Goal: Task Accomplishment & Management: Manage account settings

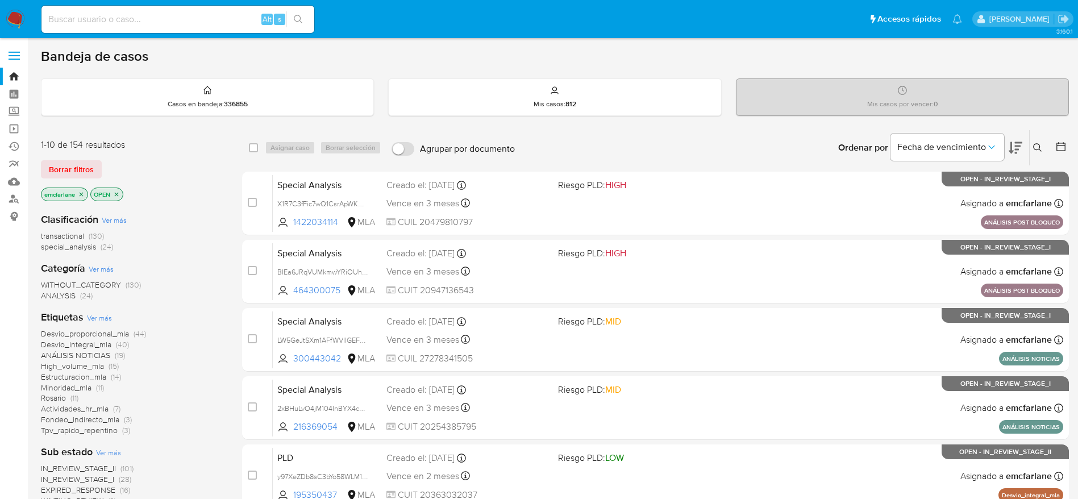
click at [1058, 147] on icon at bounding box center [1060, 146] width 11 height 11
click at [1060, 147] on icon at bounding box center [1060, 146] width 11 height 11
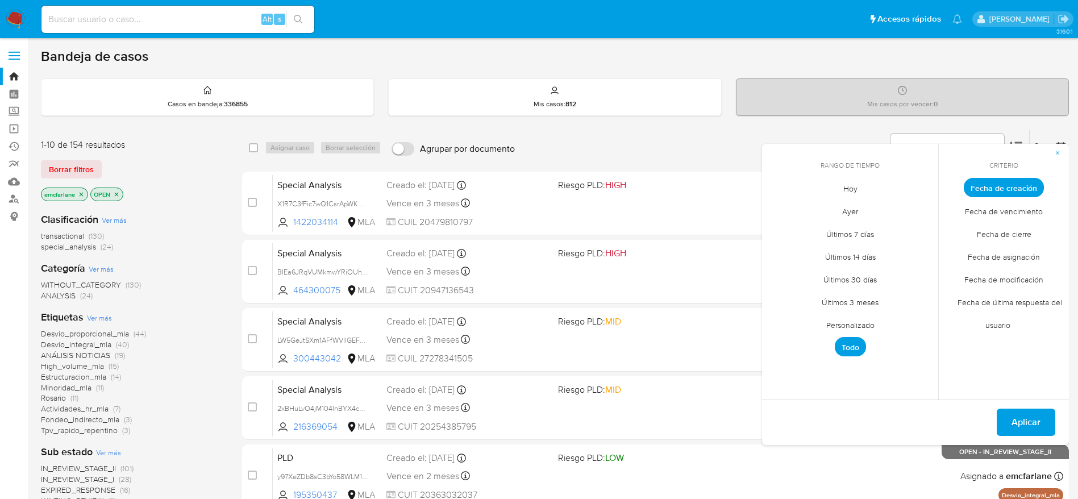
click at [868, 327] on span "Personalizado" at bounding box center [850, 324] width 72 height 23
click at [782, 209] on icon "Mes anterior" at bounding box center [780, 209] width 14 height 14
click at [809, 239] on table "lun lunes mar martes mié miércoles jue jueves vie viernes sáb sábado dom doming…" at bounding box center [850, 288] width 155 height 125
click at [805, 248] on button "1" at bounding box center [805, 250] width 18 height 18
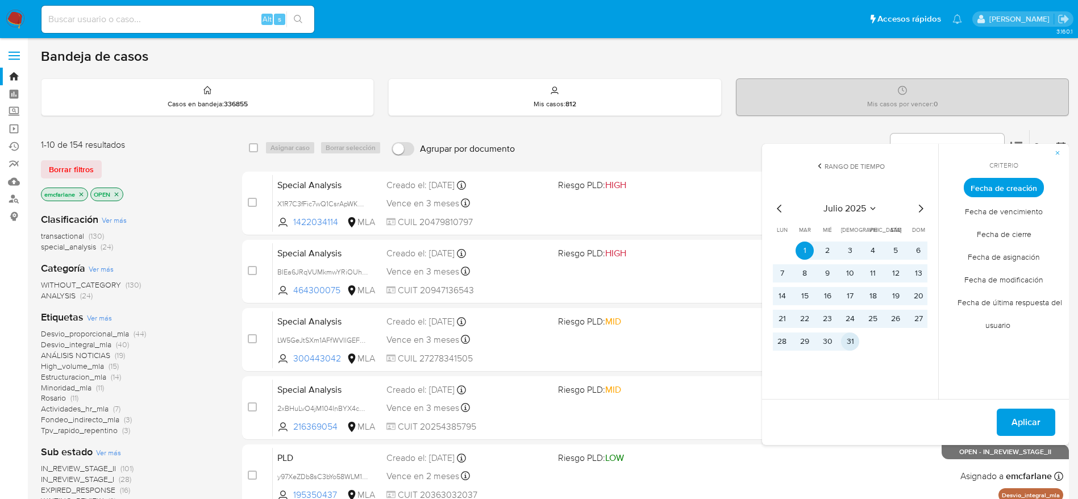
click at [848, 336] on button "31" at bounding box center [850, 341] width 18 height 18
click at [1019, 425] on span "Aplicar" at bounding box center [1025, 422] width 29 height 25
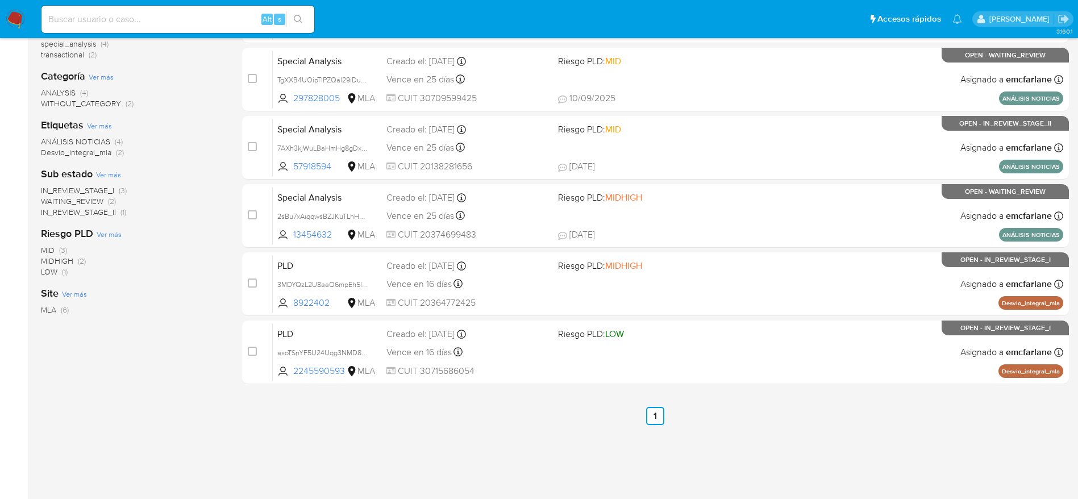
scroll to position [193, 0]
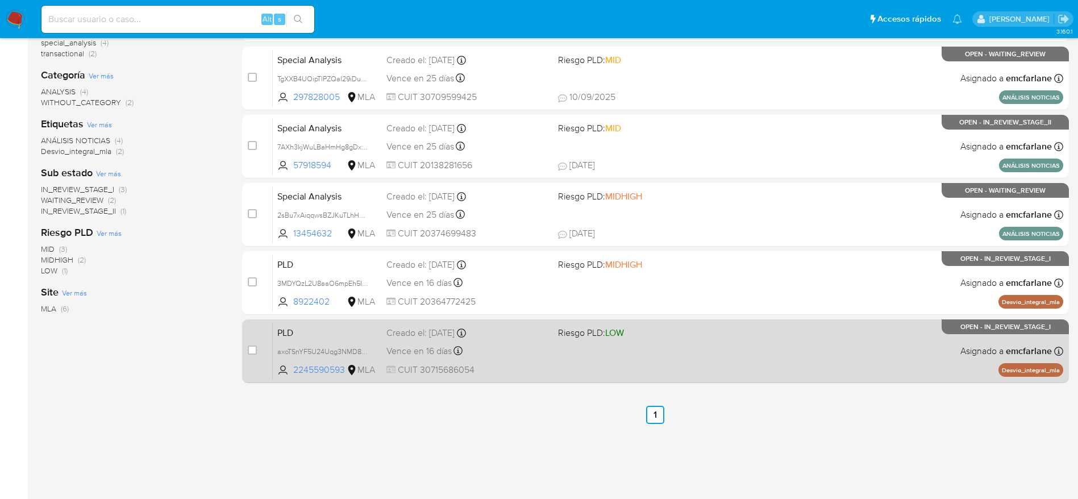
click at [552, 362] on div "PLD axoTSnYF5U24Uqg3NMD8i6jB 2245590593 MLA Riesgo PLD: LOW Creado el: 12/07/20…" at bounding box center [668, 350] width 790 height 57
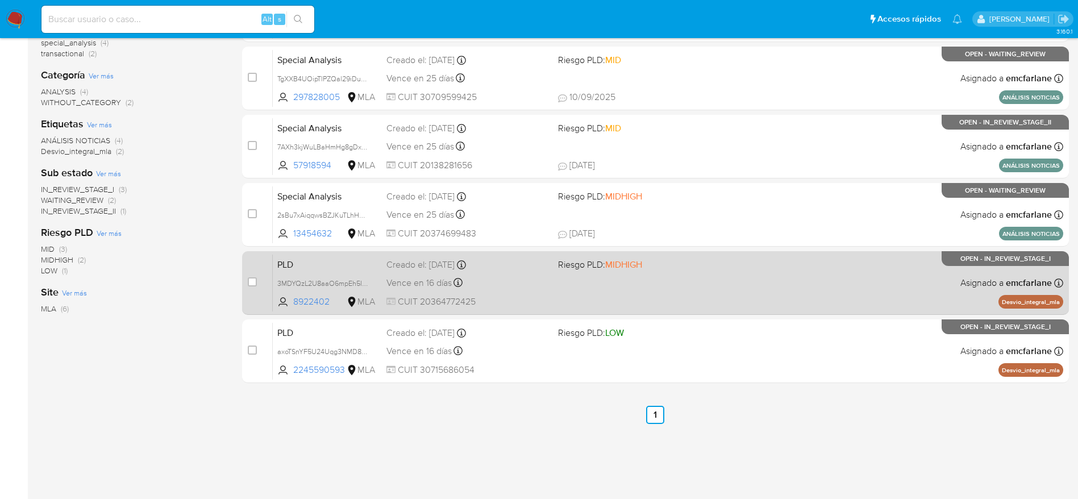
click at [524, 289] on div "Vence en 16 días Vence el 10/10/2025 03:24:03" at bounding box center [467, 282] width 163 height 15
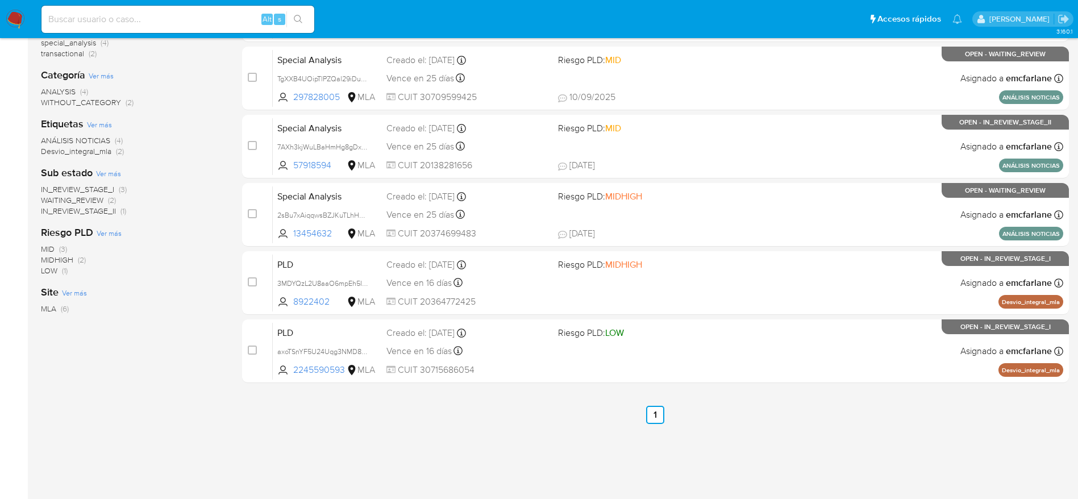
click at [107, 24] on input at bounding box center [177, 19] width 273 height 15
paste input "703611281"
type input "703611281"
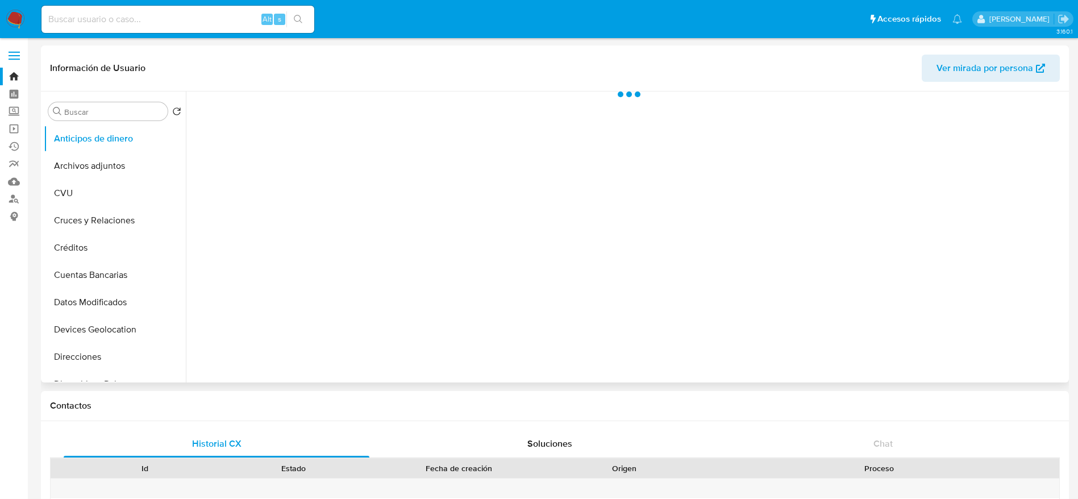
scroll to position [589, 0]
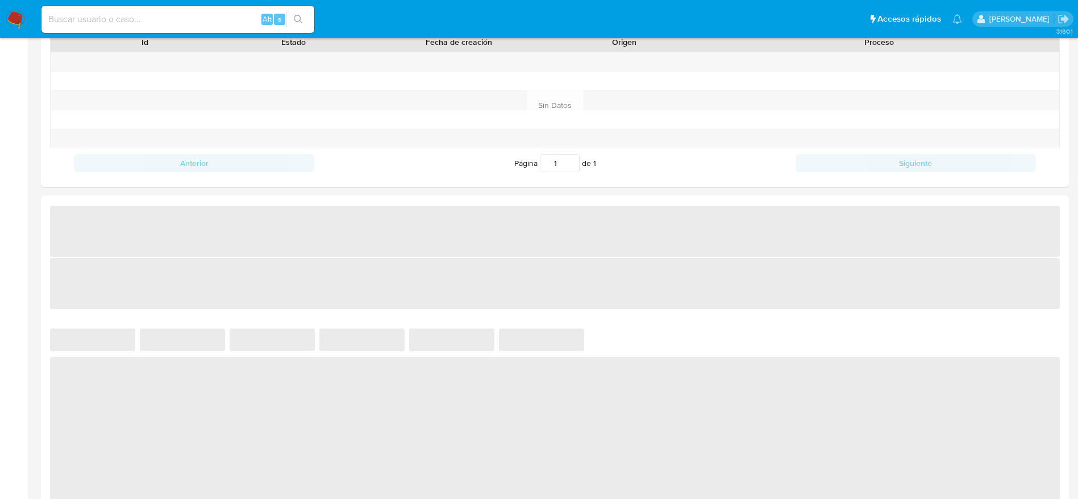
select select "10"
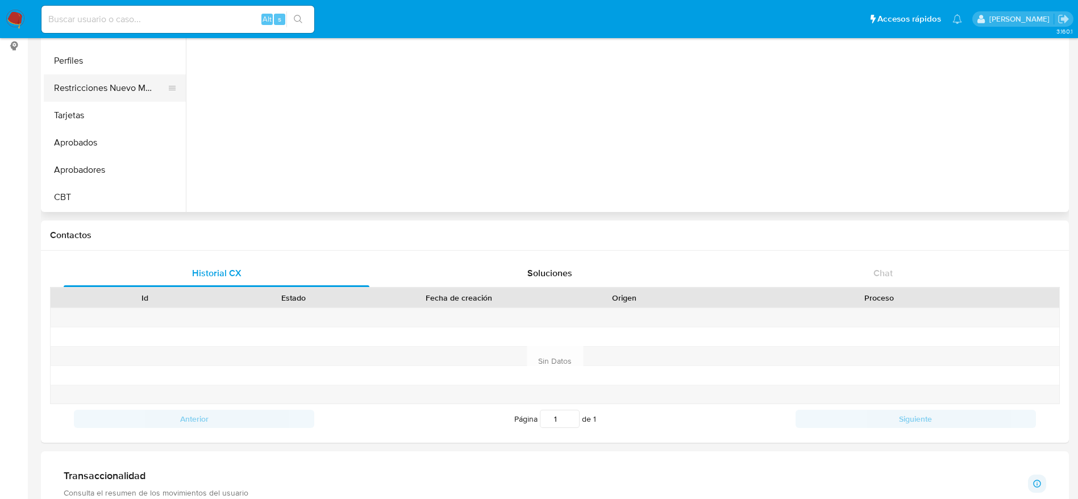
click at [122, 92] on button "Restricciones Nuevo Mundo" at bounding box center [110, 87] width 133 height 27
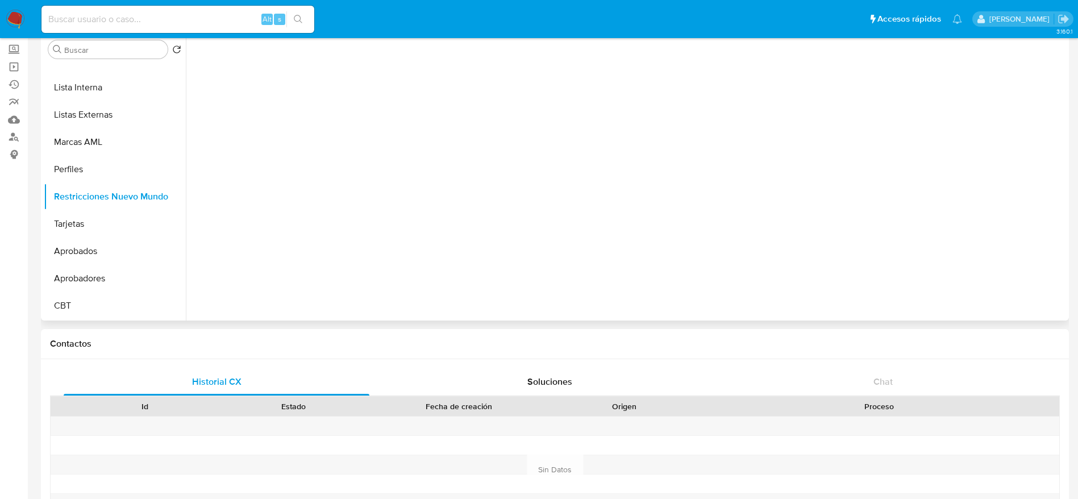
scroll to position [0, 0]
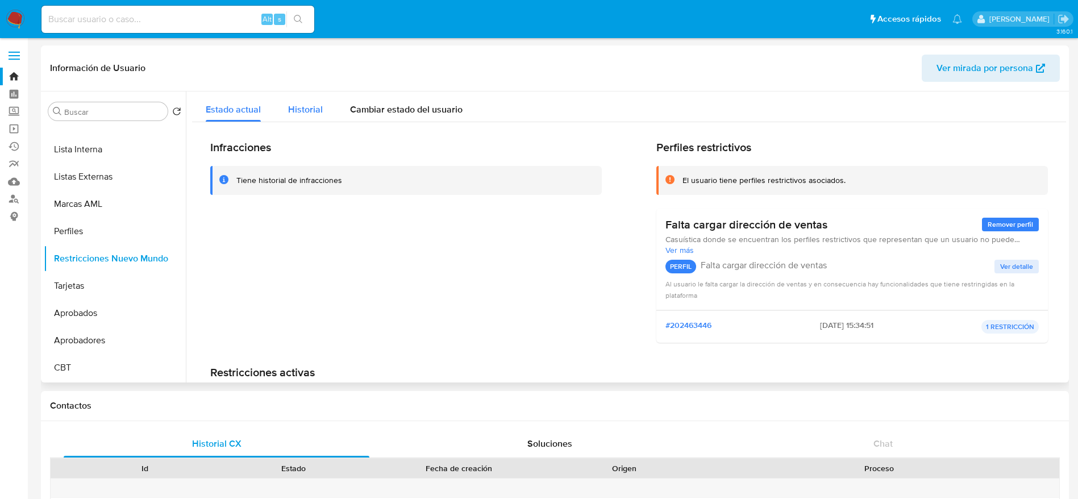
click at [311, 118] on div "Historial" at bounding box center [305, 106] width 35 height 30
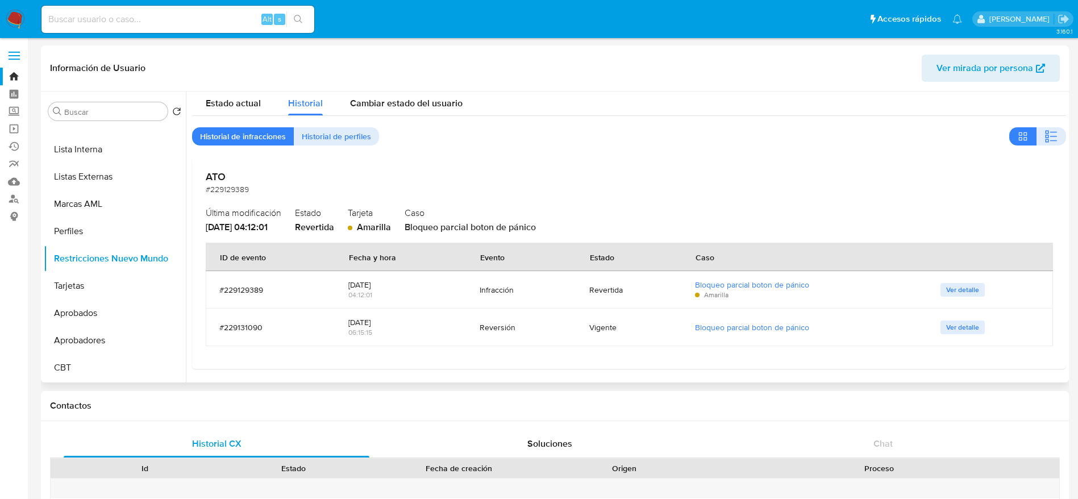
scroll to position [7, 0]
click at [14, 23] on img at bounding box center [15, 19] width 19 height 19
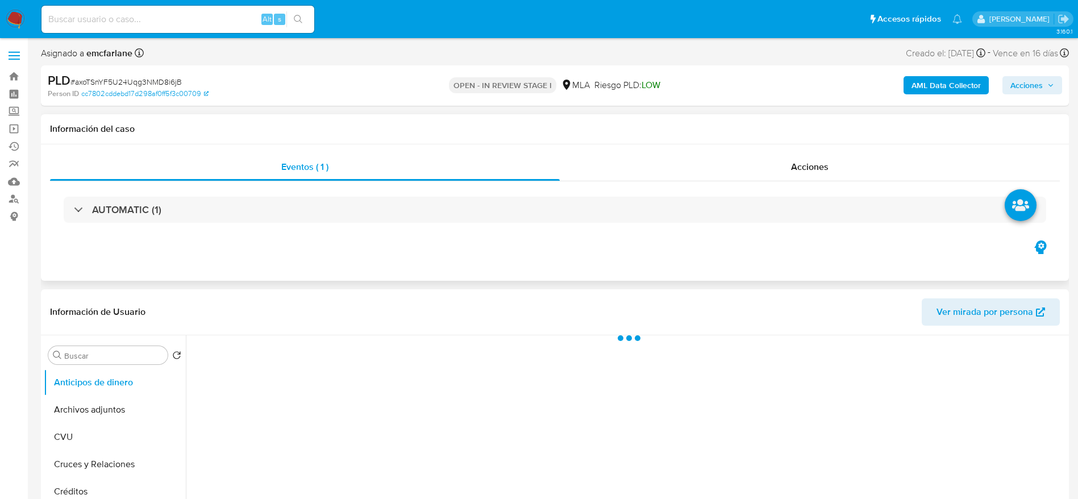
select select "10"
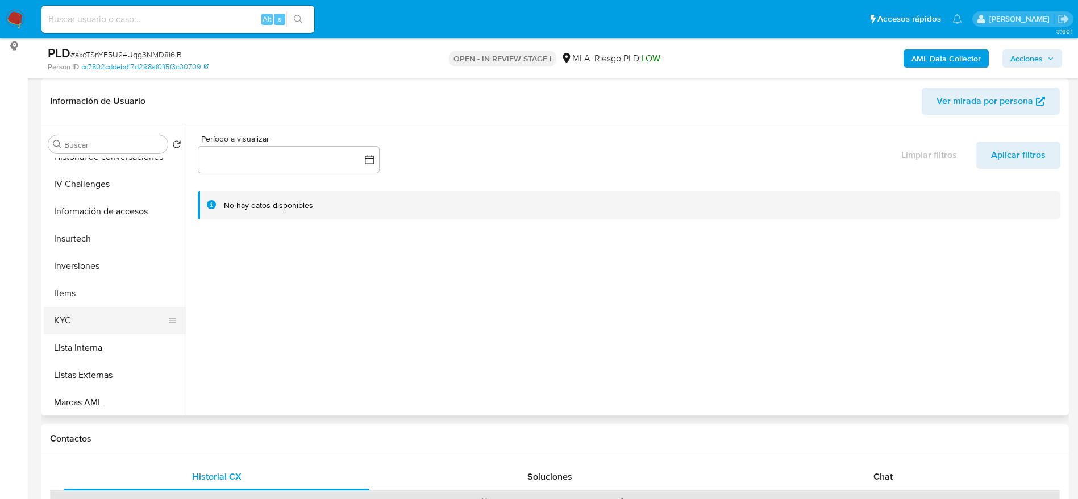
scroll to position [426, 0]
click at [93, 320] on button "KYC" at bounding box center [110, 318] width 133 height 27
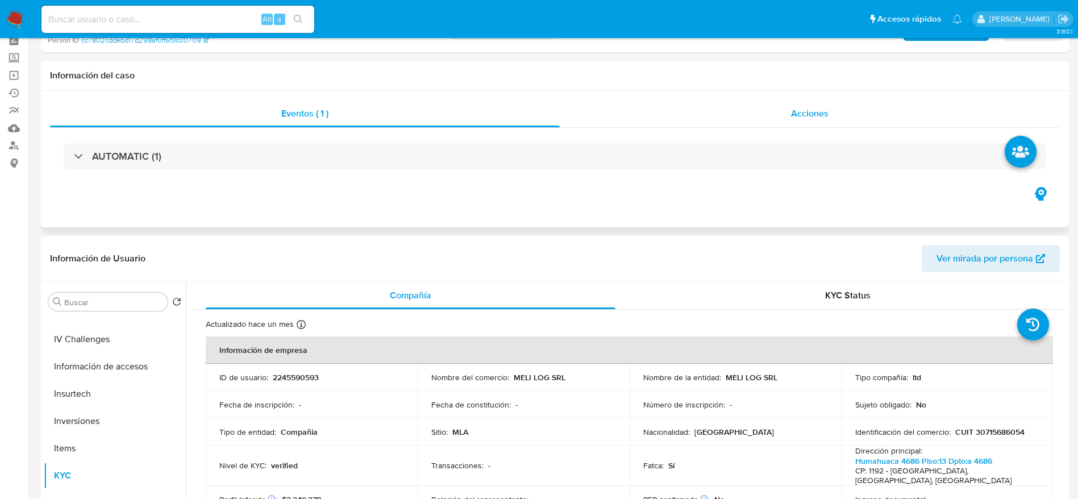
scroll to position [0, 0]
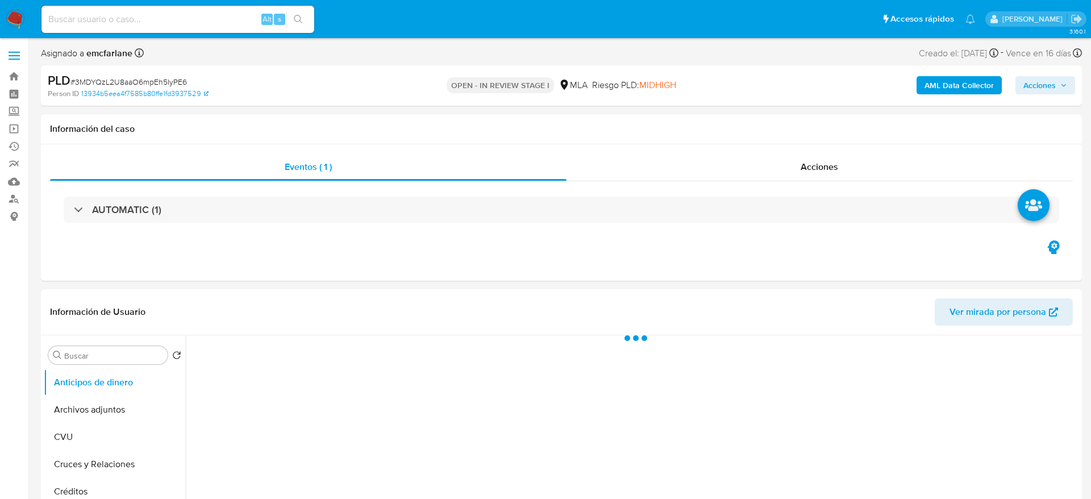
select select "10"
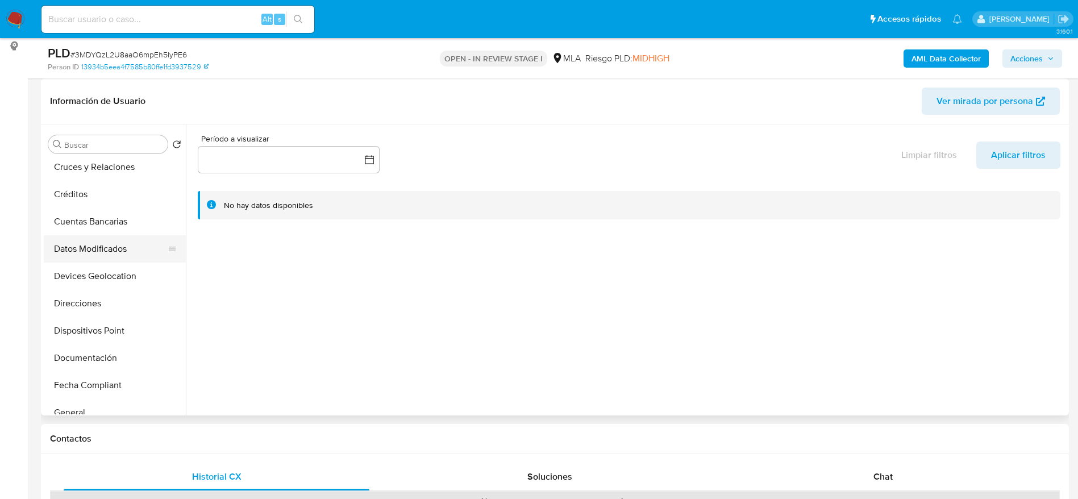
scroll to position [341, 0]
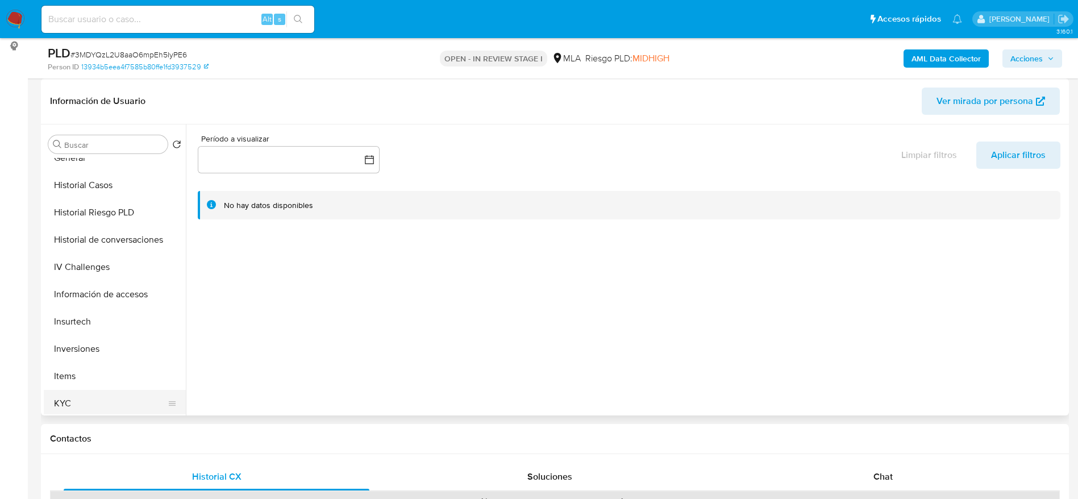
click at [84, 398] on button "KYC" at bounding box center [110, 403] width 133 height 27
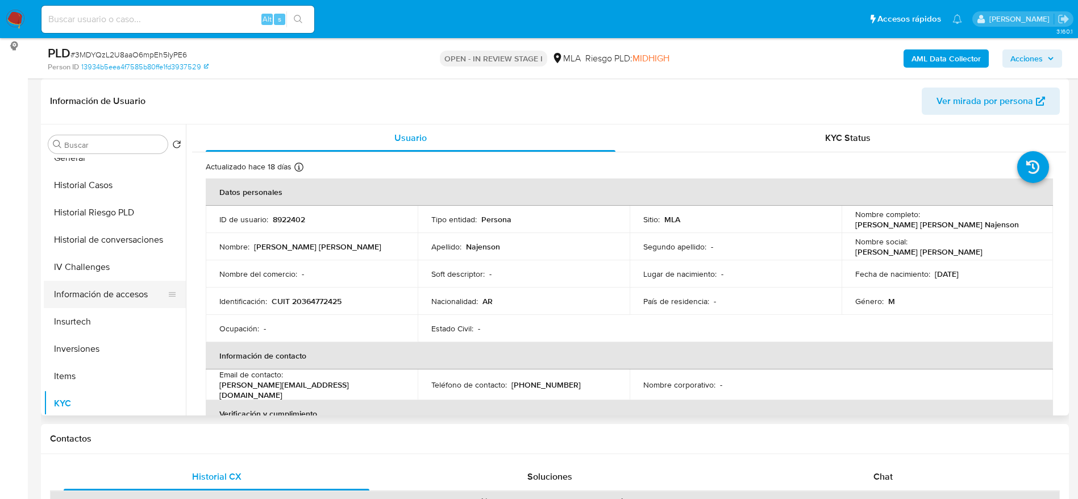
scroll to position [256, 0]
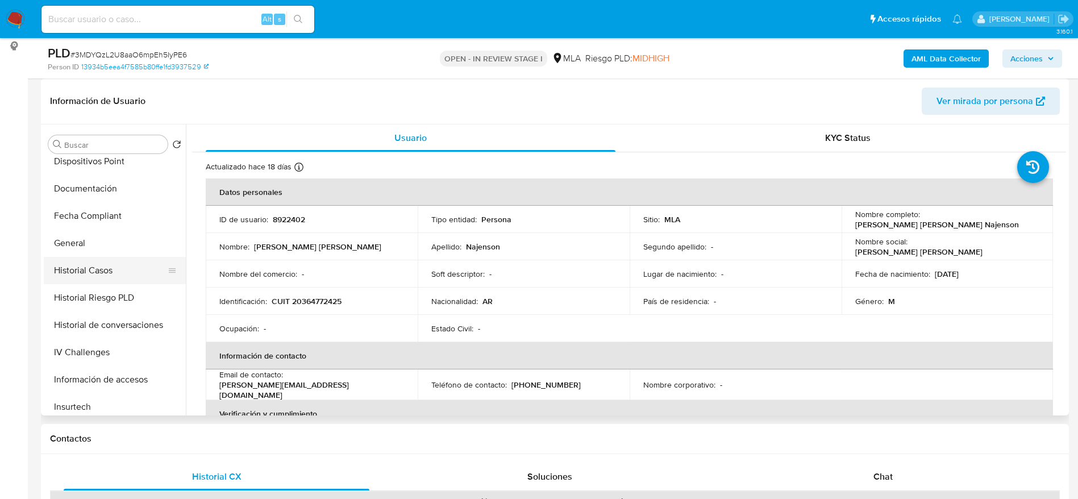
drag, startPoint x: 98, startPoint y: 268, endPoint x: 123, endPoint y: 270, distance: 25.2
click at [98, 268] on button "Historial Casos" at bounding box center [110, 270] width 133 height 27
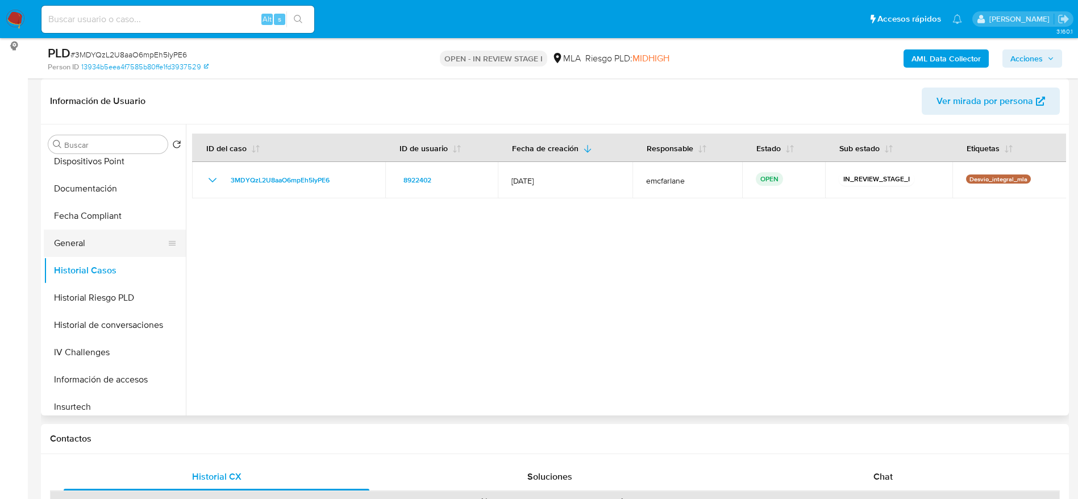
click at [90, 238] on button "General" at bounding box center [110, 243] width 133 height 27
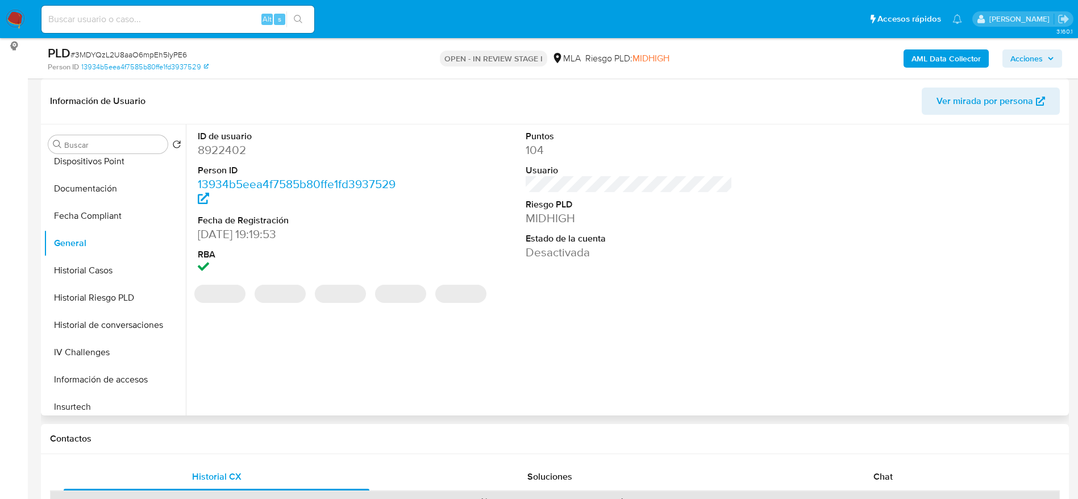
click at [232, 149] on dd "8922402" at bounding box center [301, 150] width 207 height 16
copy dd "8922402"
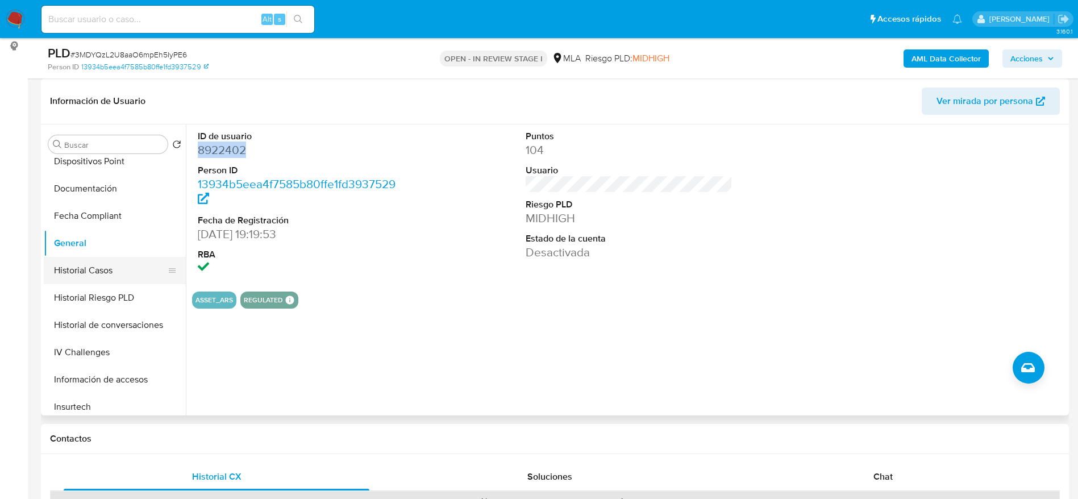
click at [97, 269] on button "Historial Casos" at bounding box center [110, 270] width 133 height 27
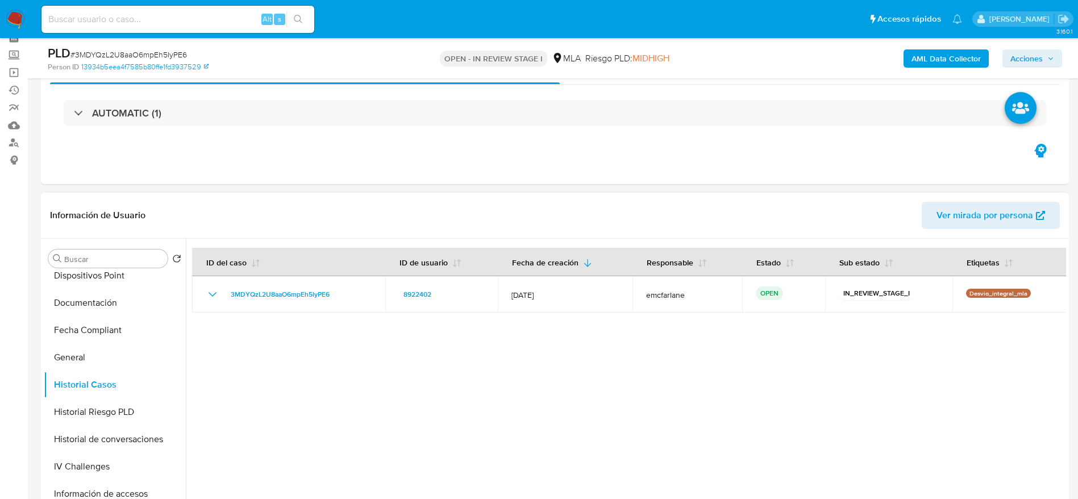
scroll to position [0, 0]
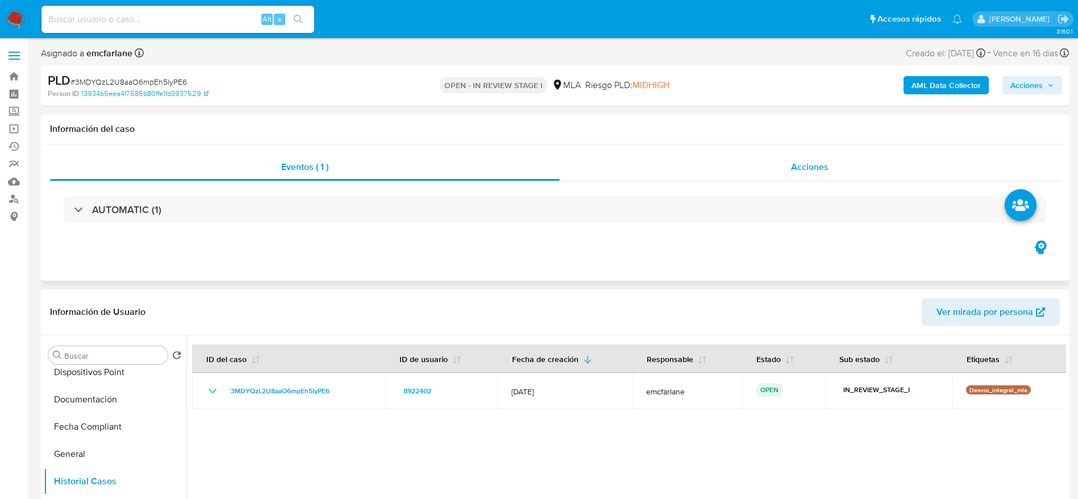
click at [824, 175] on div "Acciones" at bounding box center [810, 166] width 500 height 27
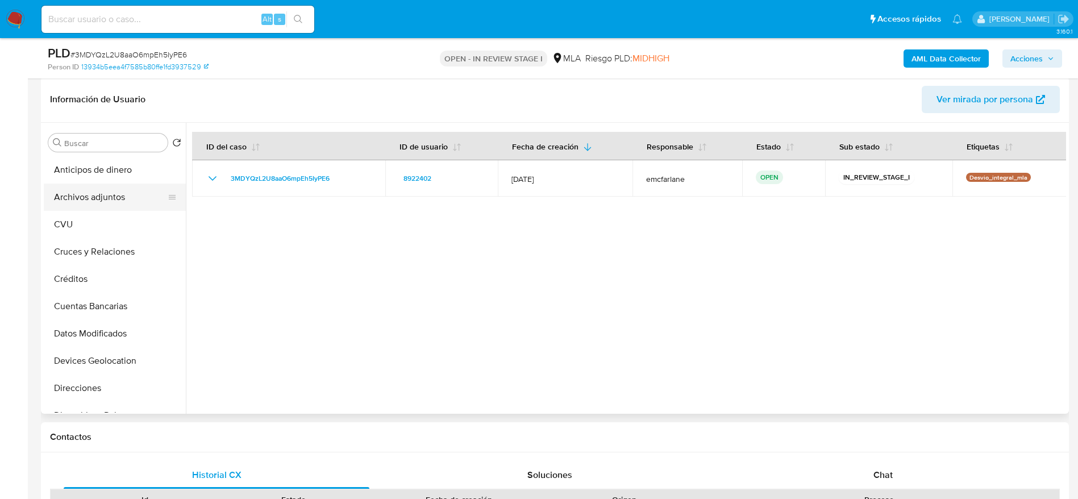
drag, startPoint x: 135, startPoint y: 195, endPoint x: 678, endPoint y: 331, distance: 559.3
click at [135, 196] on button "Archivos adjuntos" at bounding box center [110, 197] width 133 height 27
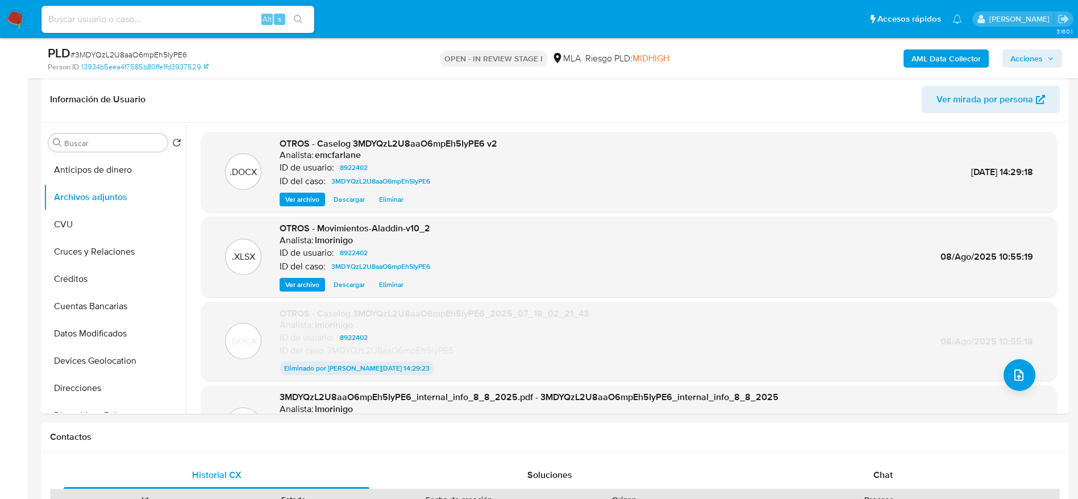
click at [714, 67] on div "OPEN - IN REVIEW STAGE I MLA Riesgo PLD: MIDHIGH" at bounding box center [555, 58] width 335 height 27
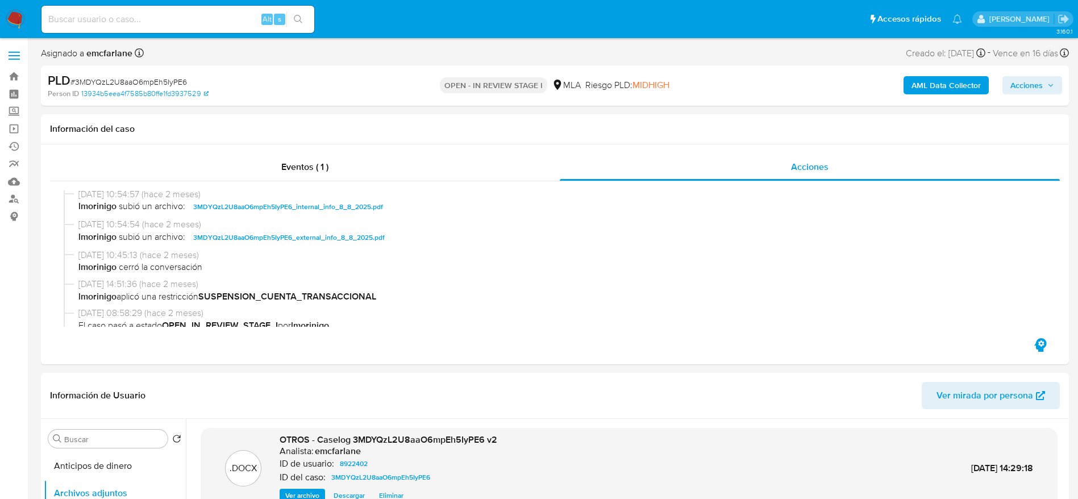
click at [1031, 85] on span "Acciones" at bounding box center [1026, 85] width 32 height 18
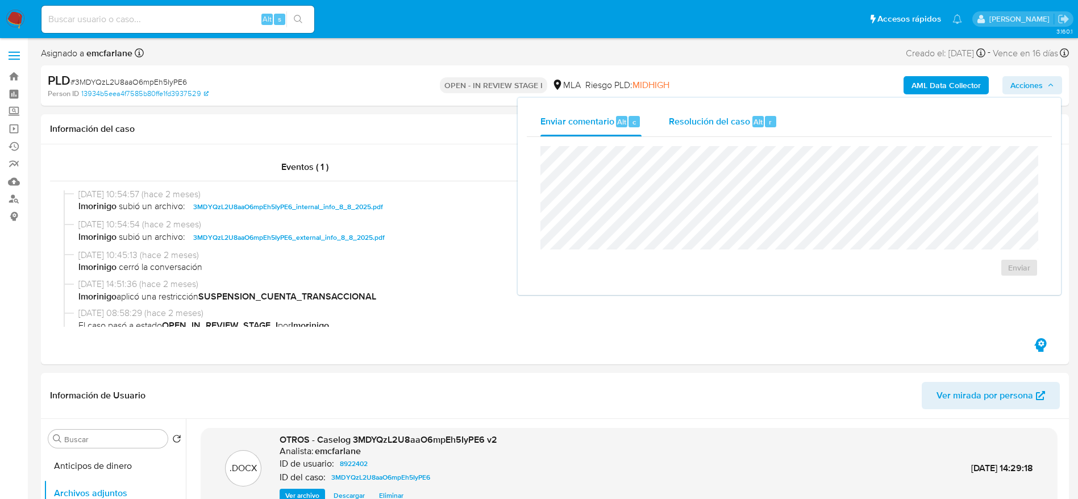
click at [746, 134] on div "Resolución del caso Alt r" at bounding box center [723, 122] width 109 height 30
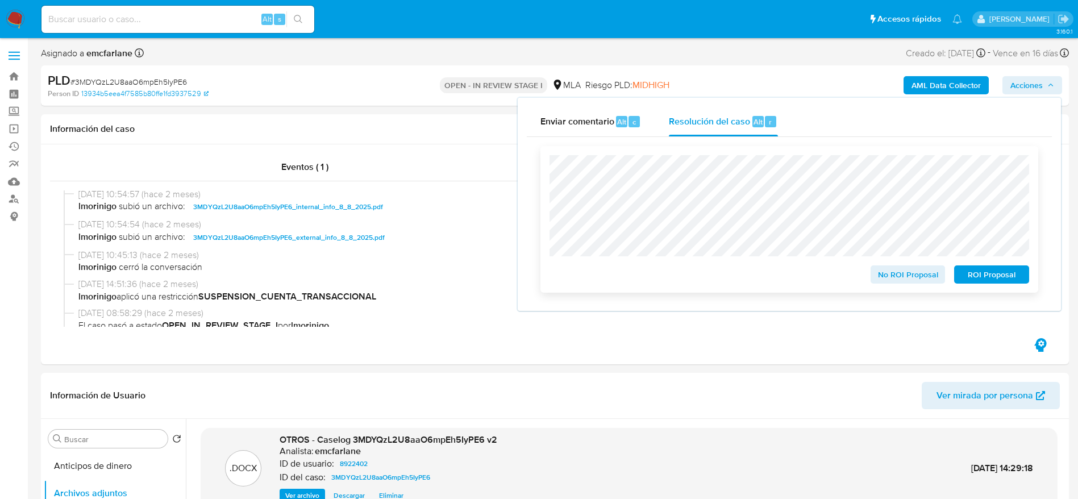
click at [989, 266] on div "ROI Proposal" at bounding box center [990, 272] width 80 height 23
click at [1001, 281] on span "ROI Proposal" at bounding box center [991, 275] width 59 height 16
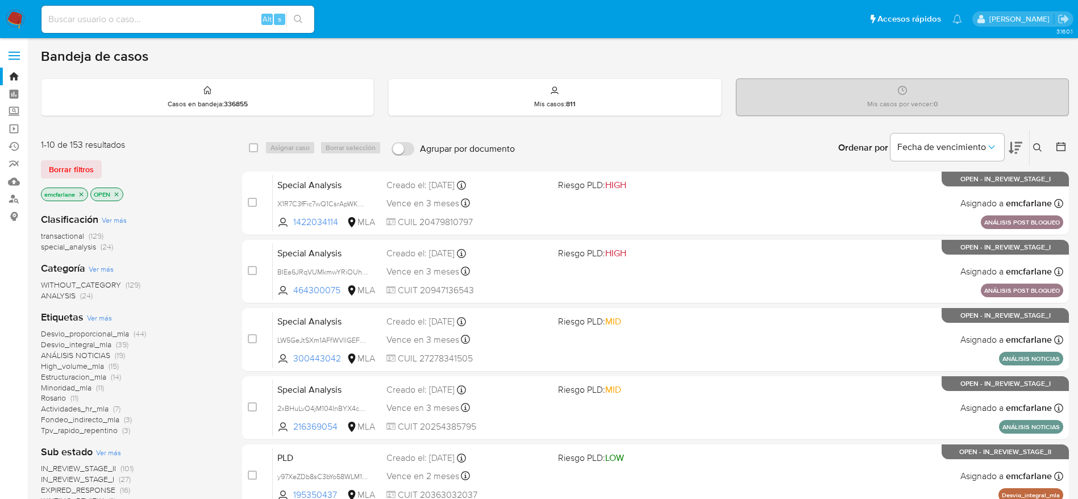
click at [1059, 150] on icon at bounding box center [1060, 146] width 11 height 11
click at [1066, 145] on icon at bounding box center [1060, 146] width 11 height 11
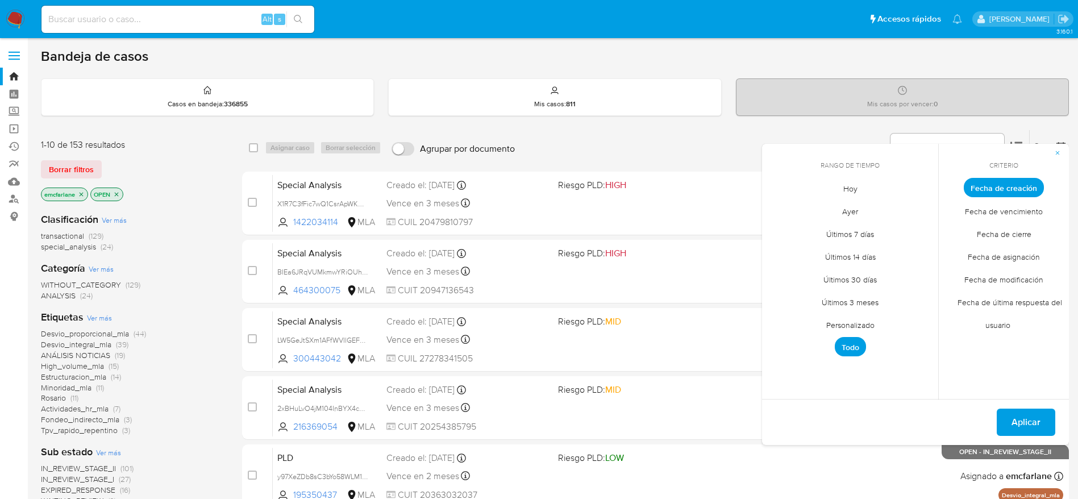
drag, startPoint x: 835, startPoint y: 323, endPoint x: 827, endPoint y: 286, distance: 37.9
click at [835, 319] on span "Personalizado" at bounding box center [850, 324] width 72 height 23
click at [777, 210] on icon "Mes anterior" at bounding box center [780, 209] width 14 height 14
drag, startPoint x: 802, startPoint y: 257, endPoint x: 934, endPoint y: 365, distance: 170.8
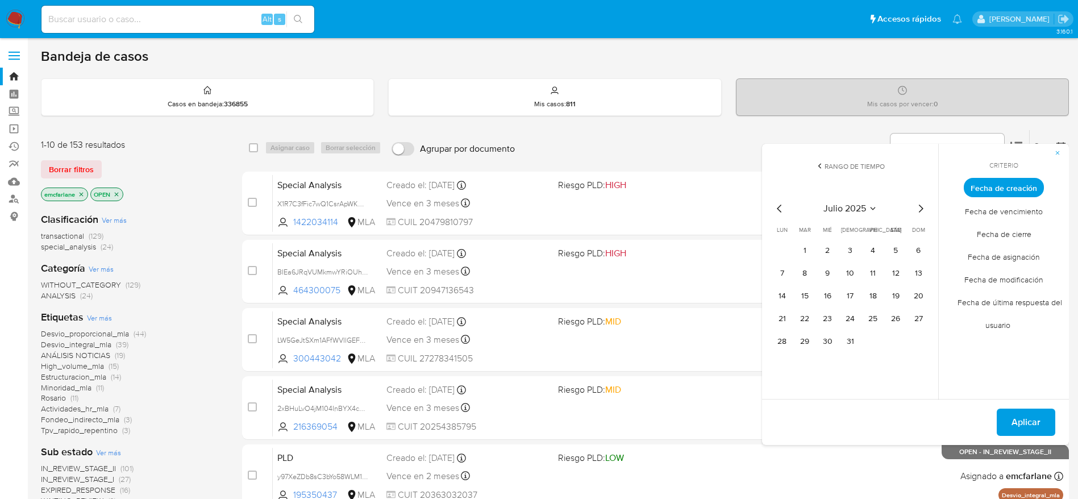
click at [806, 261] on tbody "1 2 3 4 5 6 7 8 9 10 11 12 13 14 15 16 17 18 19 20 21 22 23 24 25 26 27 28 29 3…" at bounding box center [850, 295] width 155 height 109
click at [803, 249] on button "1" at bounding box center [805, 250] width 18 height 18
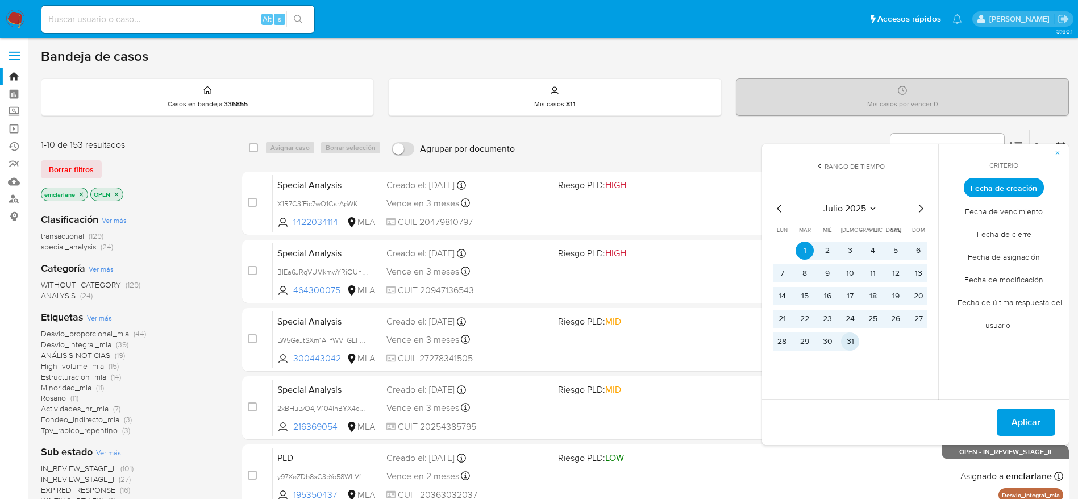
click at [850, 343] on button "31" at bounding box center [850, 341] width 18 height 18
click at [1019, 422] on span "Aplicar" at bounding box center [1025, 422] width 29 height 25
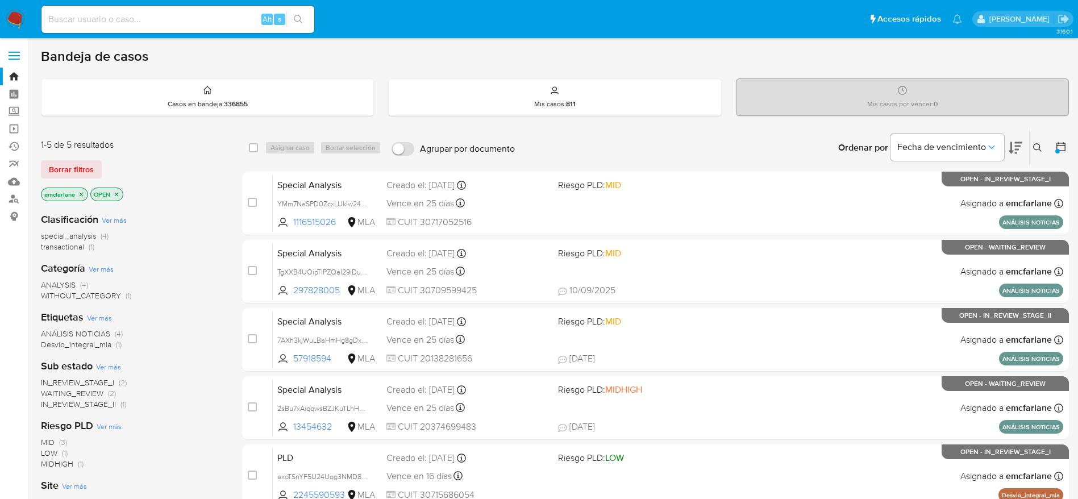
click at [81, 194] on icon "close-filter" at bounding box center [81, 194] width 7 height 7
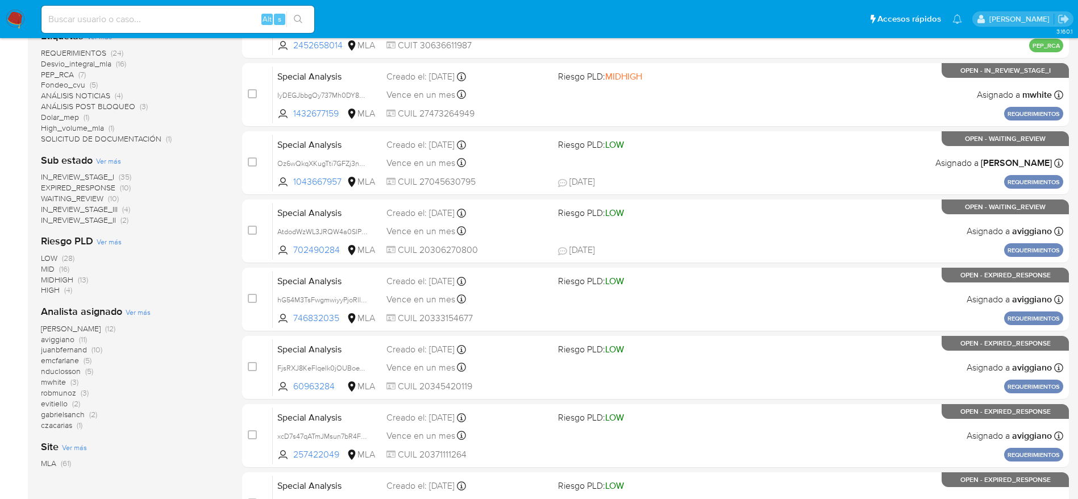
scroll to position [341, 0]
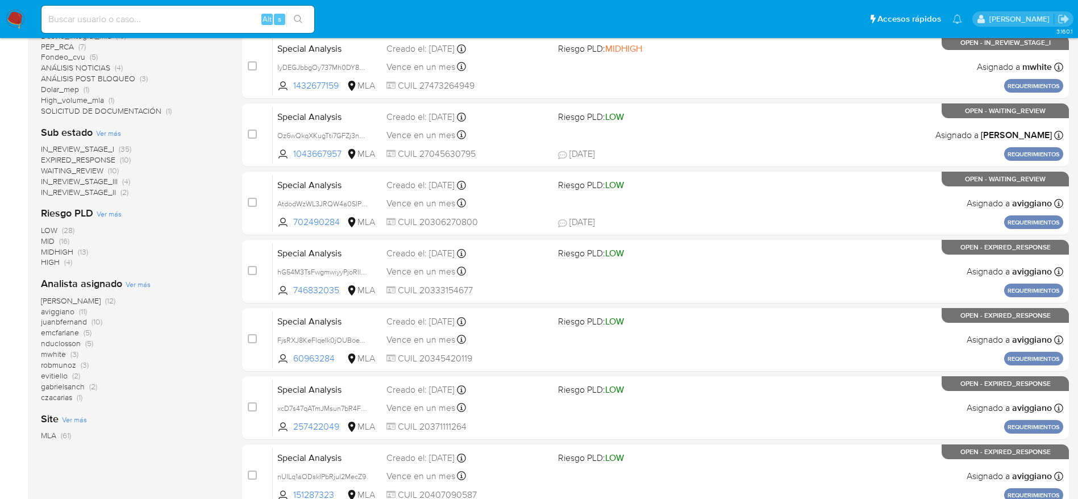
click at [97, 319] on span "(10)" at bounding box center [96, 321] width 11 height 11
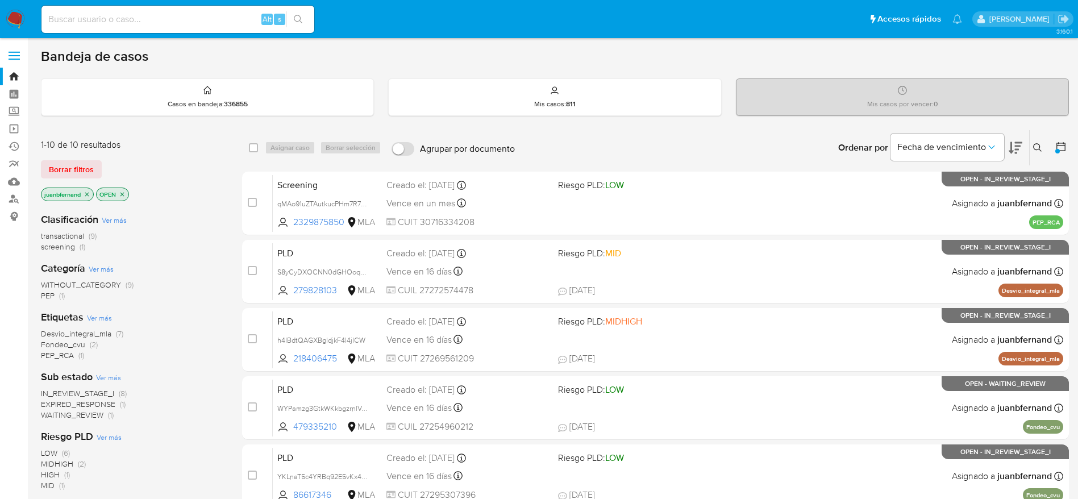
click at [14, 23] on img at bounding box center [15, 19] width 19 height 19
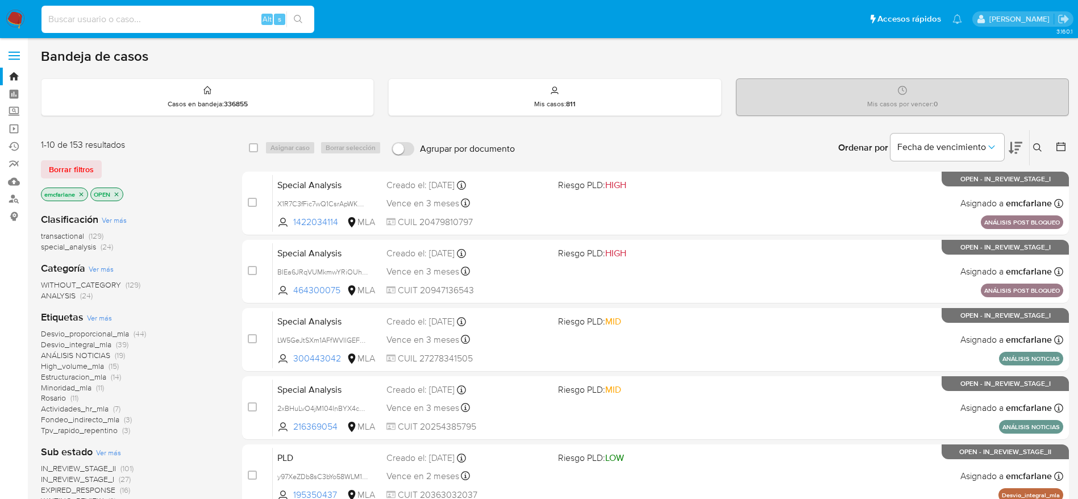
click at [103, 17] on input at bounding box center [177, 19] width 273 height 15
paste input "130945850"
type input "130945850"
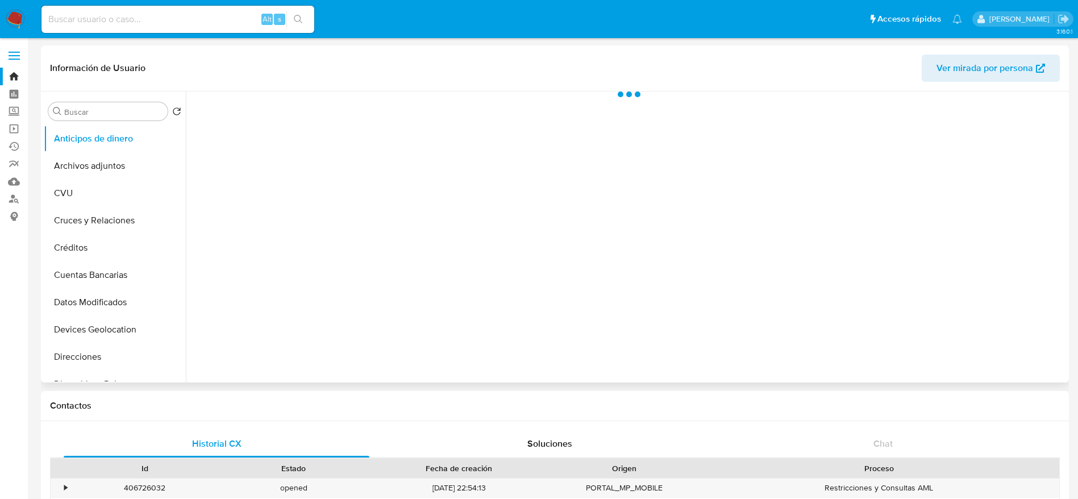
select select "10"
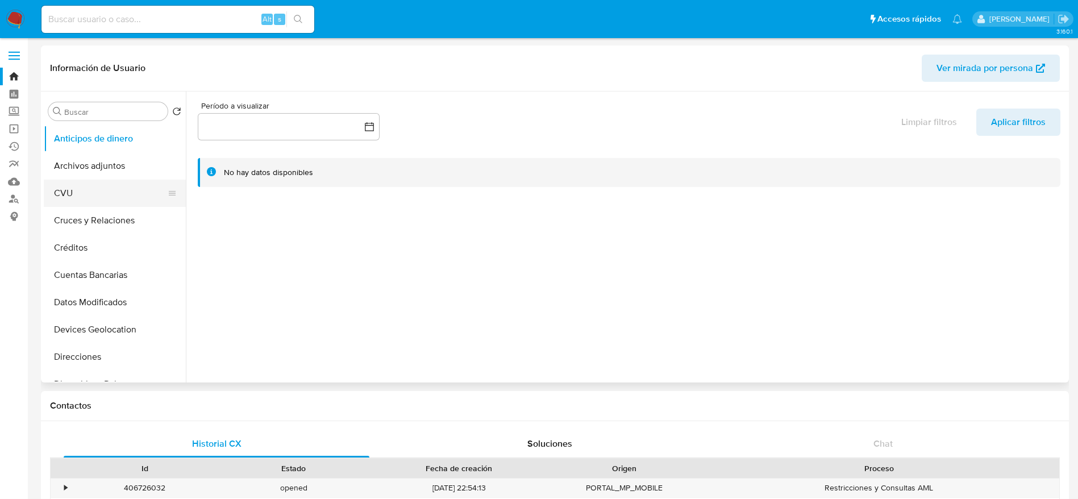
click at [91, 180] on button "CVU" at bounding box center [110, 193] width 133 height 27
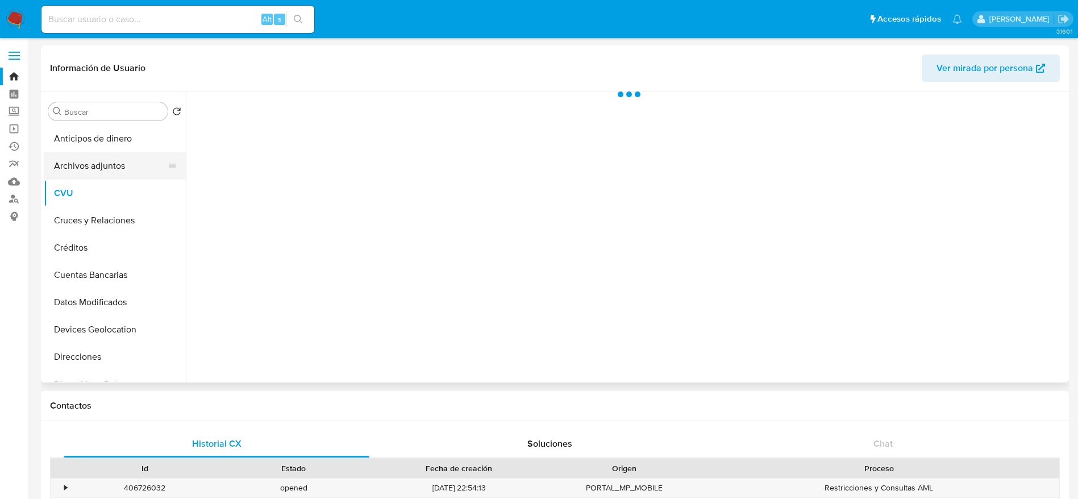
click at [97, 169] on button "Archivos adjuntos" at bounding box center [110, 165] width 133 height 27
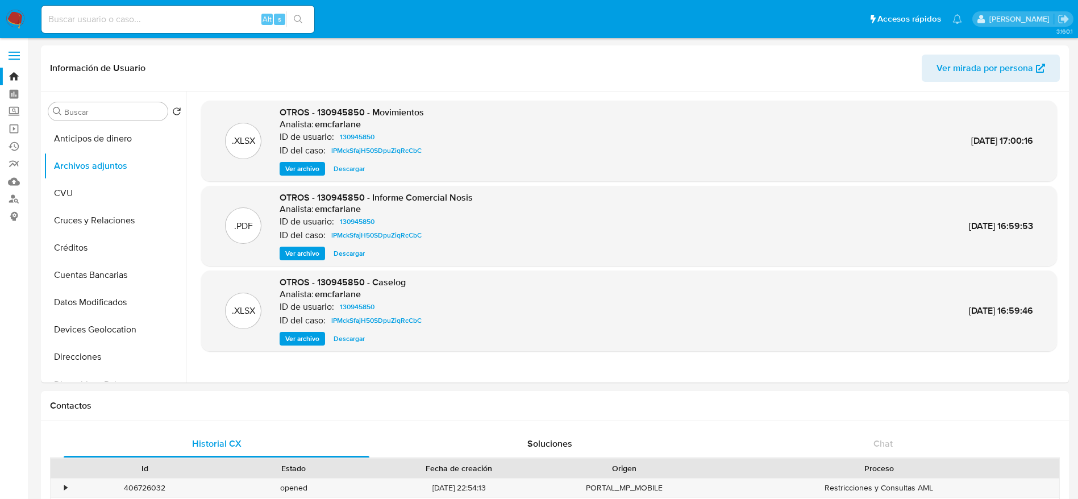
click at [191, 14] on input at bounding box center [177, 19] width 273 height 15
paste input "1422034114"
type input "1422034114"
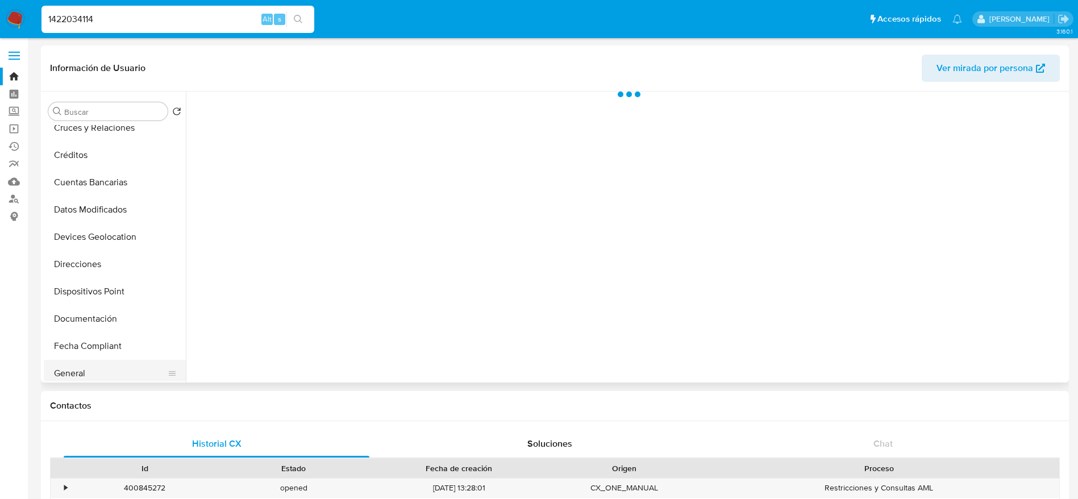
select select "10"
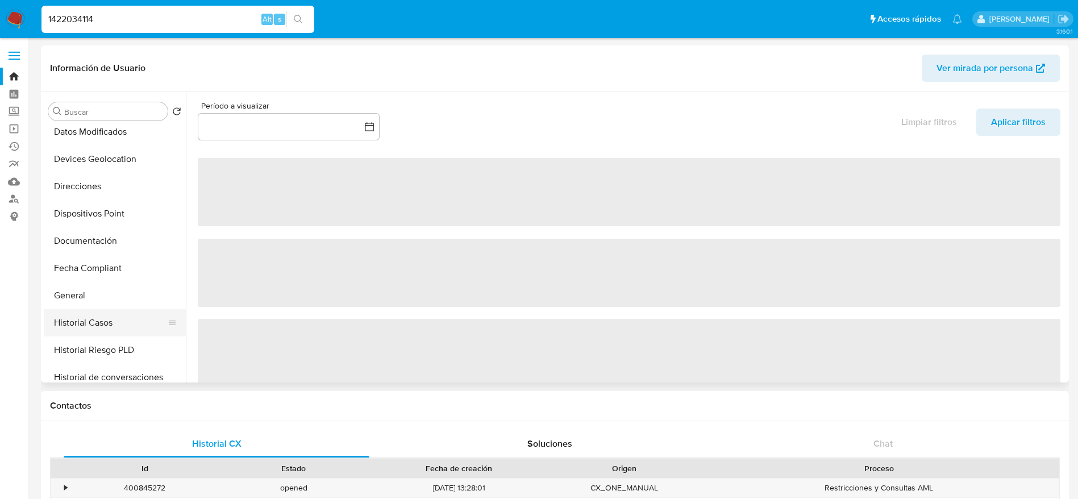
click at [94, 331] on button "Historial Casos" at bounding box center [110, 322] width 133 height 27
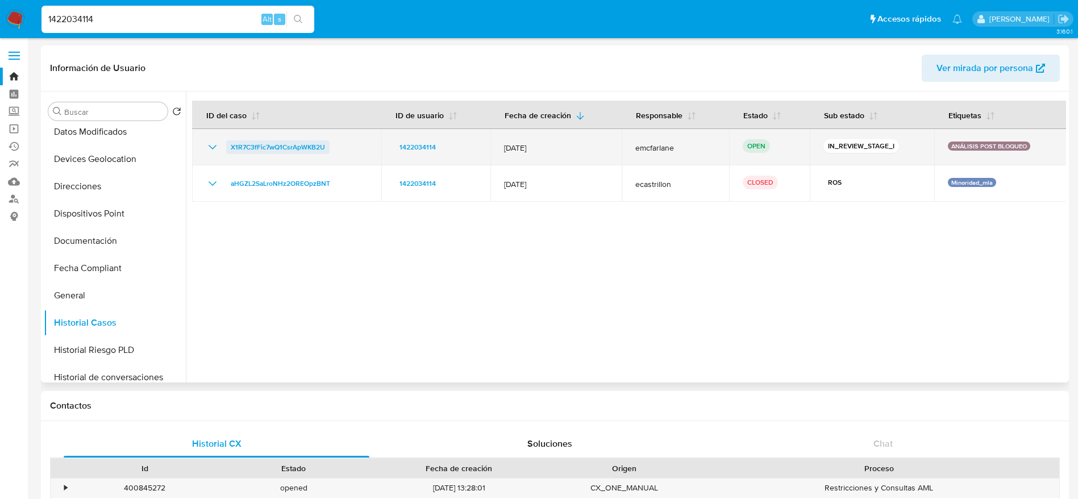
click at [262, 142] on span "X1R7C3fFic7wQ1CsrApWKB2U" at bounding box center [278, 147] width 94 height 14
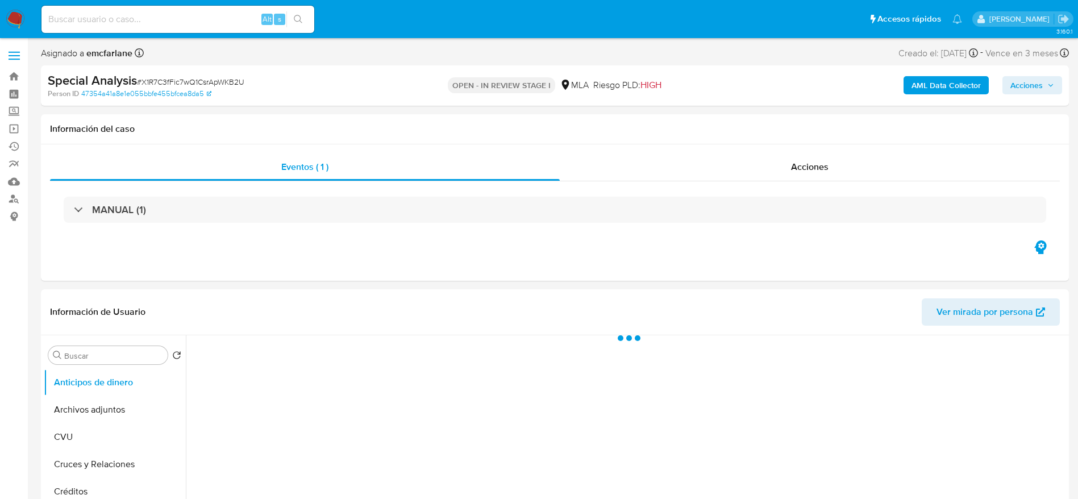
click at [1037, 88] on span "Acciones" at bounding box center [1026, 85] width 32 height 18
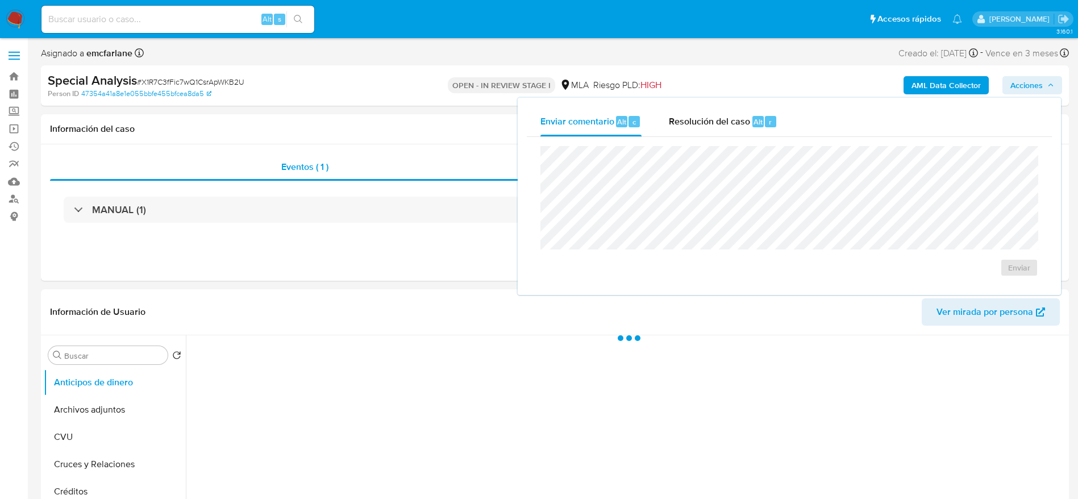
select select "10"
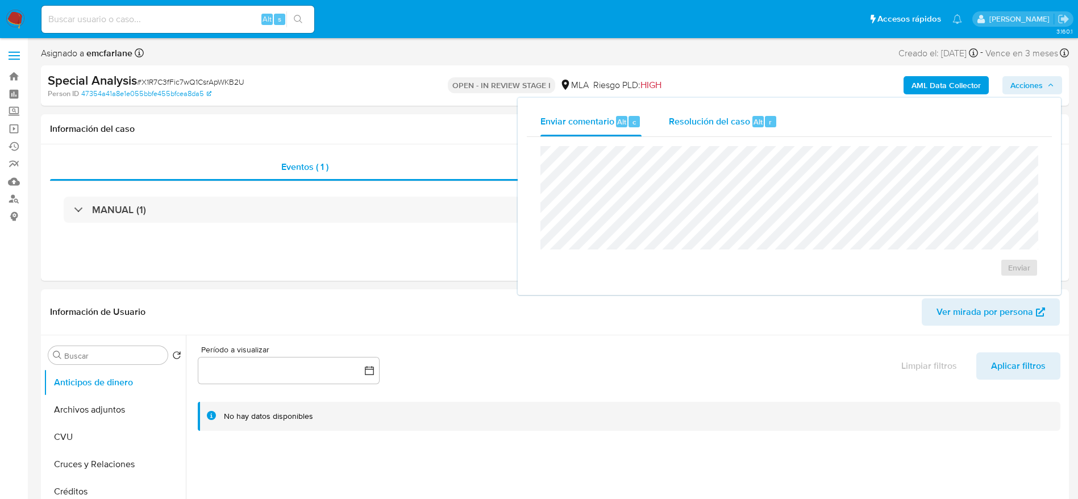
click at [734, 124] on span "Resolución del caso" at bounding box center [709, 121] width 81 height 13
click at [720, 194] on textarea at bounding box center [789, 193] width 497 height 91
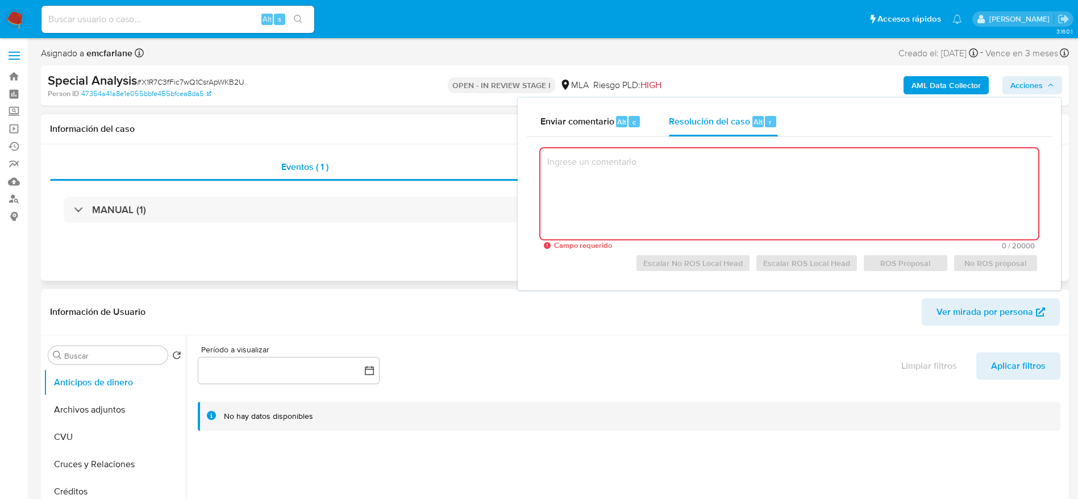
drag, startPoint x: 387, startPoint y: 243, endPoint x: 381, endPoint y: 249, distance: 8.8
click at [387, 242] on div "Eventos ( 1 ) Acciones MANUAL (1)" at bounding box center [555, 212] width 1028 height 136
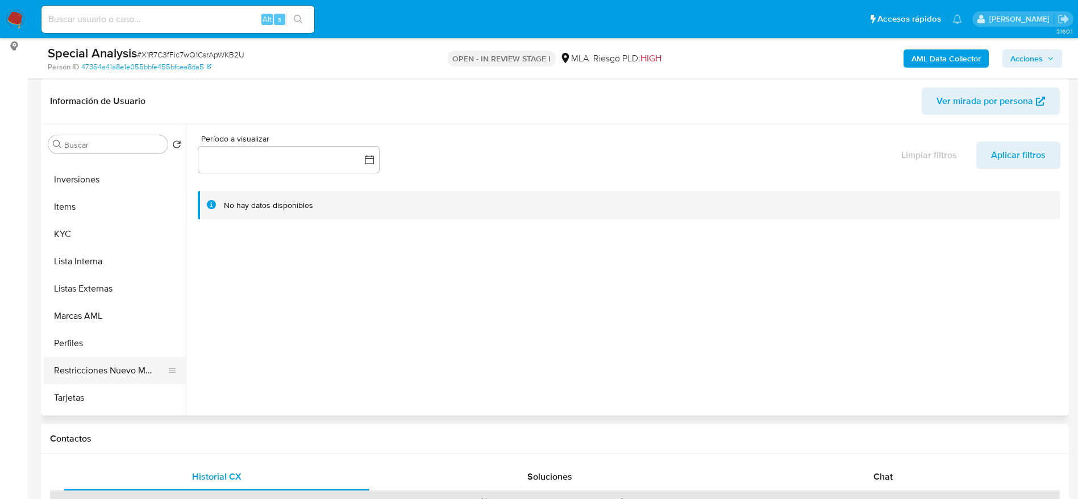
scroll to position [511, 0]
drag, startPoint x: 107, startPoint y: 366, endPoint x: 219, endPoint y: 339, distance: 115.1
click at [108, 366] on button "Restricciones Nuevo Mundo" at bounding box center [115, 369] width 142 height 27
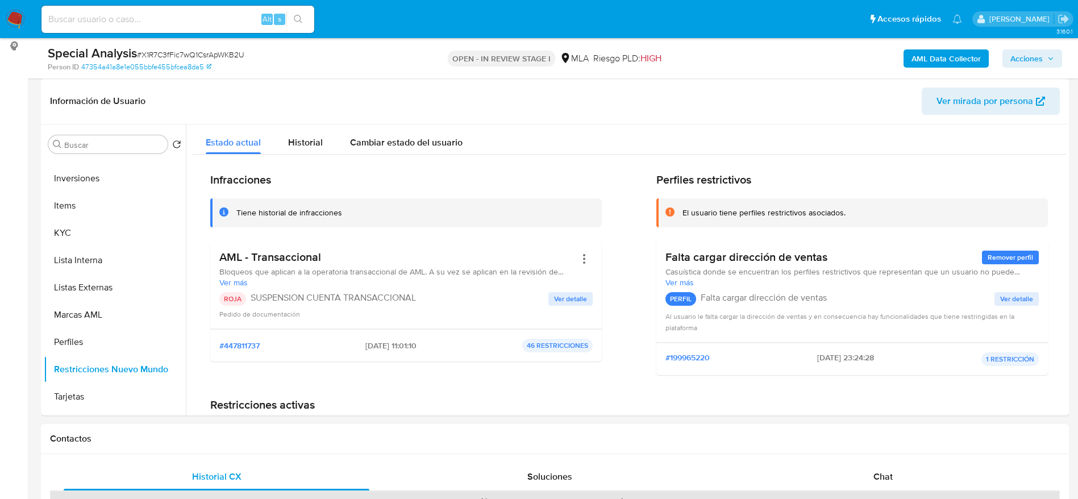
click at [11, 15] on img at bounding box center [15, 19] width 19 height 19
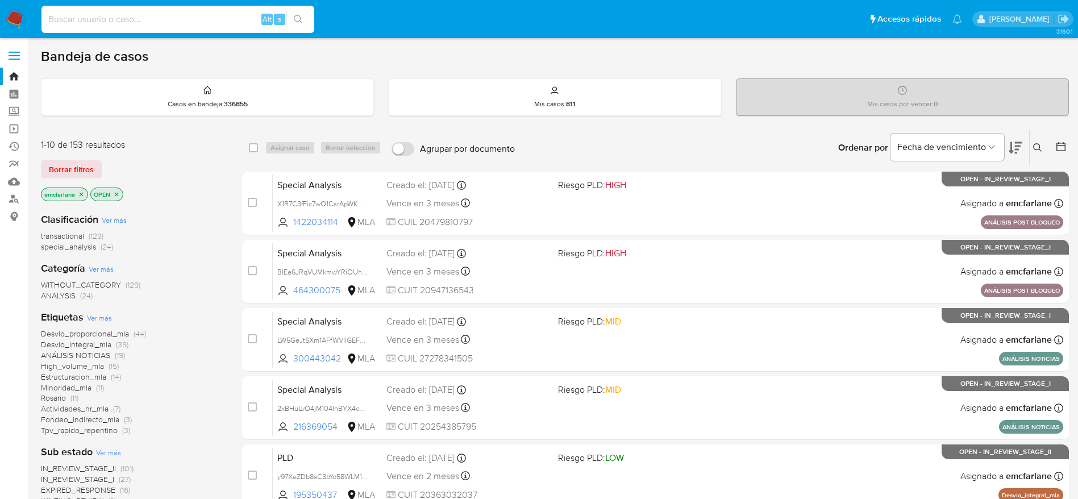
click at [208, 12] on input at bounding box center [177, 19] width 273 height 15
paste input "axoTSnYF5U24Uqg3NMD8i6jB"
type input "axoTSnYF5U24Uqg3NMD8i6jB"
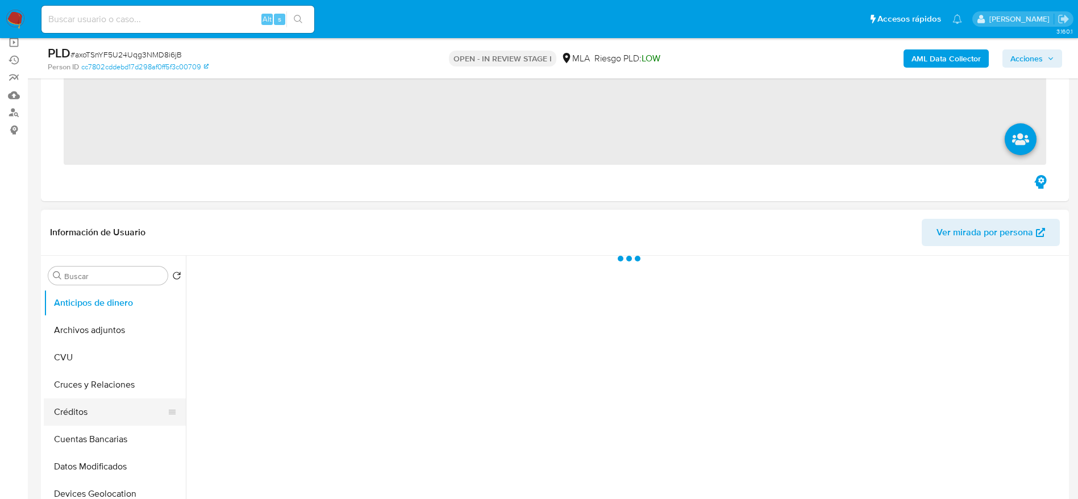
scroll to position [170, 0]
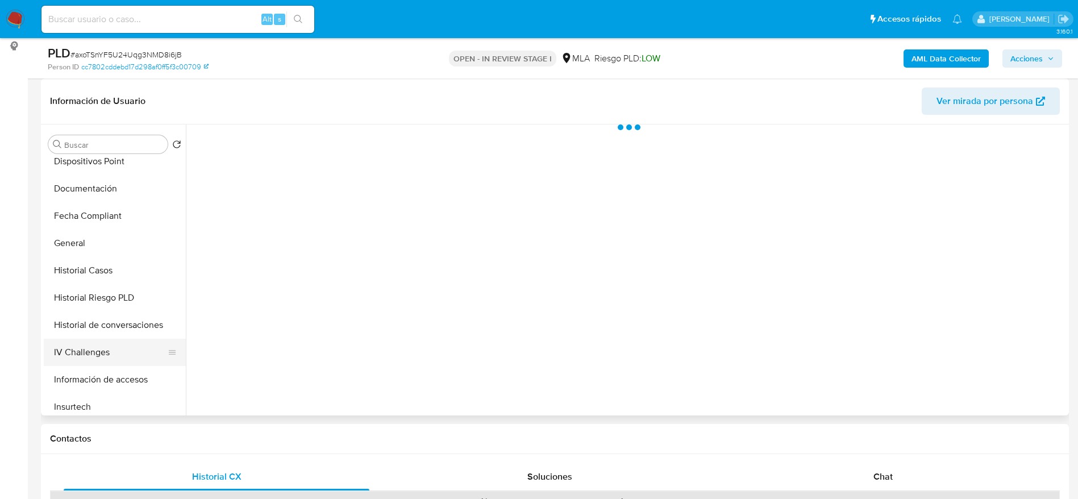
select select "10"
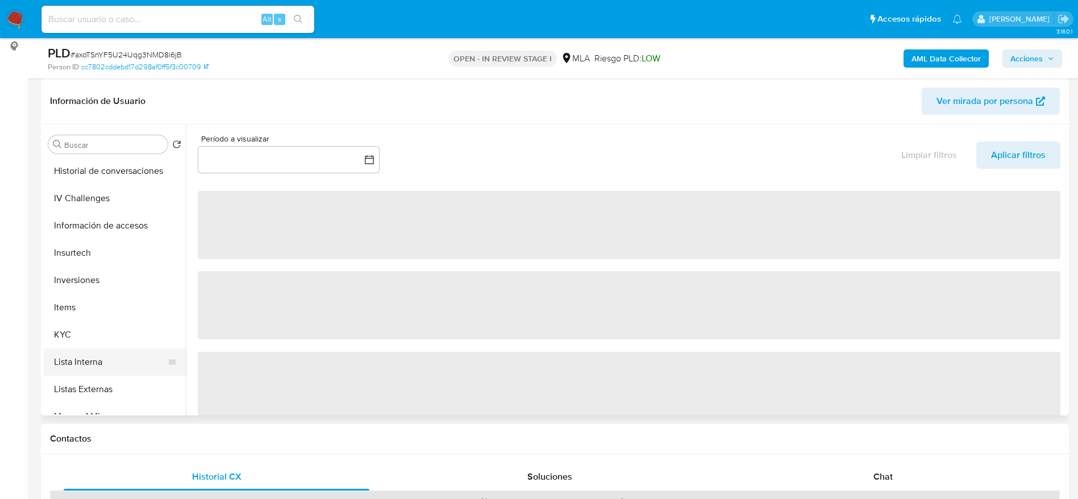
scroll to position [426, 0]
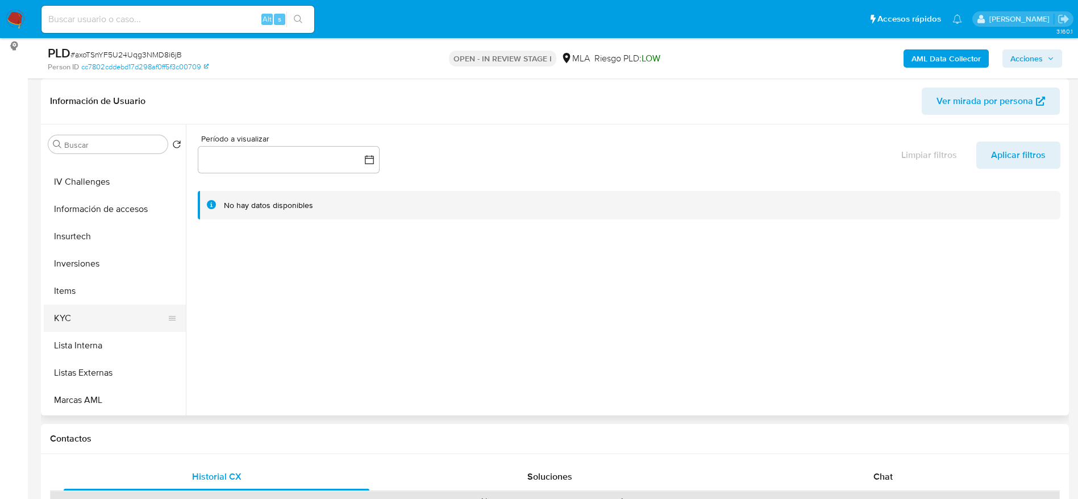
click at [78, 311] on button "KYC" at bounding box center [110, 318] width 133 height 27
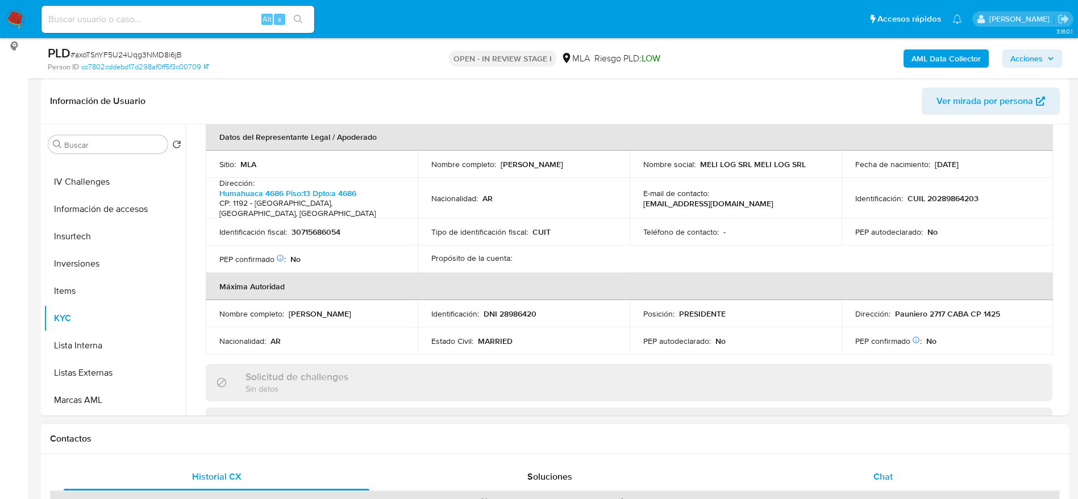
click at [886, 481] on span "Chat" at bounding box center [882, 476] width 19 height 13
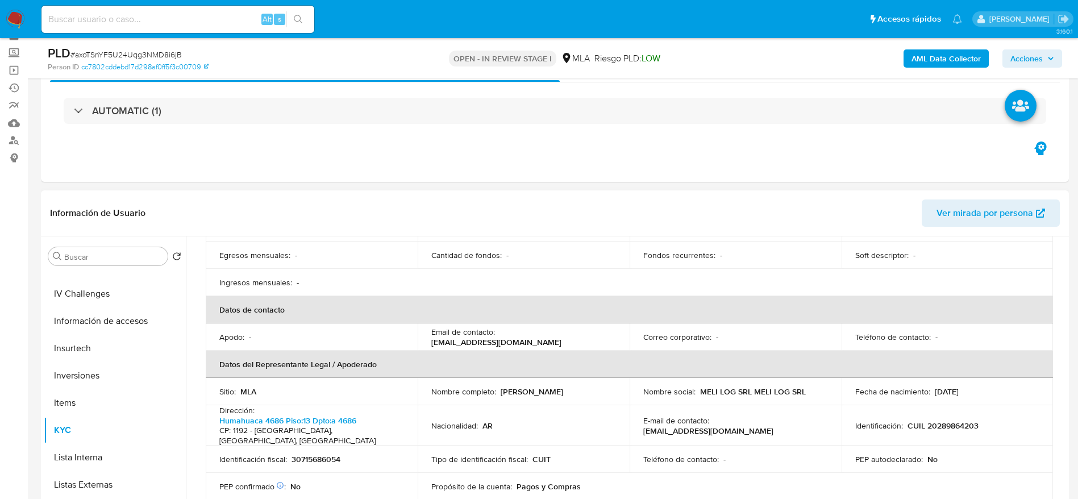
scroll to position [85, 0]
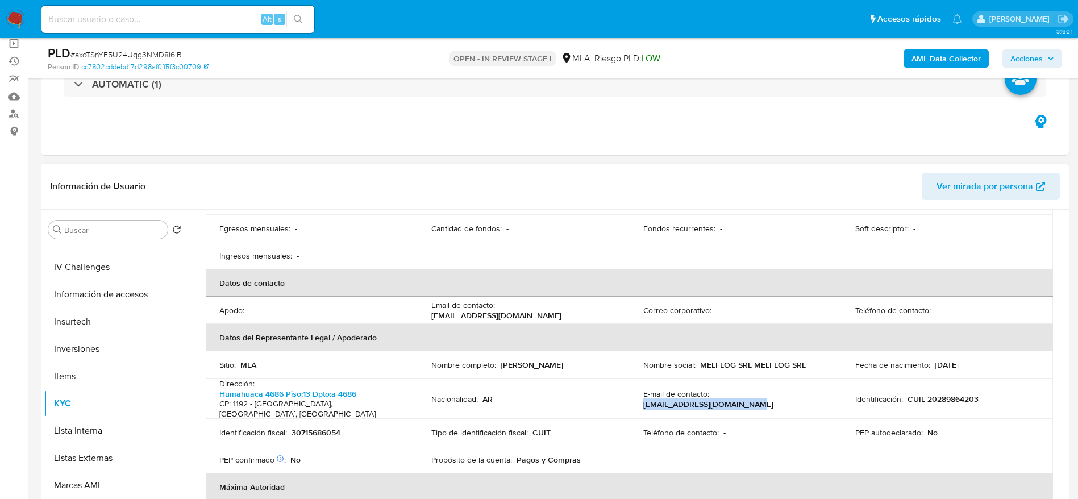
drag, startPoint x: 715, startPoint y: 397, endPoint x: 814, endPoint y: 403, distance: 99.7
click at [814, 403] on div "E-mail de contacto : tesoreria@mercadolibre.com" at bounding box center [735, 399] width 185 height 20
copy p "tesoreria@mercadolibre.com"
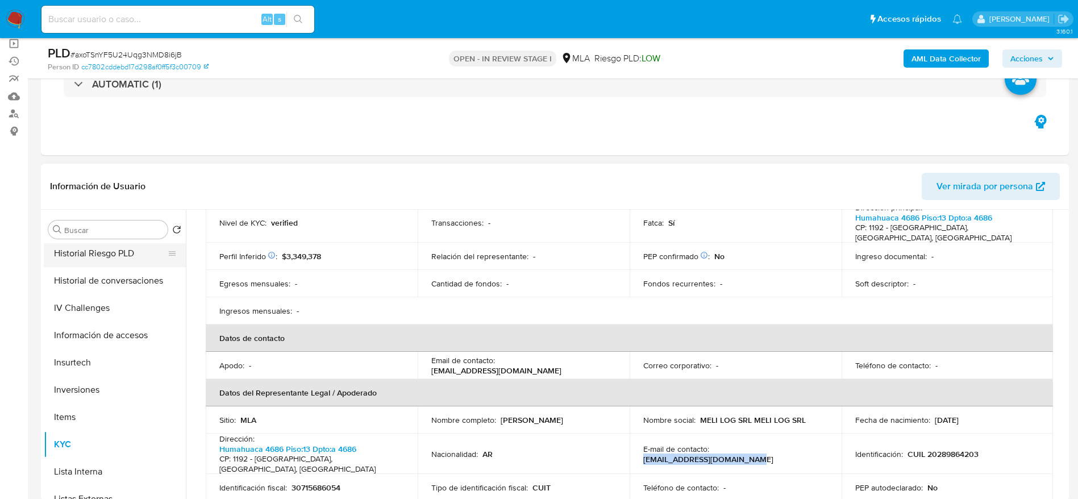
scroll to position [334, 0]
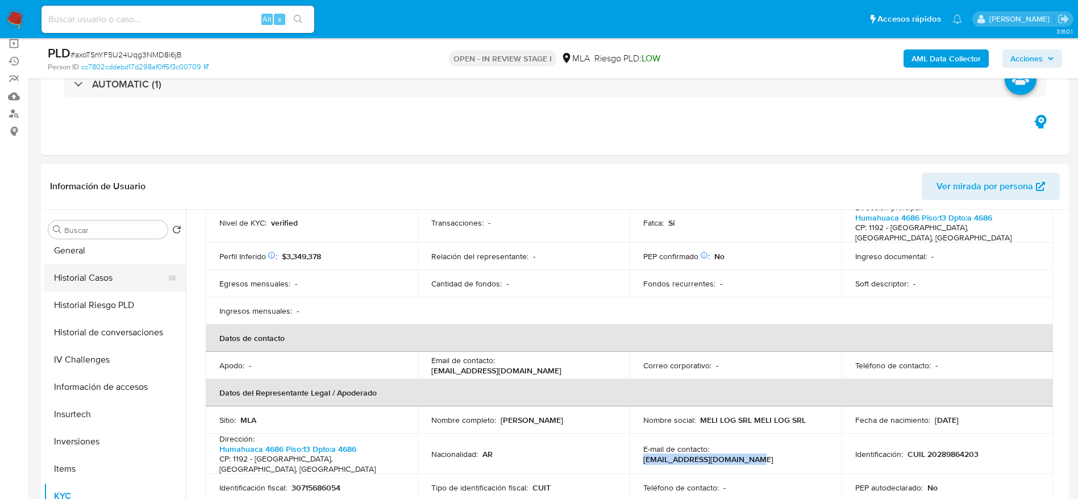
click at [86, 275] on button "Historial Casos" at bounding box center [110, 277] width 133 height 27
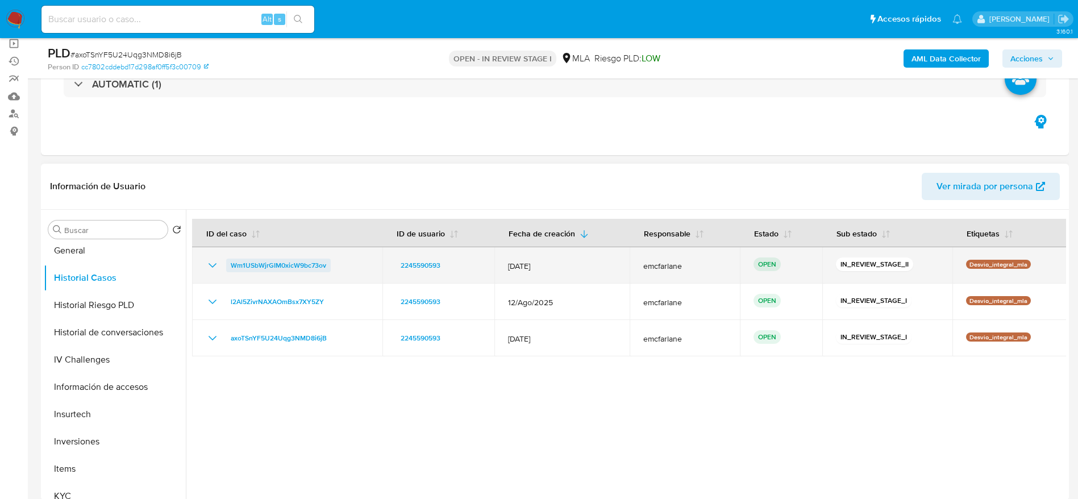
click at [310, 269] on span "Wm1USbWjrGIM0xicW9bc73ov" at bounding box center [278, 266] width 95 height 14
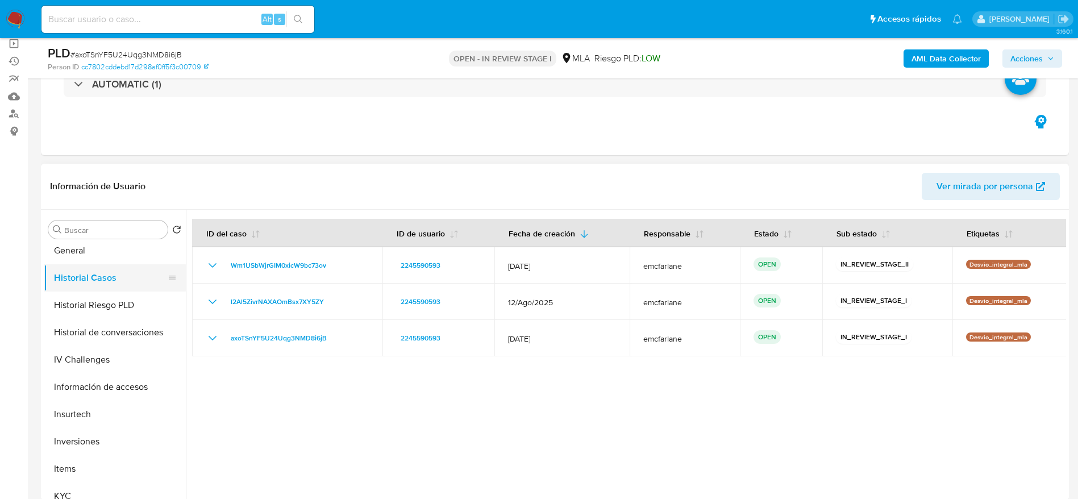
click at [98, 287] on button "Historial Casos" at bounding box center [110, 277] width 133 height 27
click at [88, 311] on button "Historial Riesgo PLD" at bounding box center [110, 305] width 133 height 27
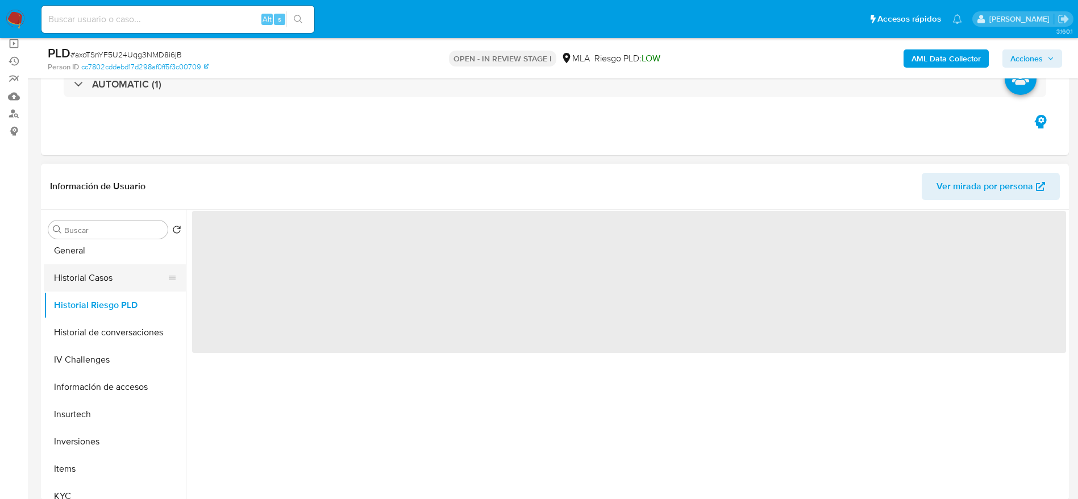
click at [96, 276] on button "Historial Casos" at bounding box center [110, 277] width 133 height 27
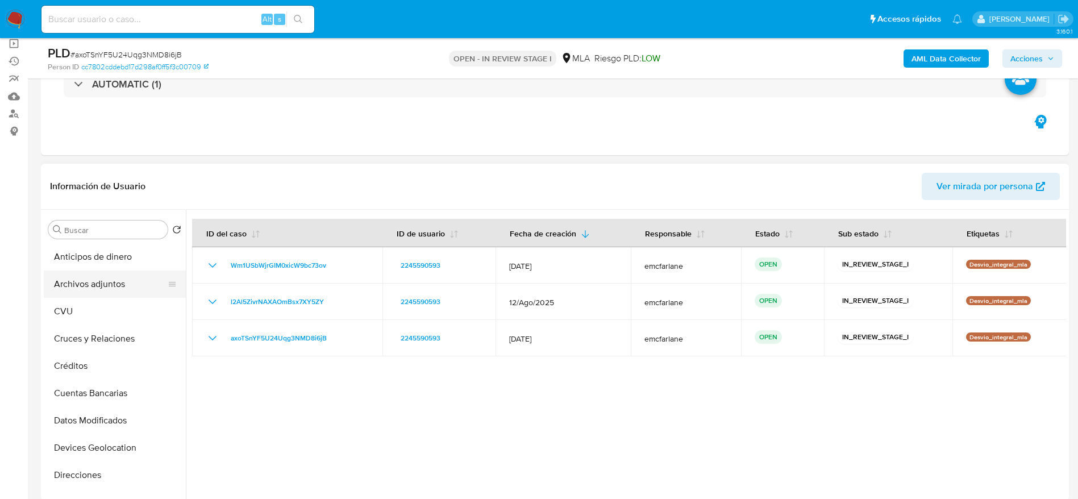
drag, startPoint x: 93, startPoint y: 276, endPoint x: 166, endPoint y: 272, distance: 74.0
click at [93, 276] on button "Archivos adjuntos" at bounding box center [110, 283] width 133 height 27
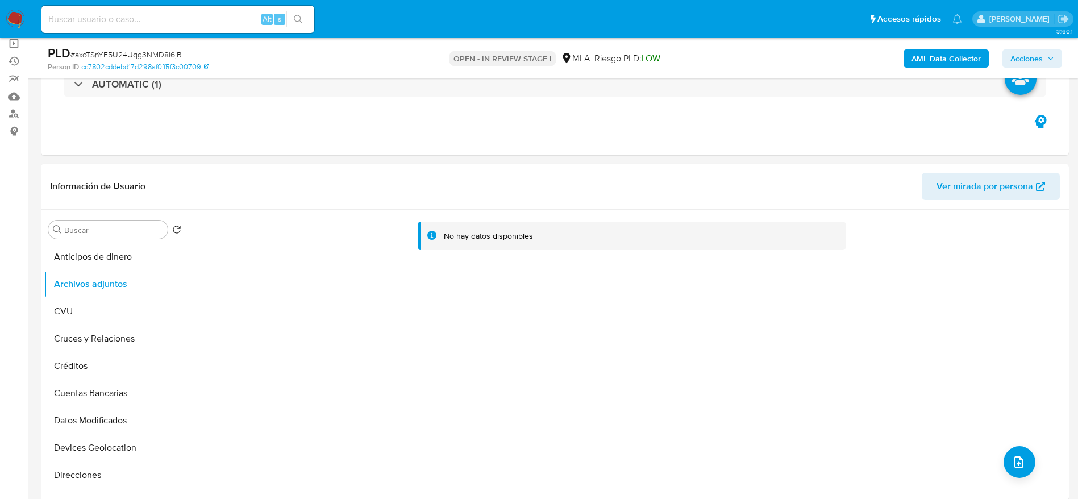
click at [944, 57] on b "AML Data Collector" at bounding box center [945, 58] width 69 height 18
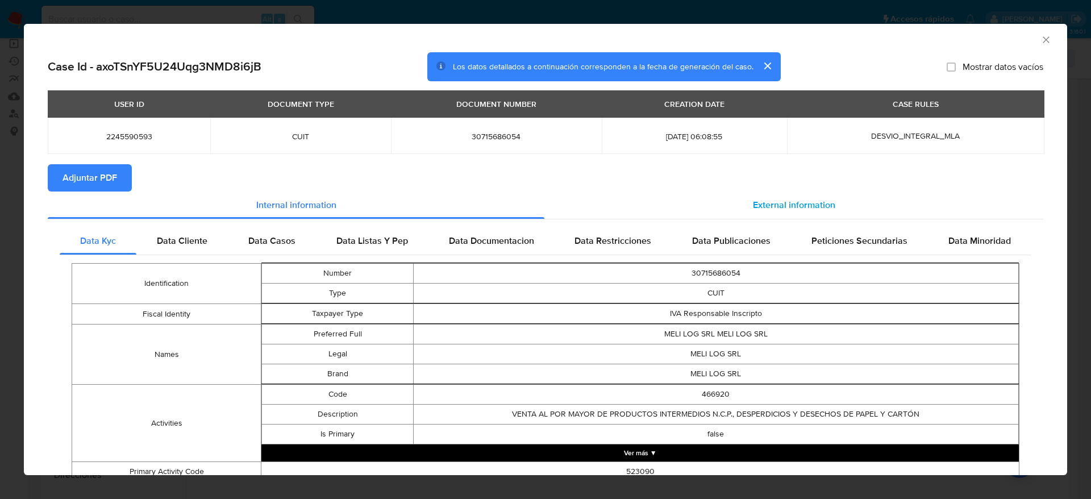
click at [775, 203] on span "External information" at bounding box center [794, 204] width 82 height 13
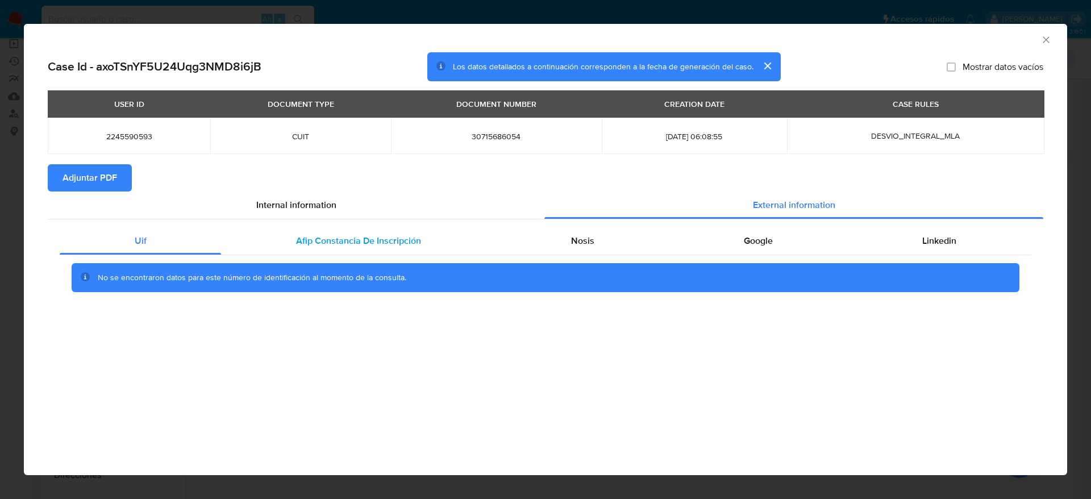
click at [377, 248] on div "Afip Constancia De Inscripción" at bounding box center [358, 240] width 274 height 27
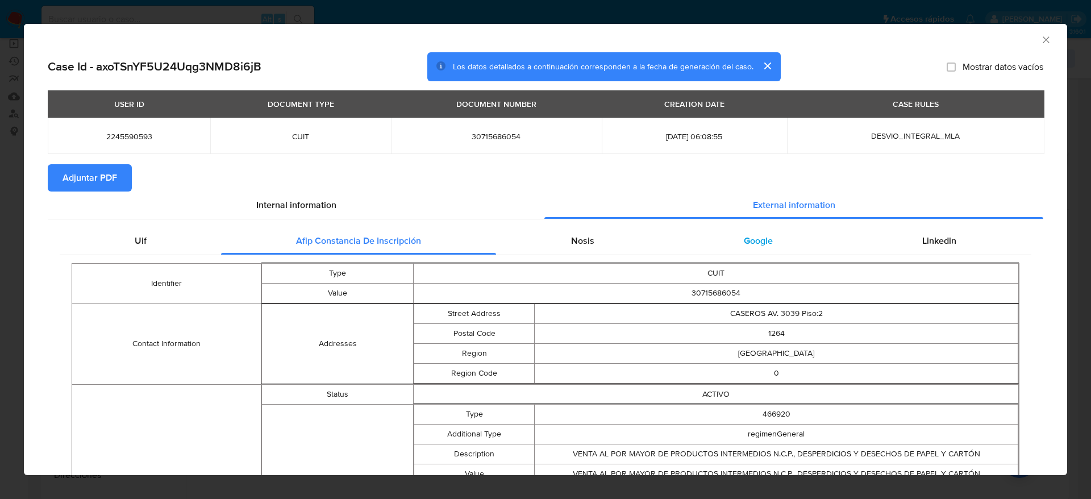
drag, startPoint x: 583, startPoint y: 235, endPoint x: 741, endPoint y: 237, distance: 158.0
click at [583, 235] on span "Nosis" at bounding box center [582, 240] width 23 height 13
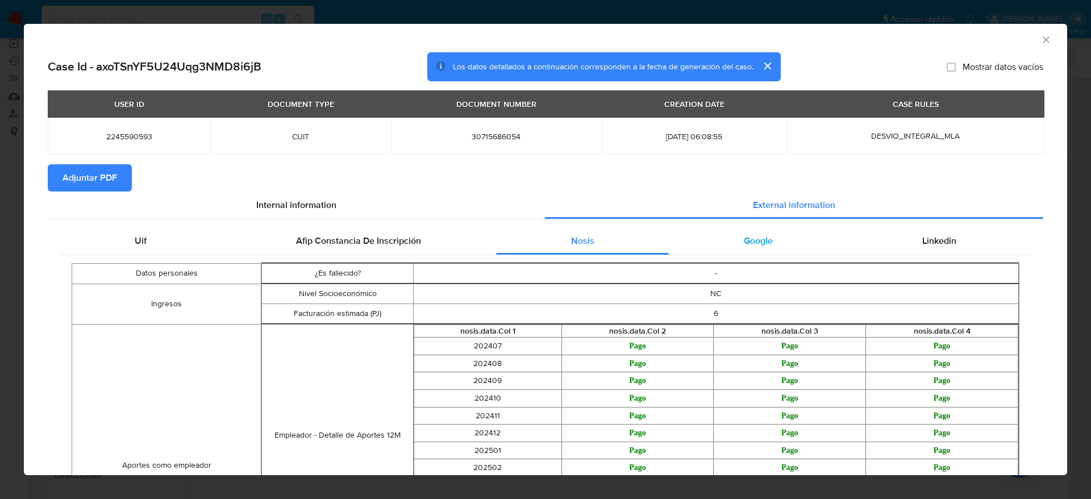
click at [744, 236] on span "Google" at bounding box center [758, 240] width 29 height 13
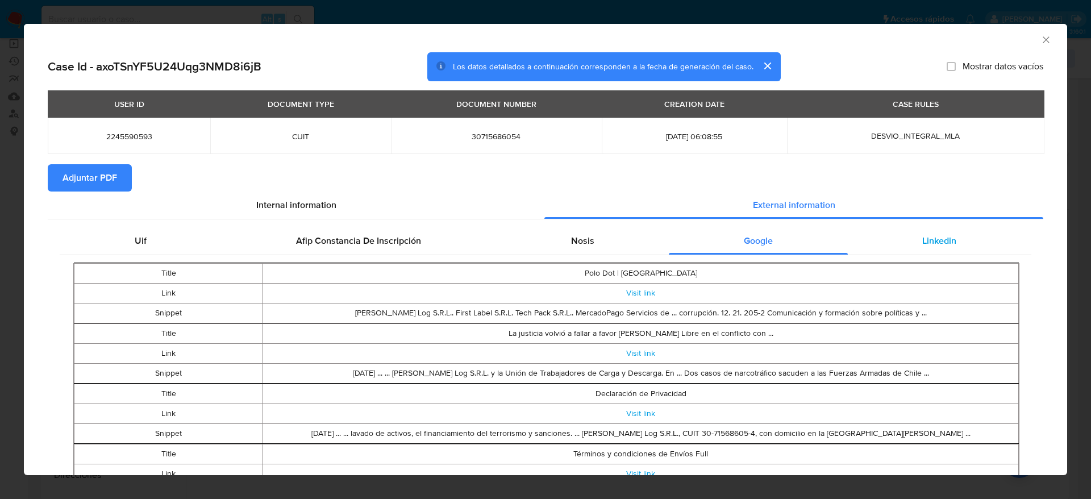
click at [922, 243] on span "Linkedin" at bounding box center [939, 240] width 34 height 13
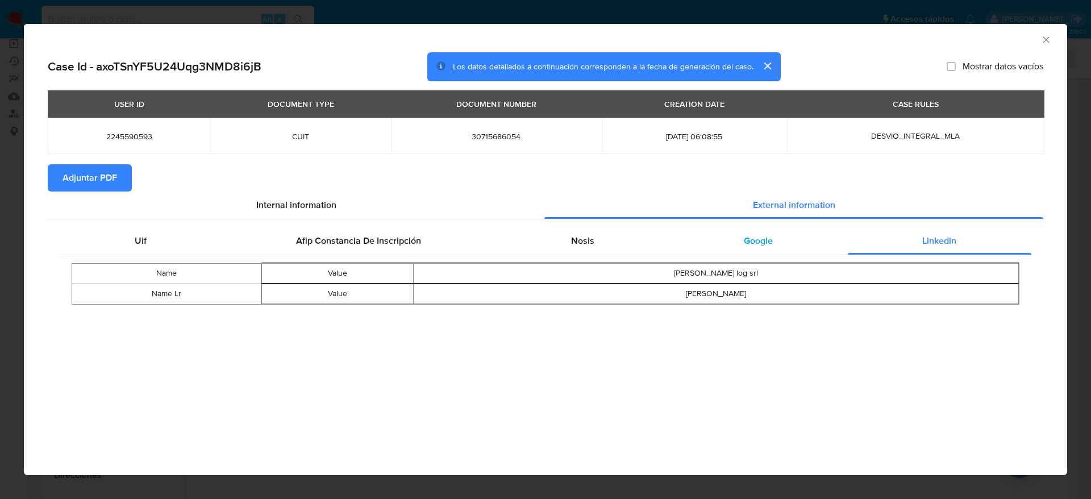
click at [755, 250] on div "Google" at bounding box center [758, 240] width 178 height 27
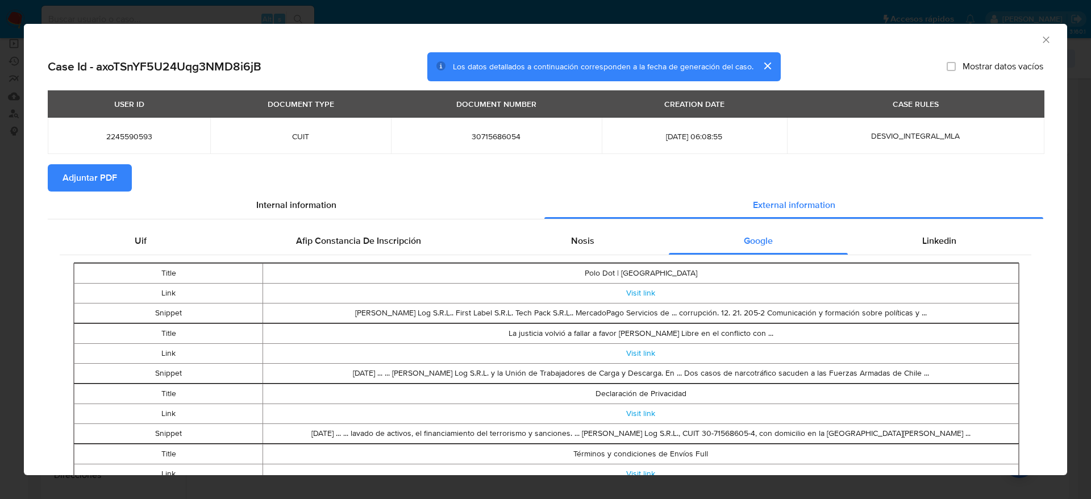
click at [114, 181] on span "Adjuntar PDF" at bounding box center [90, 177] width 55 height 25
click at [1039, 37] on div "AML Data Collector" at bounding box center [545, 38] width 1043 height 28
click at [1043, 37] on icon "Cerrar ventana" at bounding box center [1046, 39] width 6 height 6
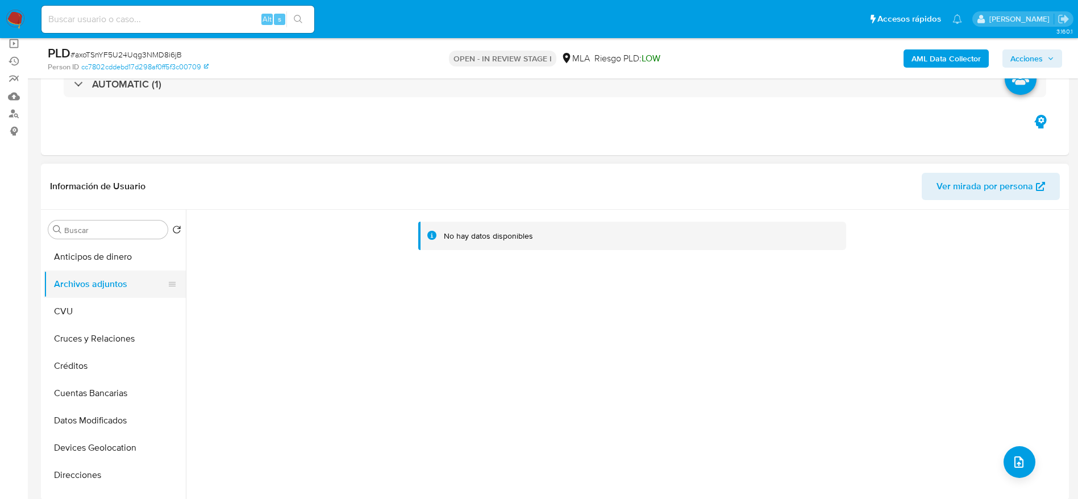
drag, startPoint x: 78, startPoint y: 301, endPoint x: 89, endPoint y: 281, distance: 22.9
click at [78, 302] on button "CVU" at bounding box center [115, 311] width 142 height 27
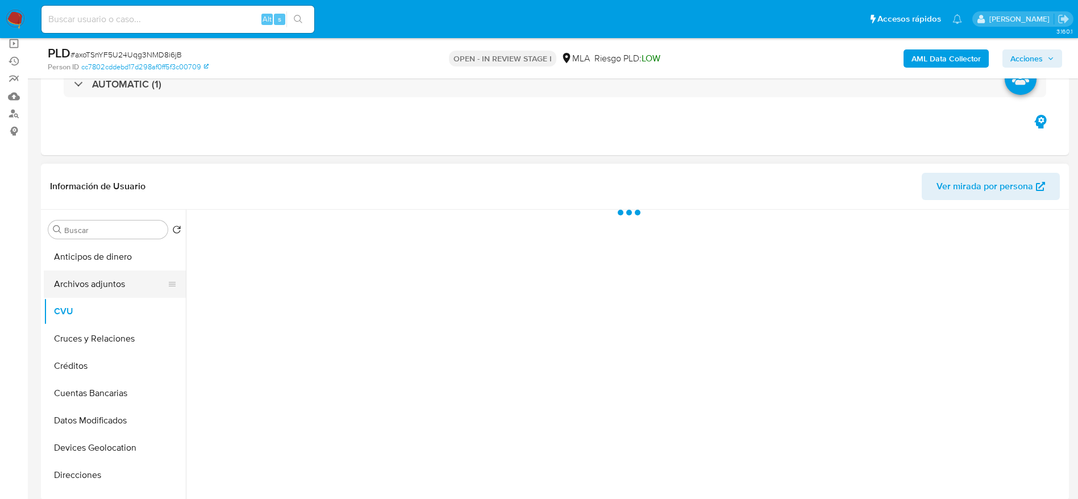
drag, startPoint x: 89, startPoint y: 280, endPoint x: 169, endPoint y: 281, distance: 79.6
click at [89, 281] on button "Archivos adjuntos" at bounding box center [110, 283] width 133 height 27
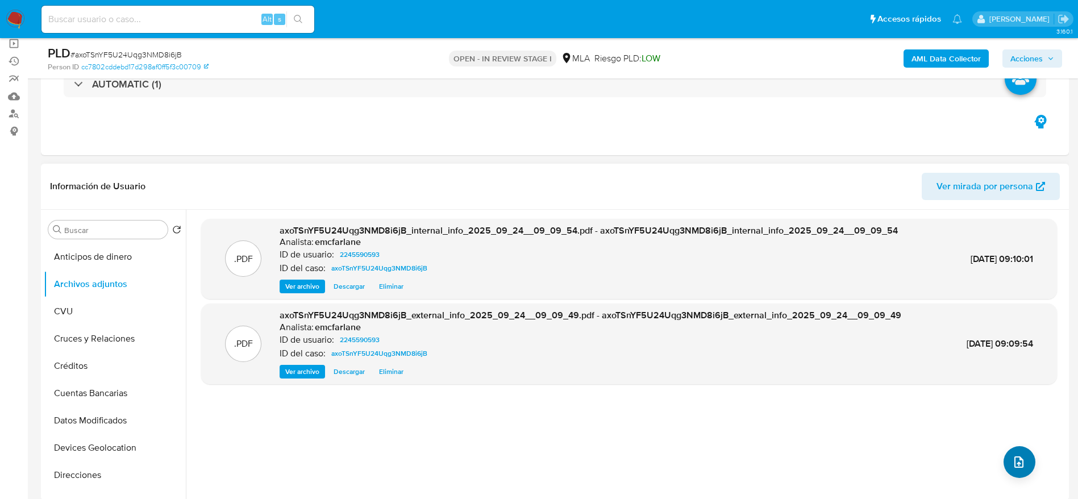
drag, startPoint x: 997, startPoint y: 452, endPoint x: 1013, endPoint y: 457, distance: 16.4
click at [999, 453] on div ".PDF axoTSnYF5U24Uqg3NMD8i6jB_internal_info_2025_09_24__09_09_54.pdf - axoTSnYF…" at bounding box center [629, 355] width 856 height 273
click at [1017, 461] on icon "upload-file" at bounding box center [1019, 462] width 14 height 14
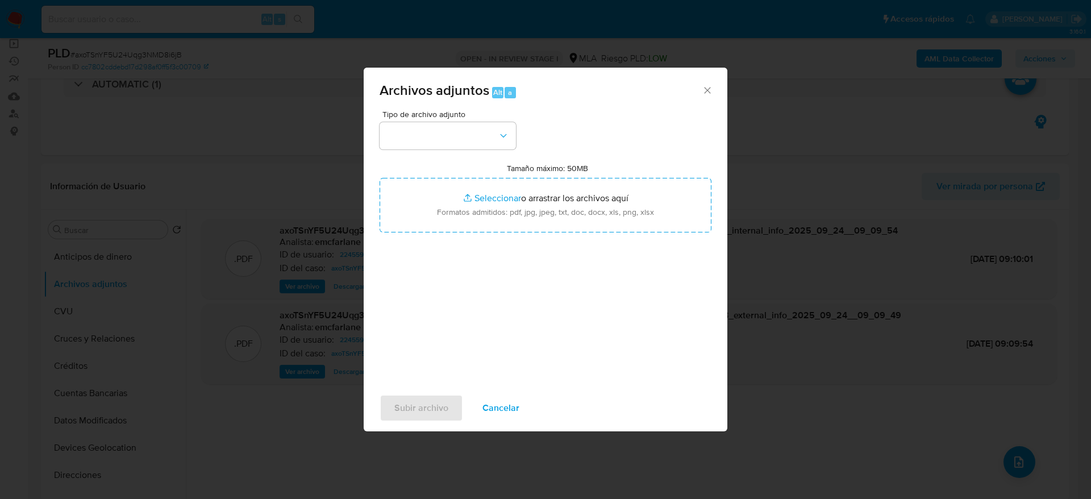
click at [450, 152] on div "Tipo de archivo adjunto Tamaño máximo: 50MB Seleccionar archivos Seleccionar o …" at bounding box center [546, 244] width 332 height 268
click at [448, 145] on button "button" at bounding box center [448, 135] width 136 height 27
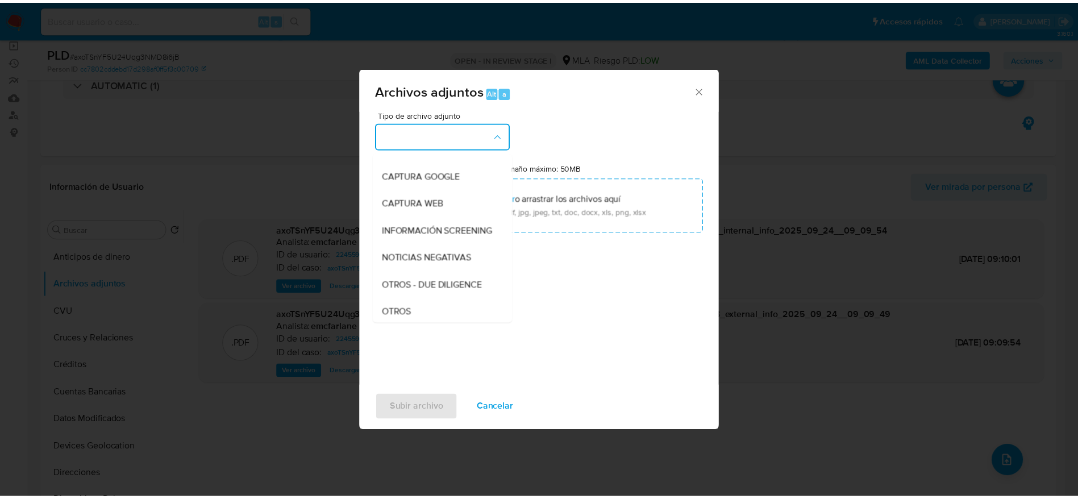
scroll to position [170, 0]
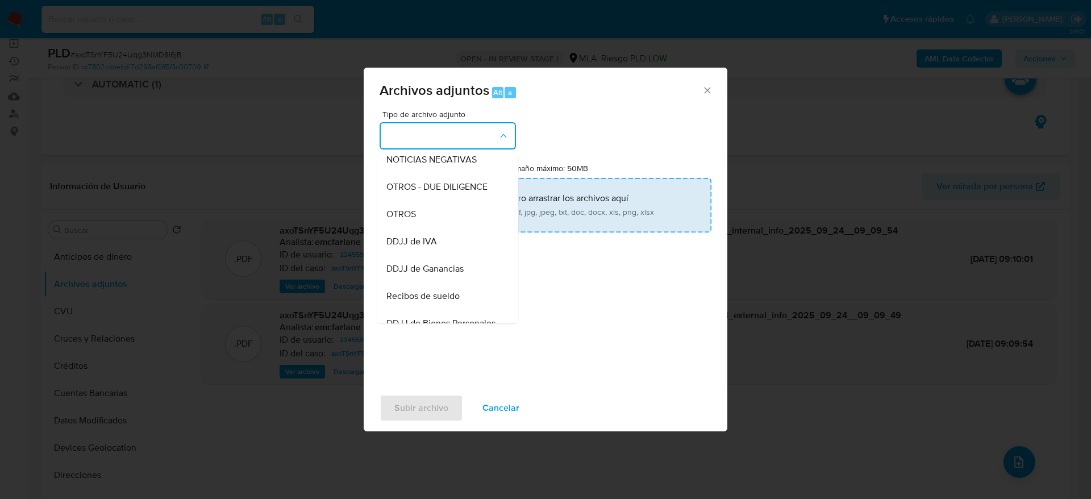
click at [421, 219] on div "OTROS" at bounding box center [444, 214] width 116 height 27
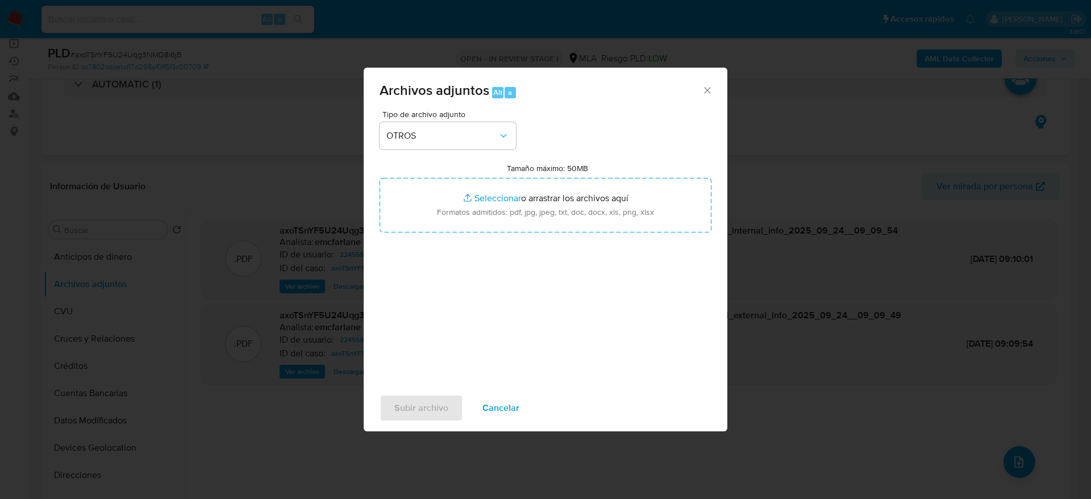
click at [497, 413] on span "Cancelar" at bounding box center [500, 407] width 37 height 25
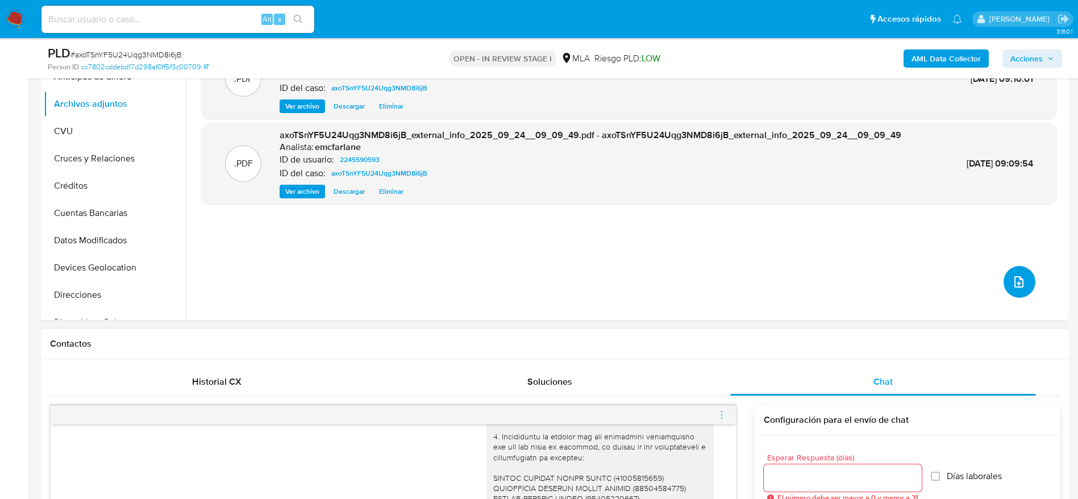
scroll to position [341, 0]
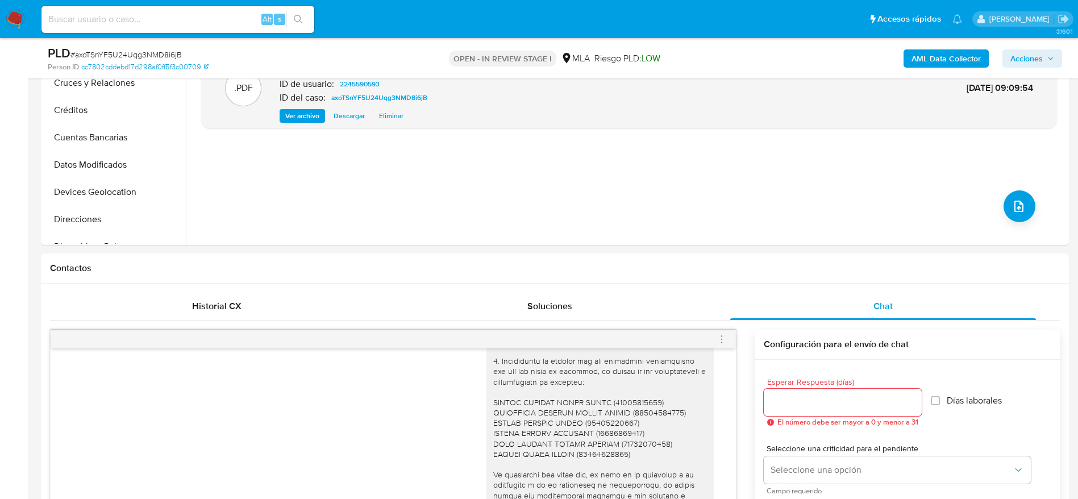
click at [720, 343] on icon "menu-action" at bounding box center [722, 339] width 10 height 10
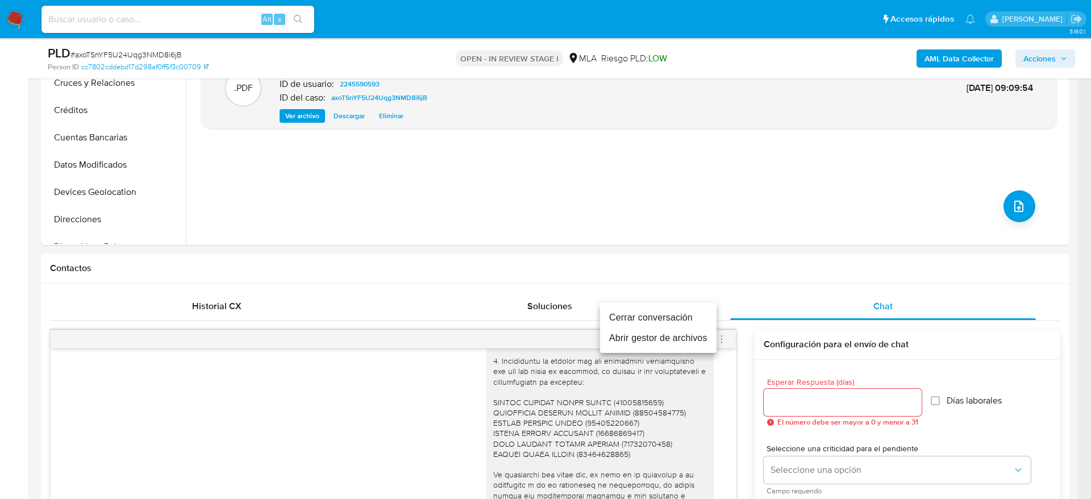
click at [672, 315] on li "Cerrar conversación" at bounding box center [658, 317] width 116 height 20
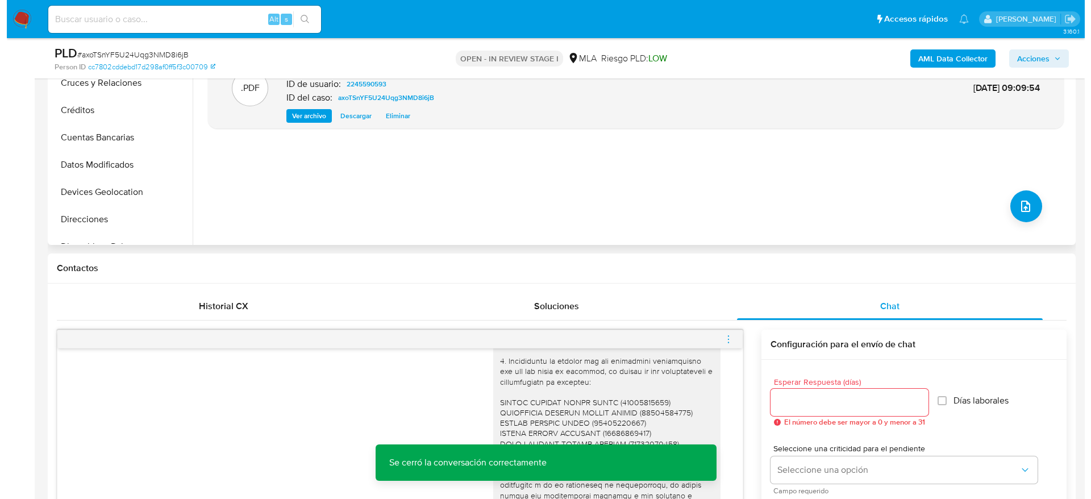
scroll to position [170, 0]
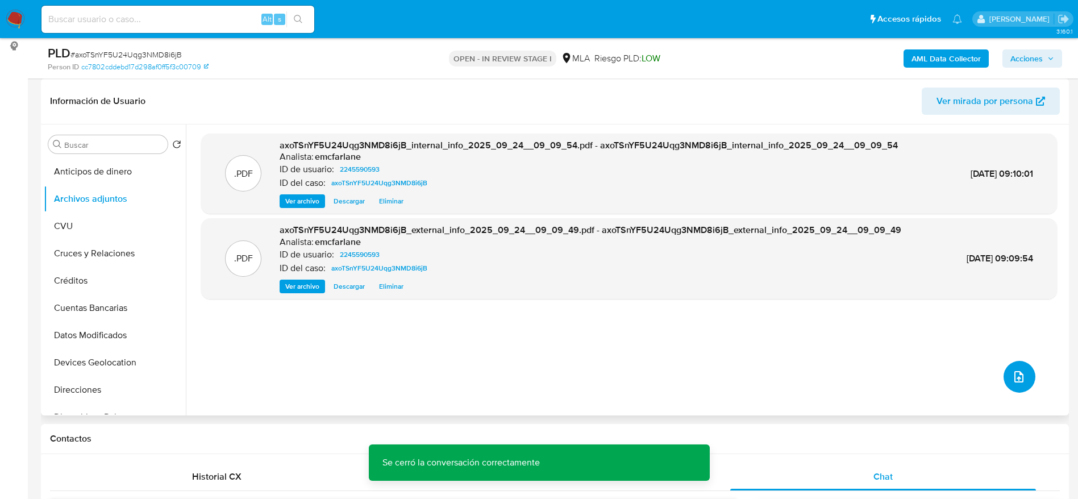
click at [1021, 369] on button "upload-file" at bounding box center [1019, 377] width 32 height 32
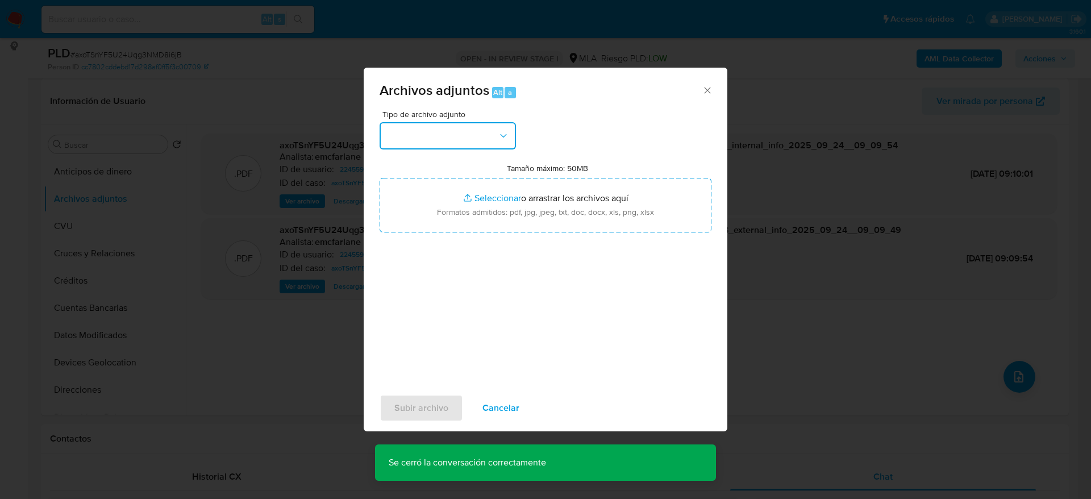
click at [467, 142] on button "button" at bounding box center [448, 135] width 136 height 27
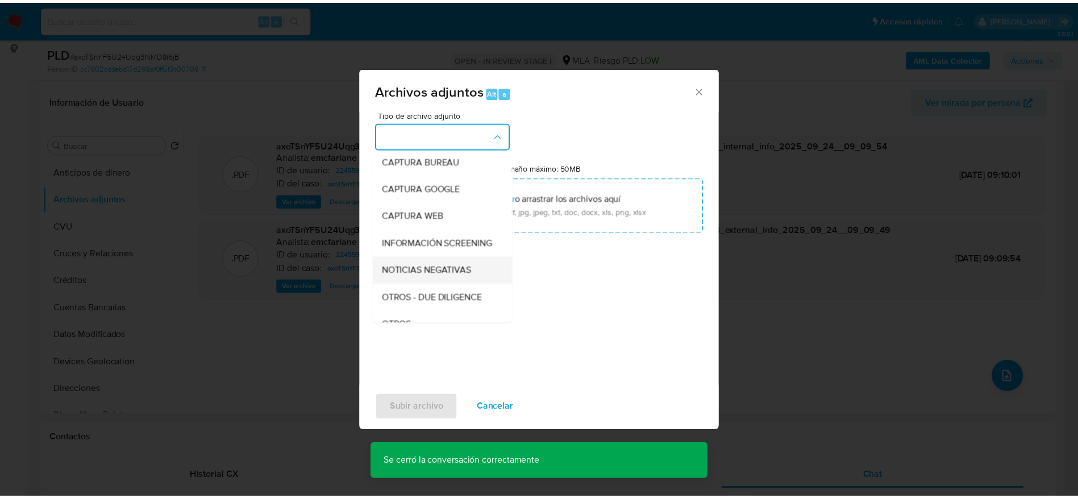
scroll to position [85, 0]
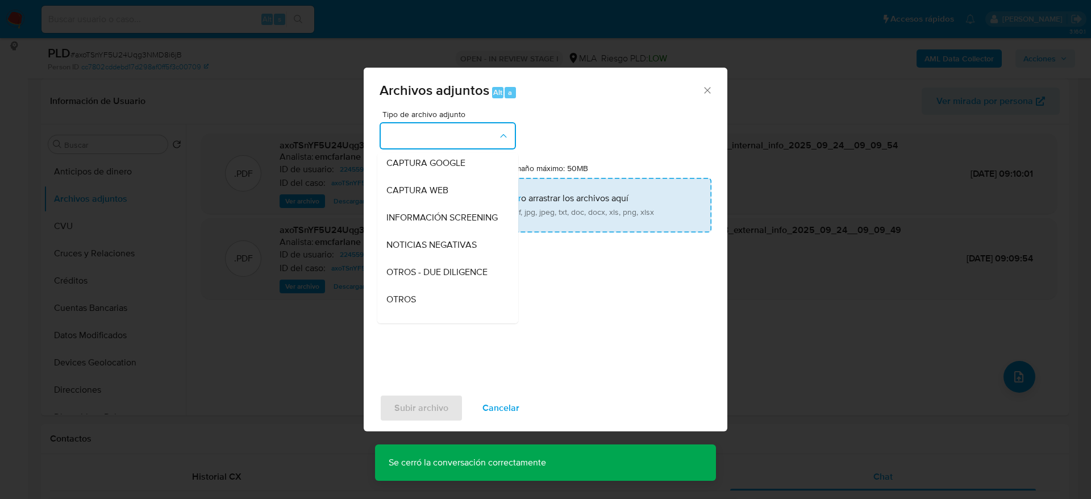
drag, startPoint x: 419, startPoint y: 311, endPoint x: 510, endPoint y: 211, distance: 135.2
click at [419, 312] on div "OTROS" at bounding box center [444, 299] width 116 height 27
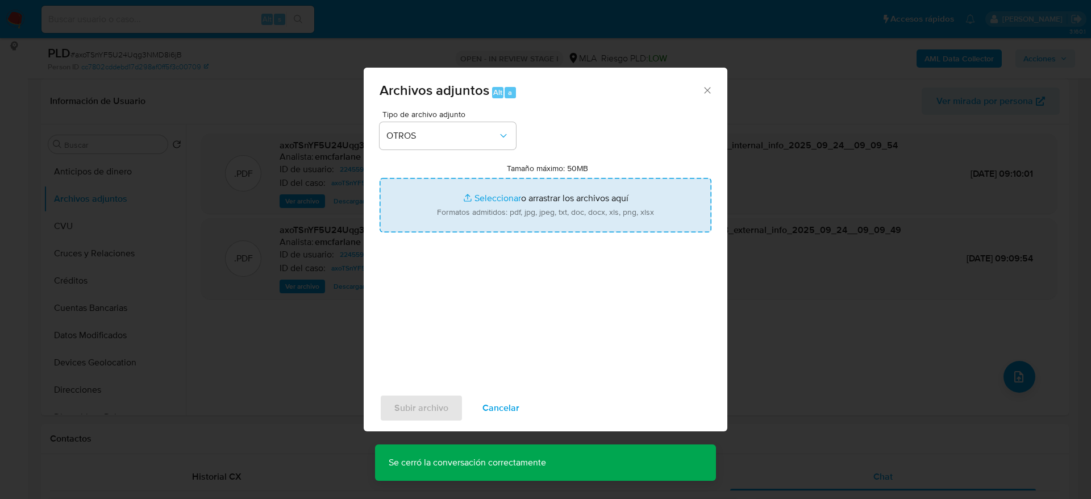
click at [509, 207] on input "Tamaño máximo: 50MB Seleccionar archivos" at bounding box center [546, 205] width 332 height 55
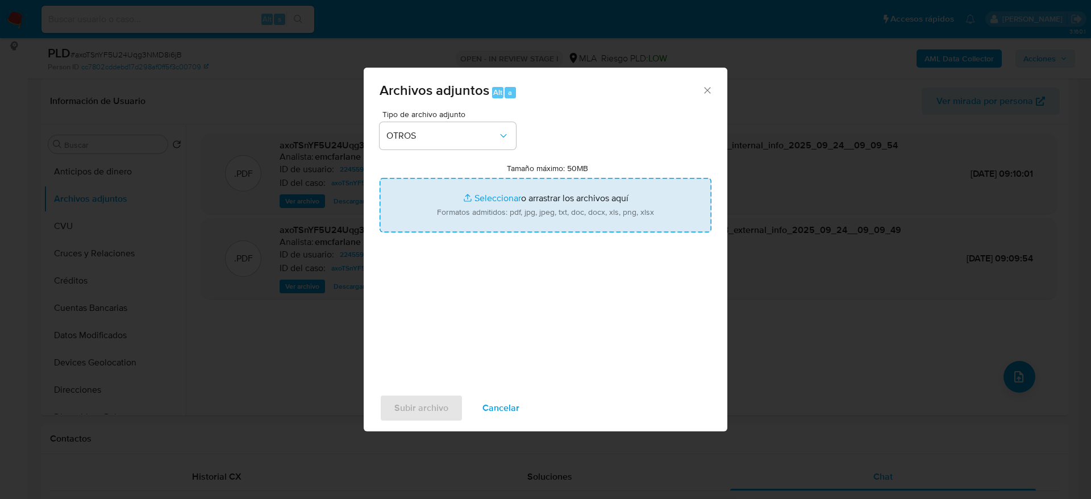
type input "C:\fakepath\Estados Contables 2024 axoTSnYF5U24Uqg3NMD8i6jB.pdf"
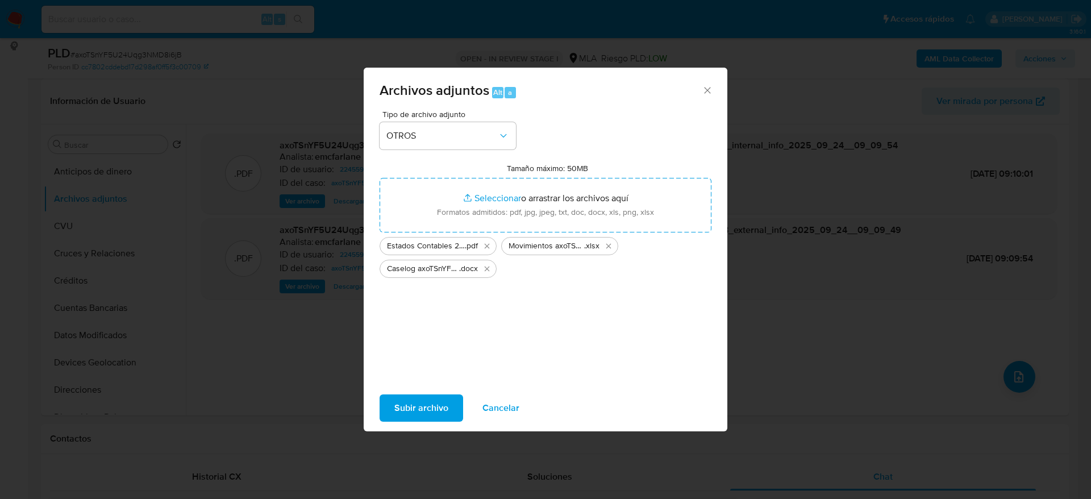
click at [430, 403] on span "Subir archivo" at bounding box center [421, 407] width 54 height 25
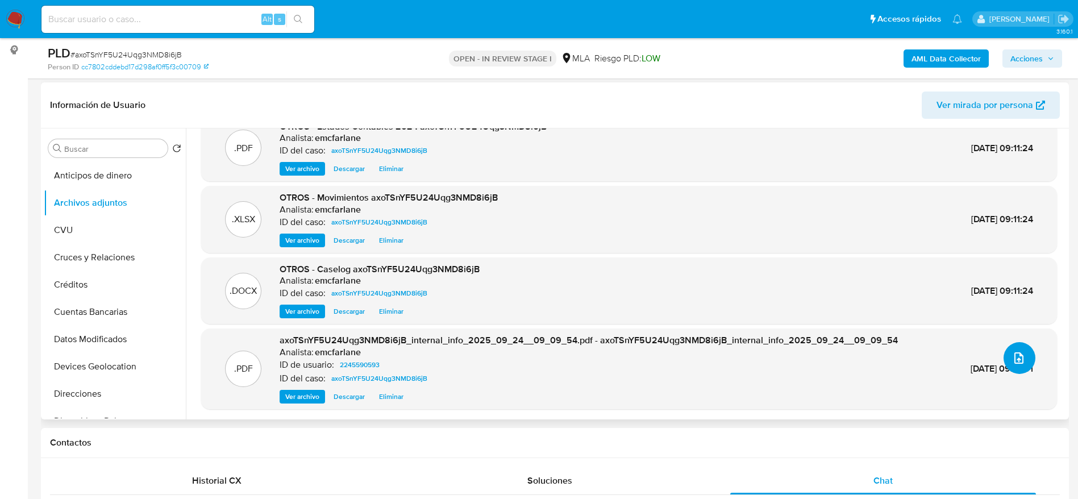
scroll to position [0, 0]
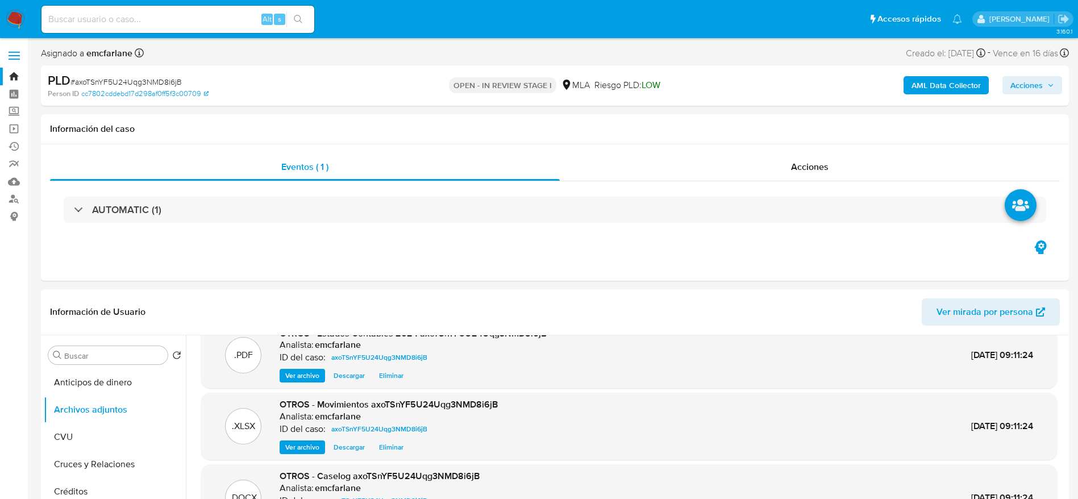
drag, startPoint x: 1030, startPoint y: 82, endPoint x: 1014, endPoint y: 90, distance: 18.0
click at [1014, 90] on span "Acciones" at bounding box center [1026, 85] width 32 height 18
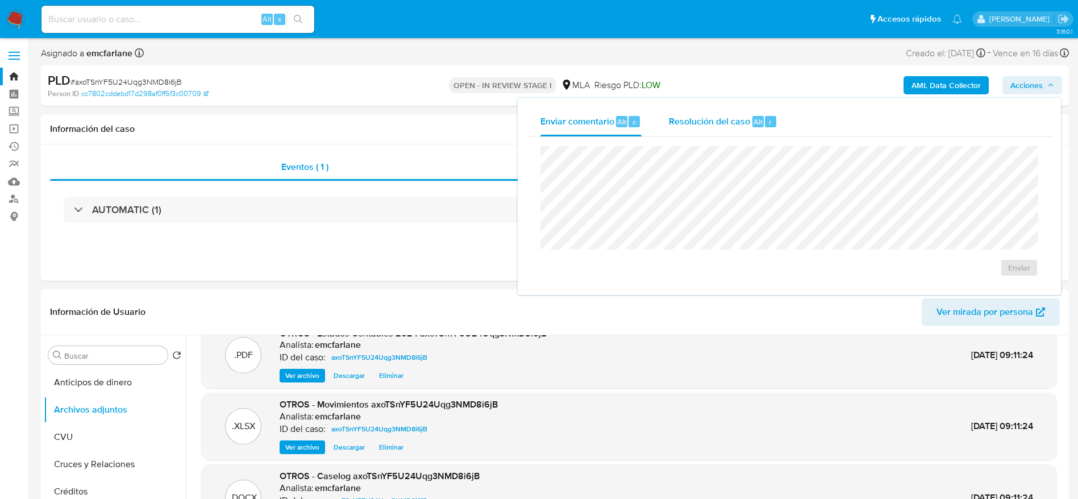
click at [705, 125] on span "Resolución del caso" at bounding box center [709, 121] width 81 height 13
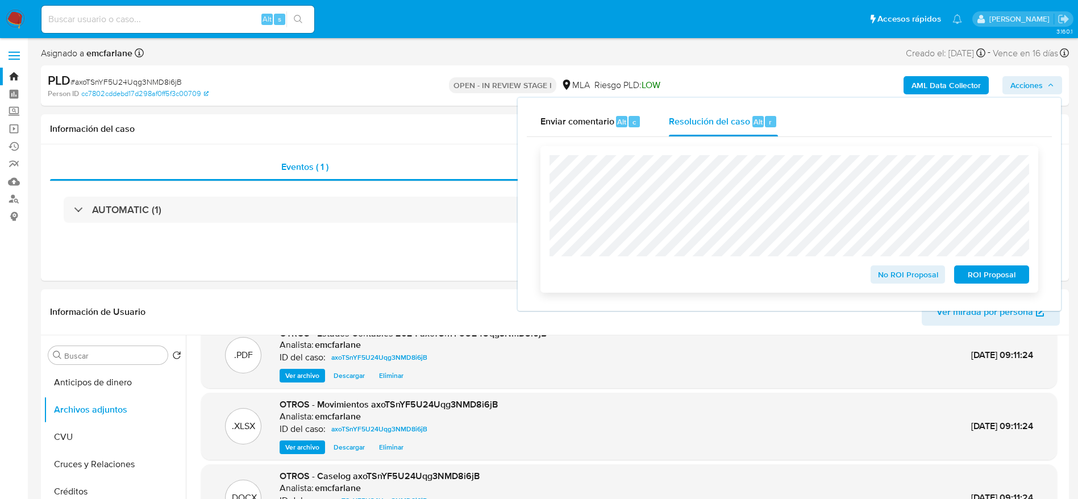
click at [1009, 280] on span "ROI Proposal" at bounding box center [991, 275] width 59 height 16
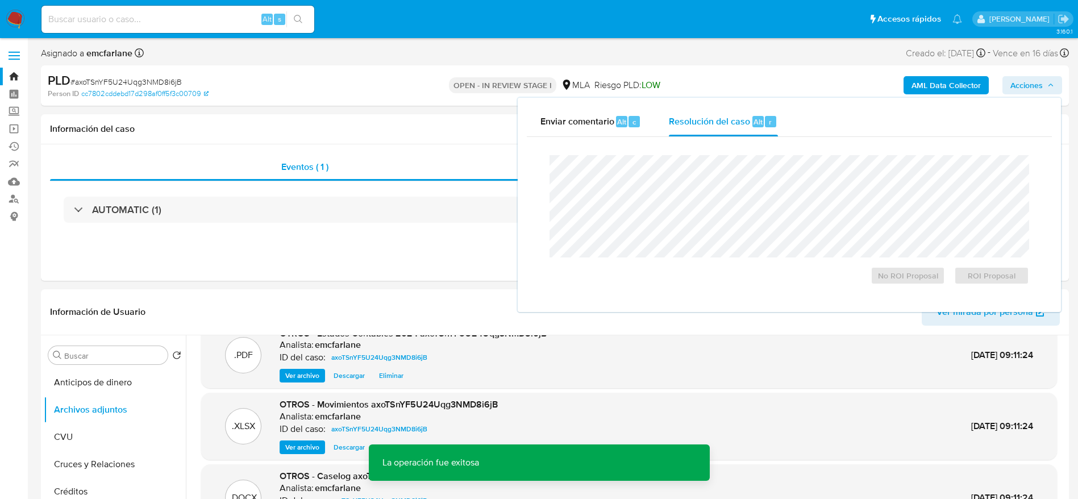
click at [150, 87] on span "# axoTSnYF5U24Uqg3NMD8i6jB" at bounding box center [125, 81] width 111 height 11
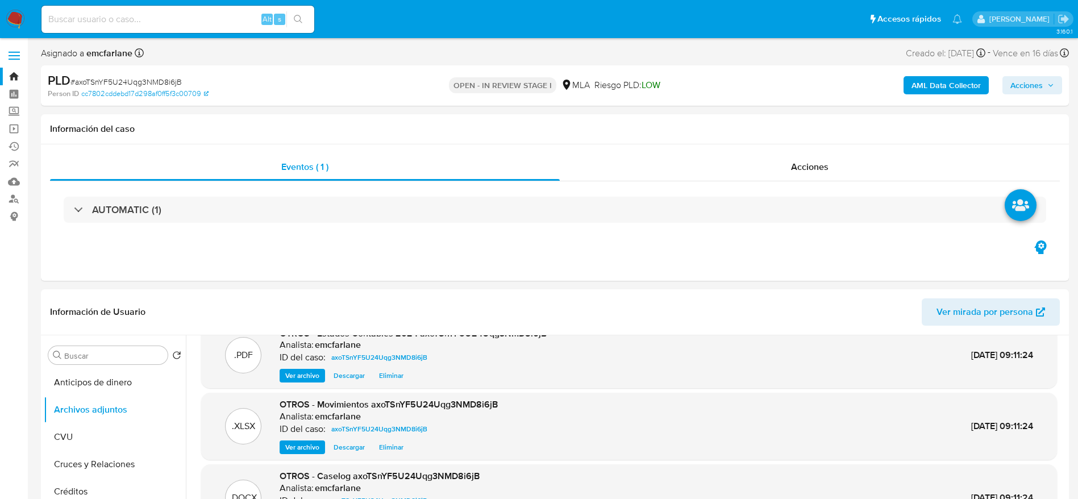
click at [156, 80] on span "# axoTSnYF5U24Uqg3NMD8i6jB" at bounding box center [125, 81] width 111 height 11
copy span "axoTSnYF5U24Uqg3NMD8i6jB"
drag, startPoint x: 15, startPoint y: 7, endPoint x: 11, endPoint y: 26, distance: 18.6
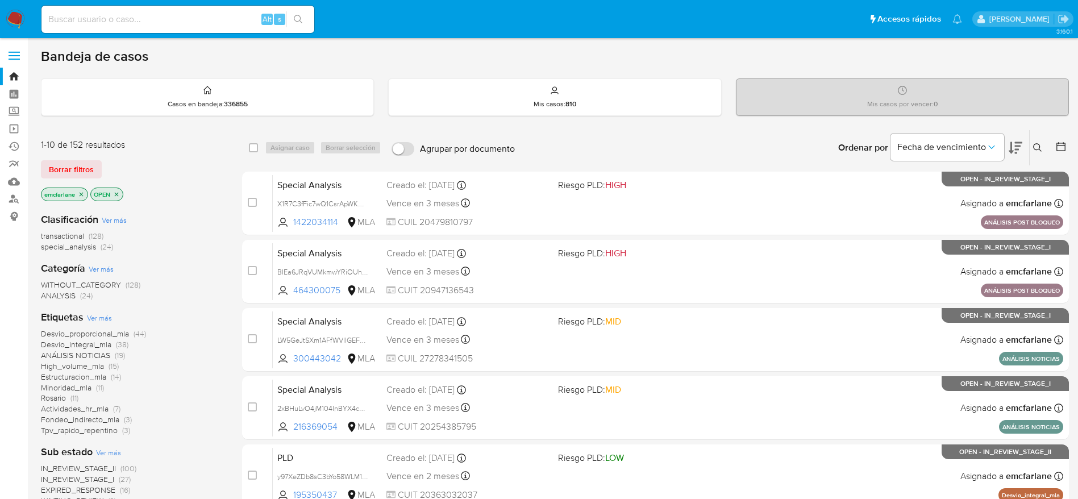
drag, startPoint x: 72, startPoint y: 170, endPoint x: 91, endPoint y: 163, distance: 21.4
click at [72, 171] on span "Borrar filtros" at bounding box center [71, 169] width 45 height 16
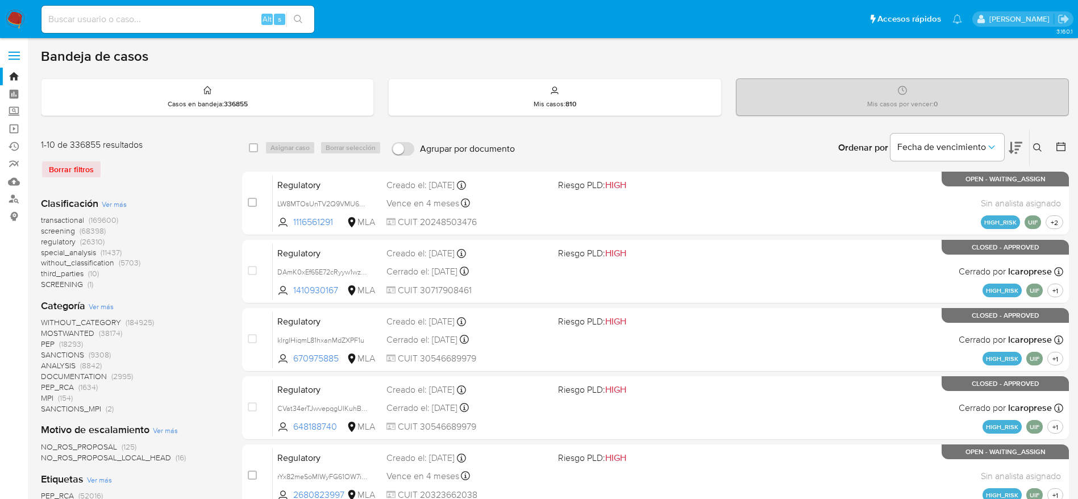
click at [1038, 145] on icon at bounding box center [1037, 147] width 9 height 9
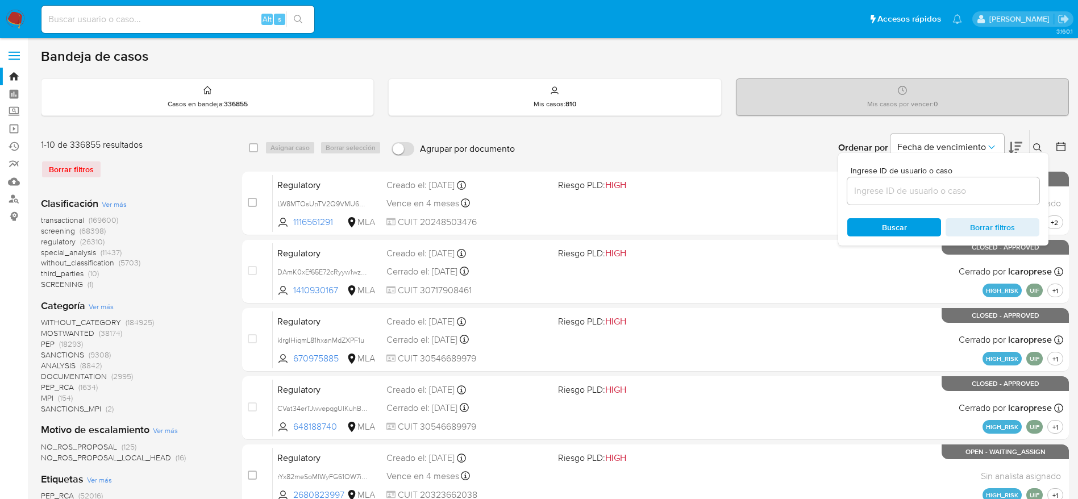
click at [888, 194] on input at bounding box center [943, 191] width 192 height 15
type input "axoTSnYF5U24Uqg3NMD8i6jB"
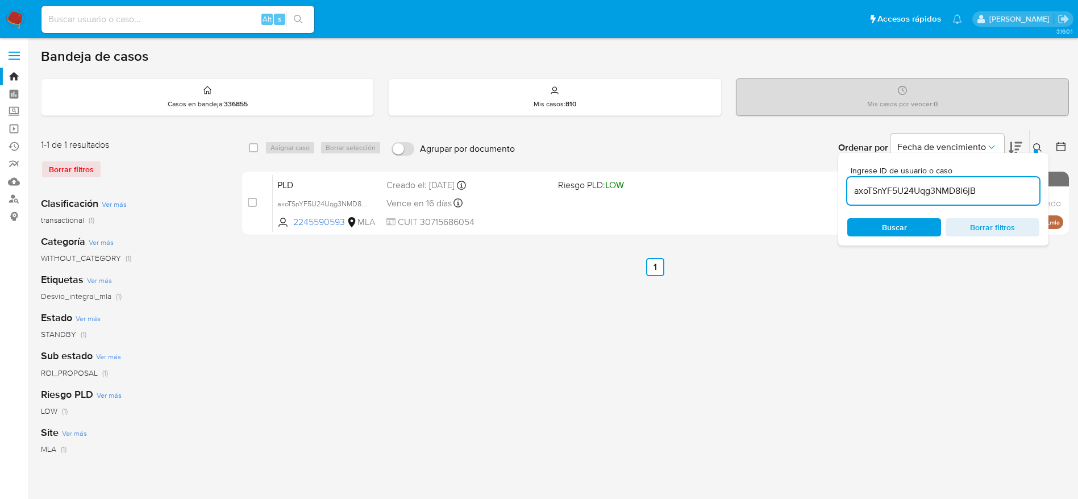
click at [253, 144] on input "checkbox" at bounding box center [253, 147] width 9 height 9
checkbox input "true"
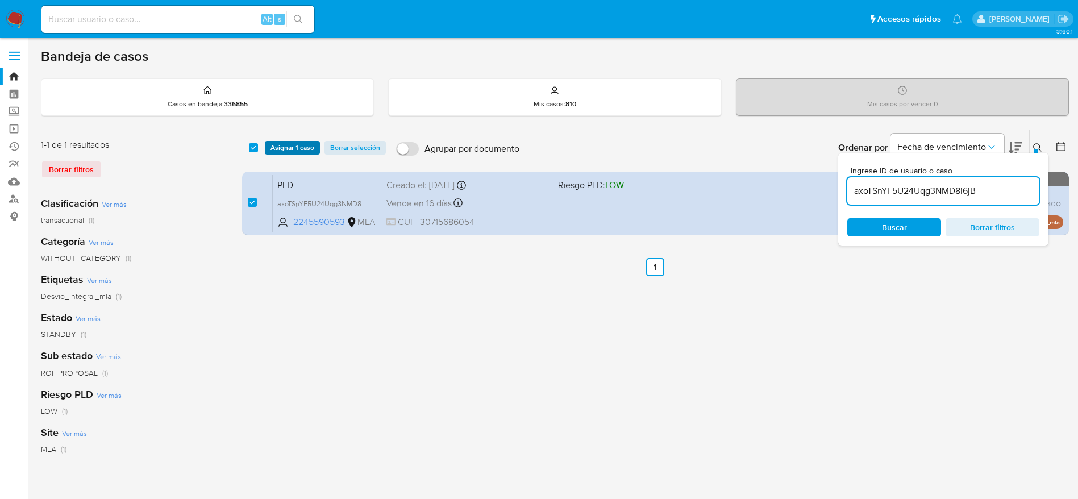
click at [295, 147] on span "Asignar 1 caso" at bounding box center [292, 147] width 44 height 11
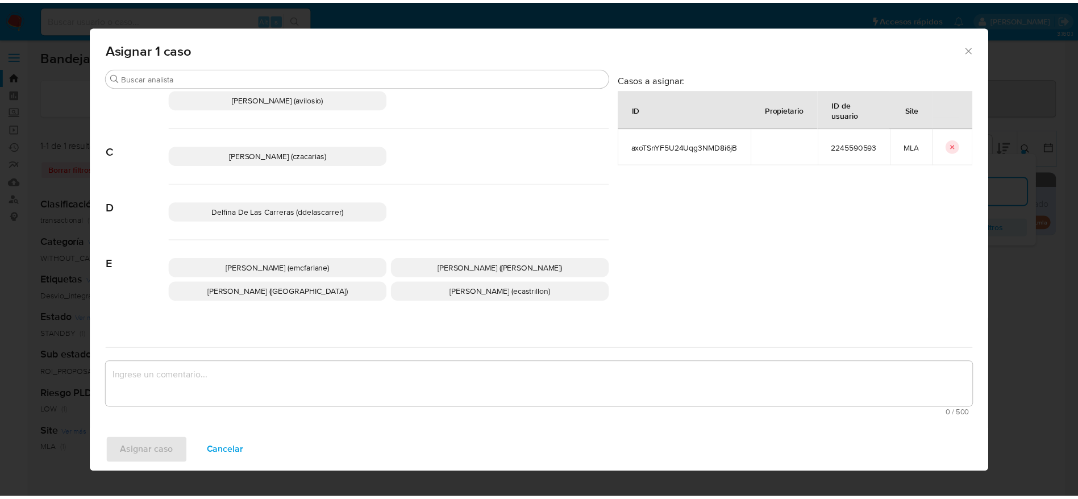
scroll to position [85, 0]
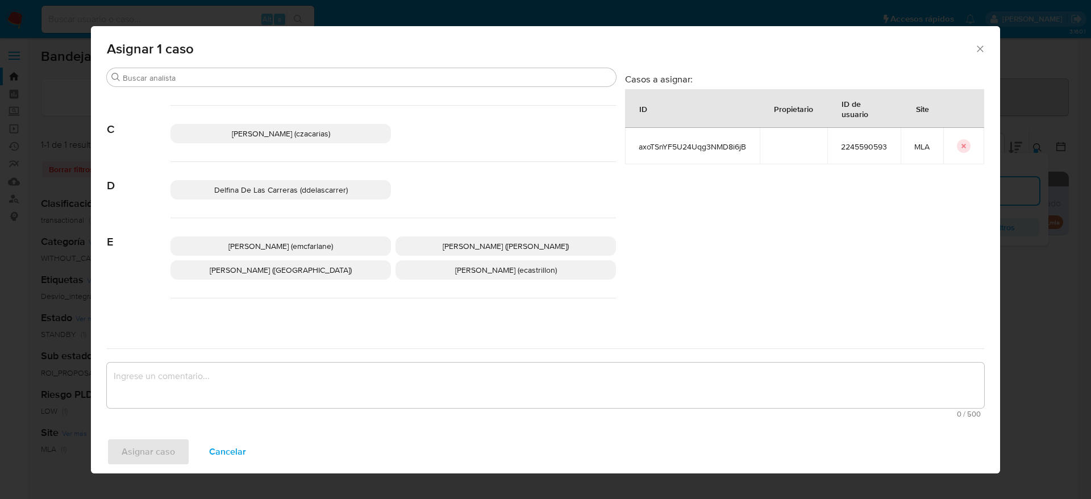
drag, startPoint x: 305, startPoint y: 247, endPoint x: 250, endPoint y: 330, distance: 99.6
click at [305, 246] on span "[PERSON_NAME] (emcfarlane)" at bounding box center [280, 245] width 105 height 11
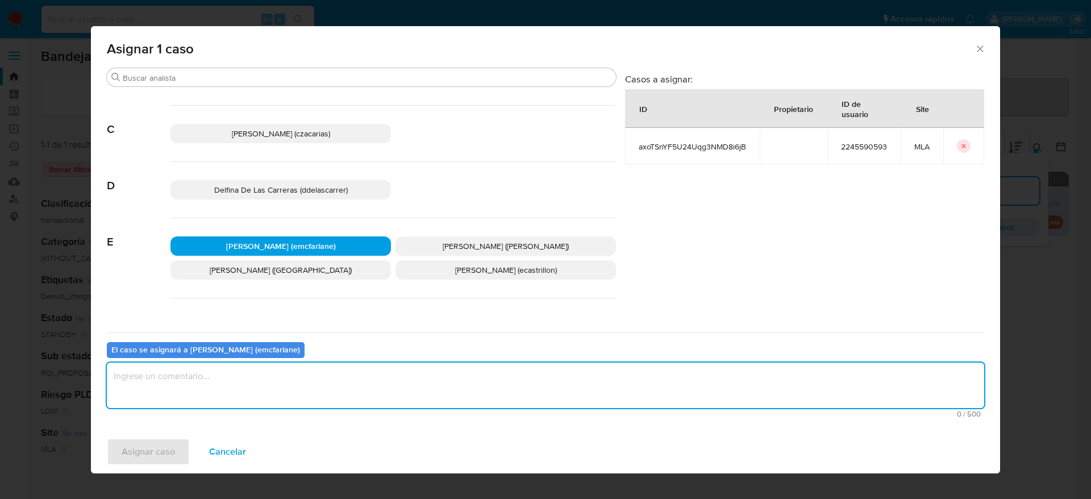
click at [213, 402] on textarea "assign-modal" at bounding box center [545, 385] width 877 height 45
click at [153, 447] on span "Asignar caso" at bounding box center [148, 451] width 53 height 25
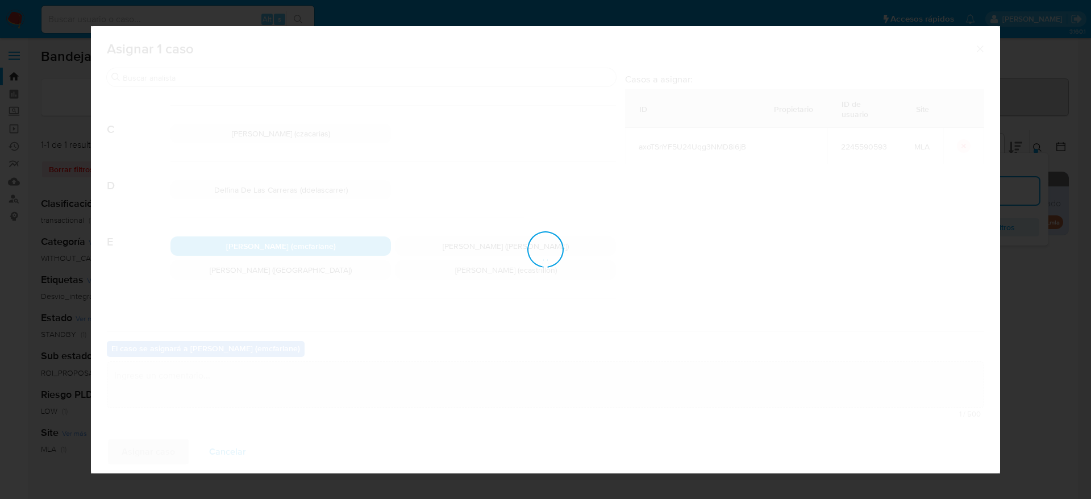
checkbox input "false"
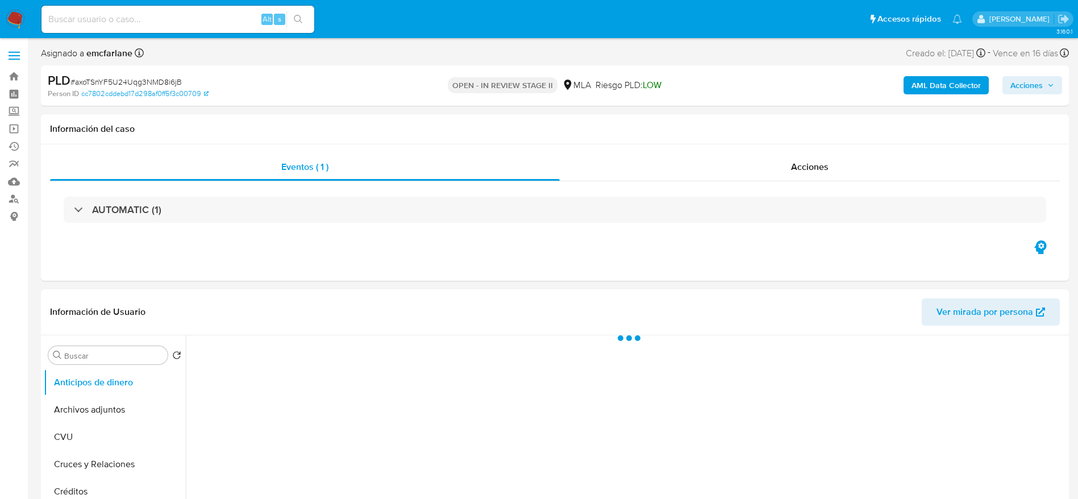
click at [1034, 80] on span "Acciones" at bounding box center [1026, 85] width 32 height 18
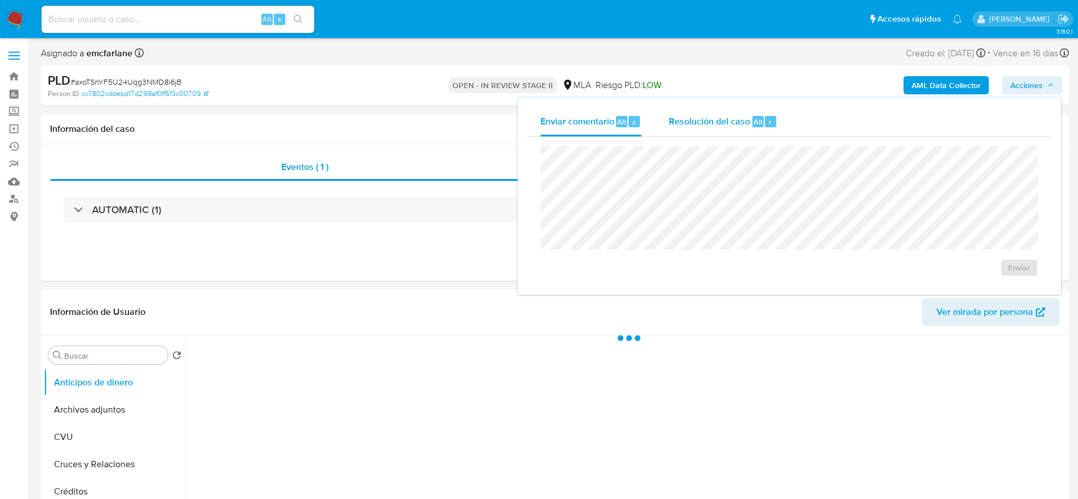
click at [761, 126] on span "Alt" at bounding box center [757, 121] width 9 height 11
select select "10"
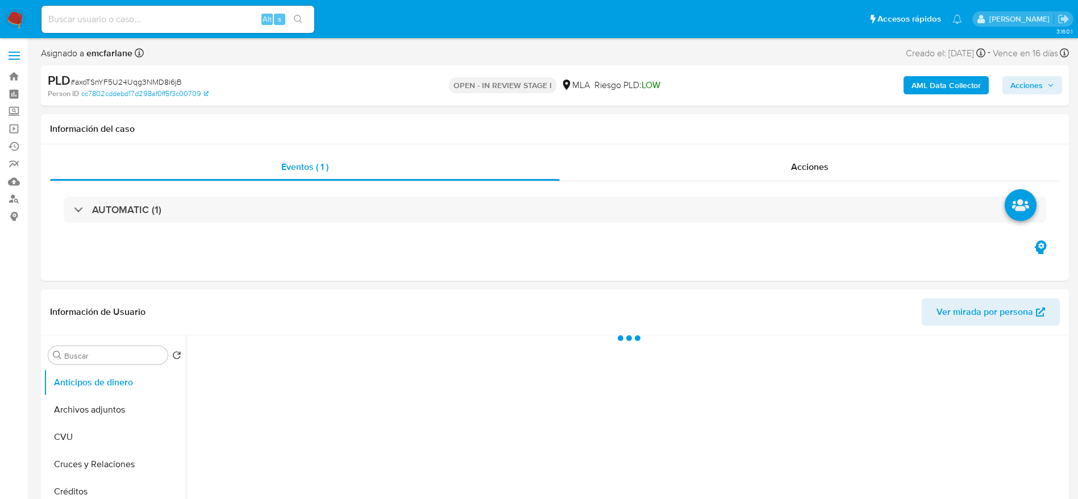
drag, startPoint x: 1044, startPoint y: 94, endPoint x: 1034, endPoint y: 94, distance: 10.8
click at [1044, 94] on div "AML Data Collector Acciones" at bounding box center [894, 85] width 335 height 27
select select "10"
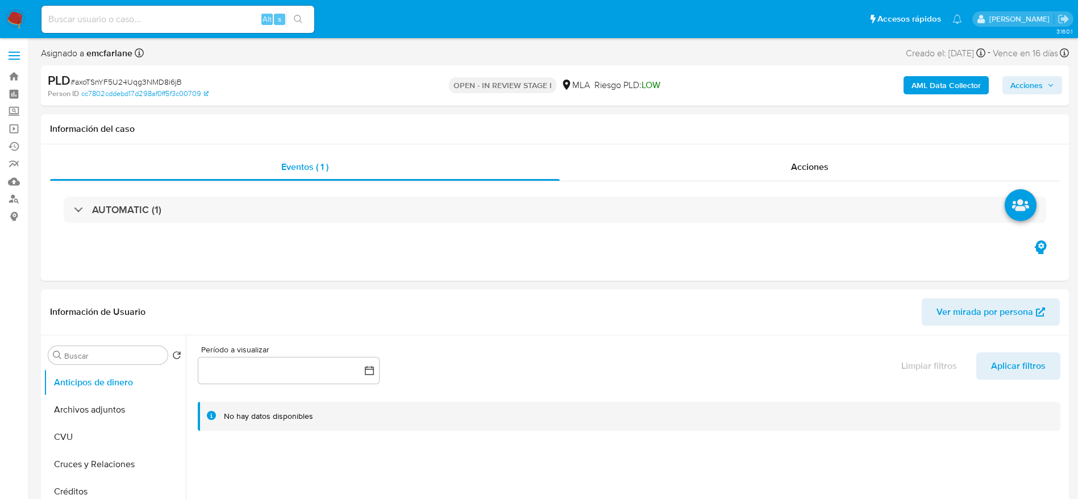
click at [1040, 91] on span "Acciones" at bounding box center [1026, 85] width 32 height 18
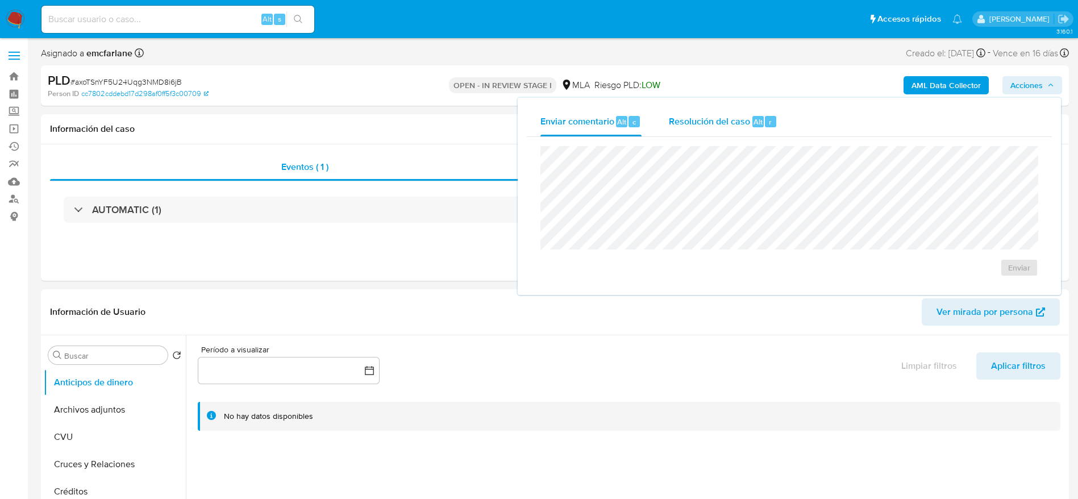
click at [728, 111] on div "Resolución del caso Alt r" at bounding box center [723, 122] width 109 height 30
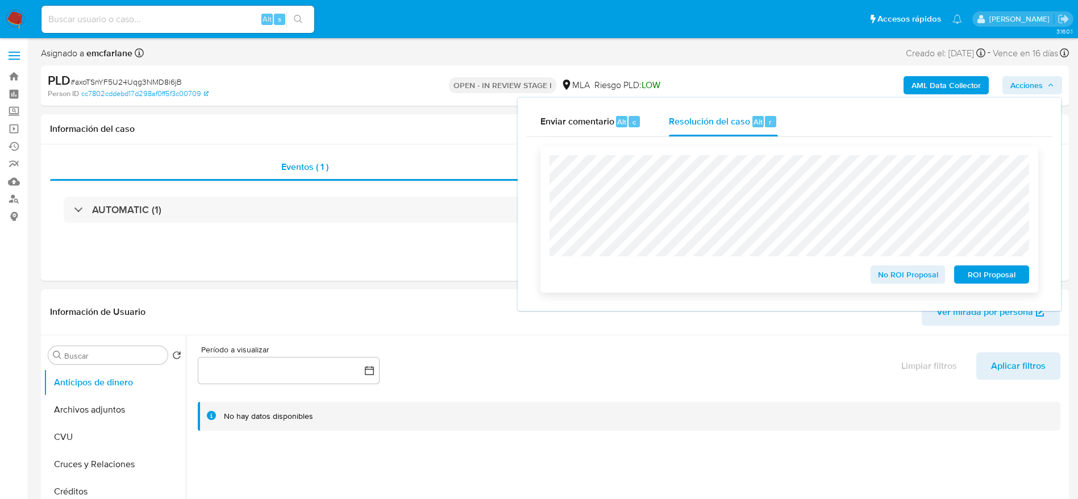
click at [906, 280] on span "No ROI Proposal" at bounding box center [907, 275] width 59 height 16
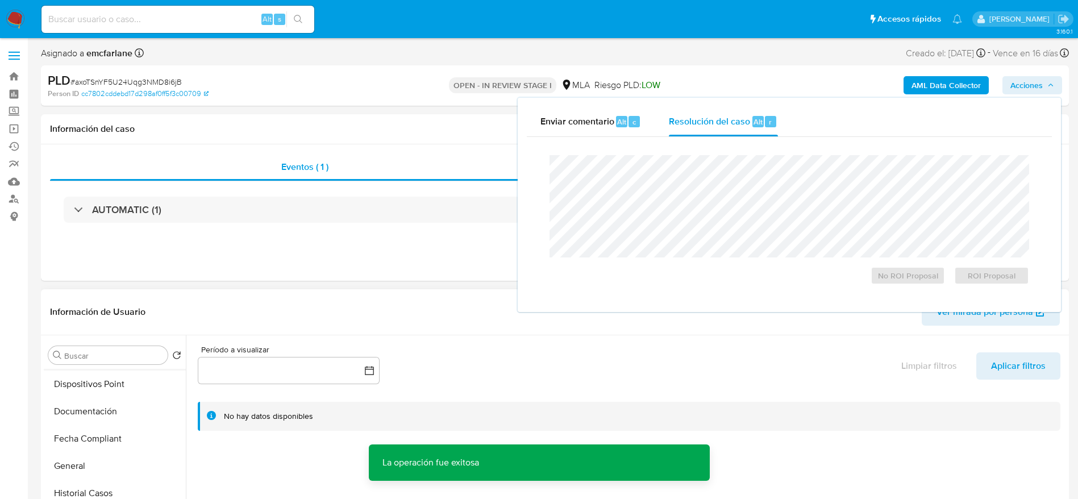
scroll to position [256, 0]
drag, startPoint x: 106, startPoint y: 485, endPoint x: 170, endPoint y: 416, distance: 94.1
click at [107, 486] on button "Historial Casos" at bounding box center [115, 481] width 142 height 27
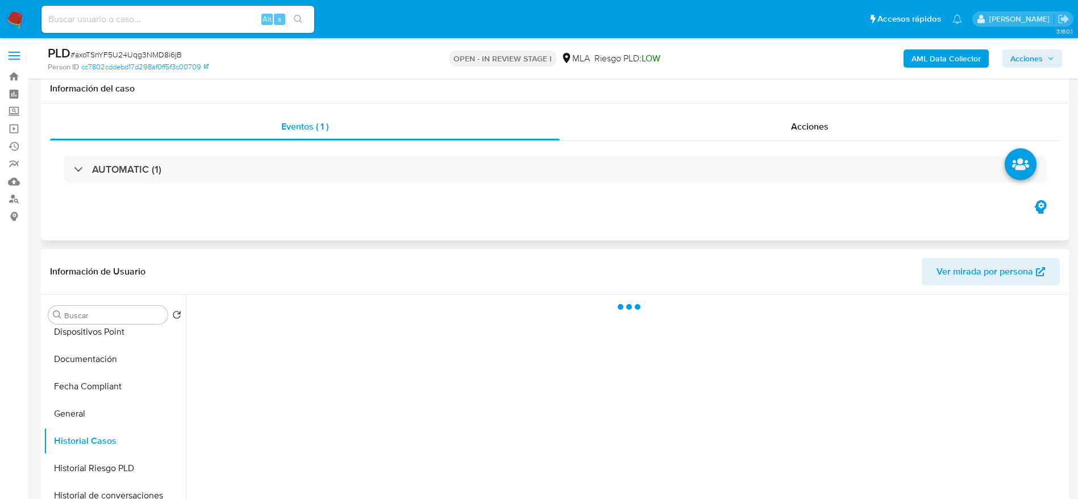
scroll to position [85, 0]
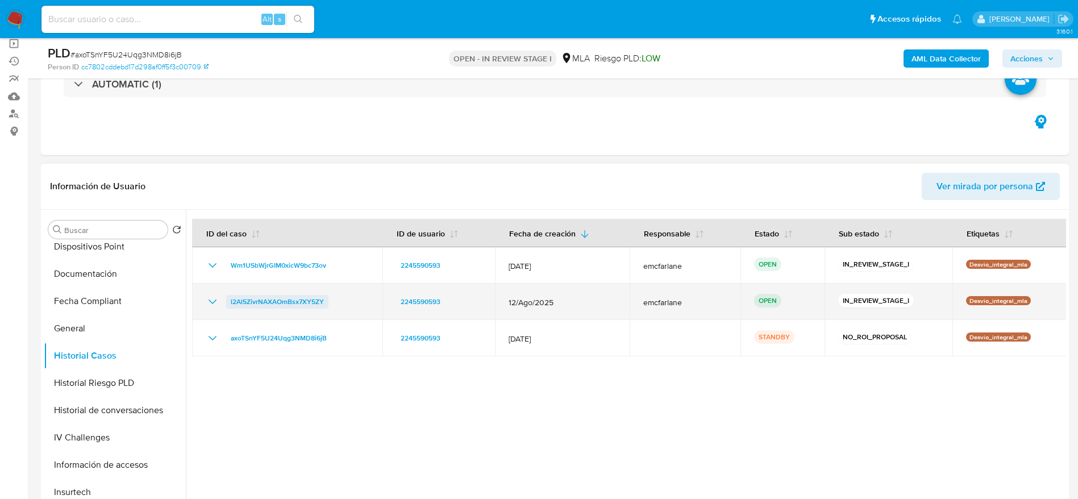
click at [303, 305] on span "l2Al5ZivrNAXAOmBsx7XY5ZY" at bounding box center [277, 302] width 93 height 14
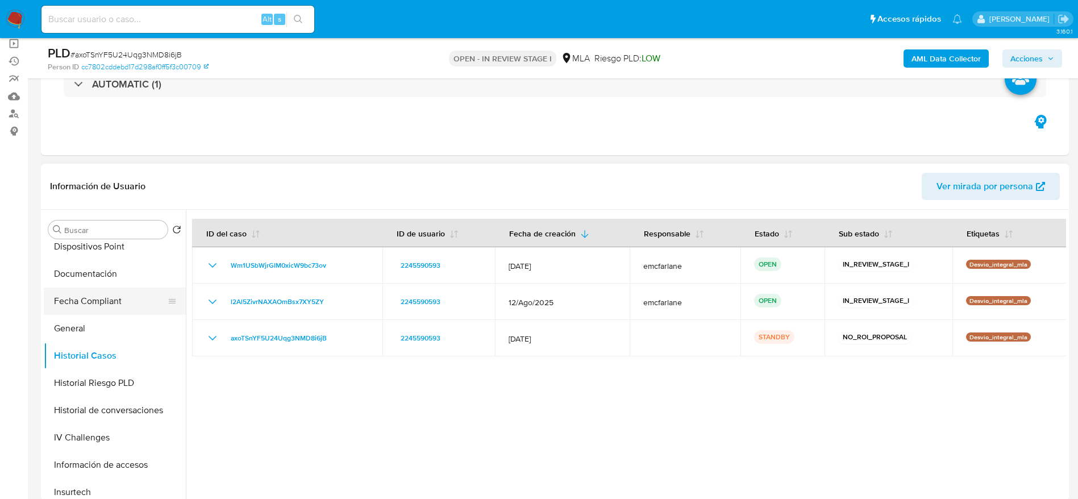
click at [82, 305] on button "Fecha Compliant" at bounding box center [110, 301] width 133 height 27
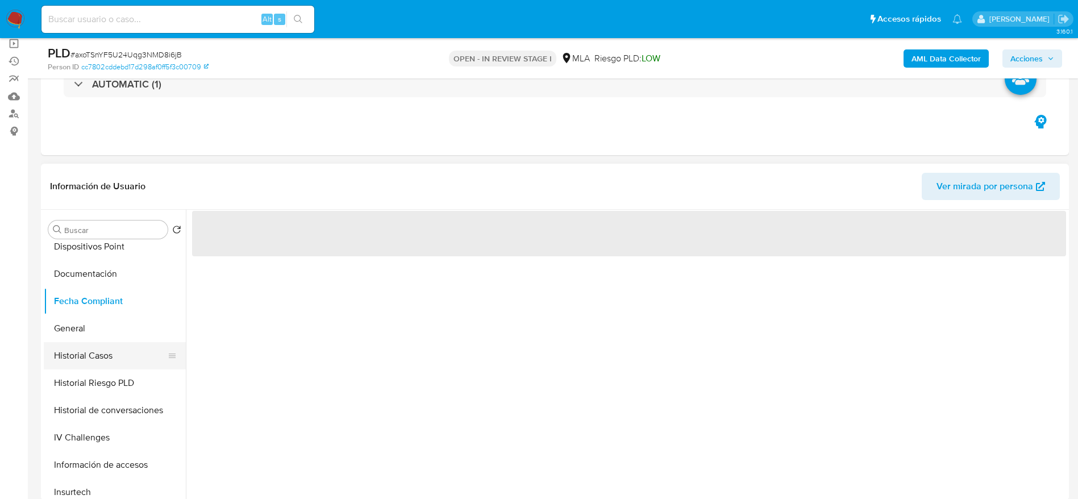
drag, startPoint x: 102, startPoint y: 352, endPoint x: 218, endPoint y: 344, distance: 116.8
click at [101, 352] on button "Historial Casos" at bounding box center [115, 355] width 142 height 27
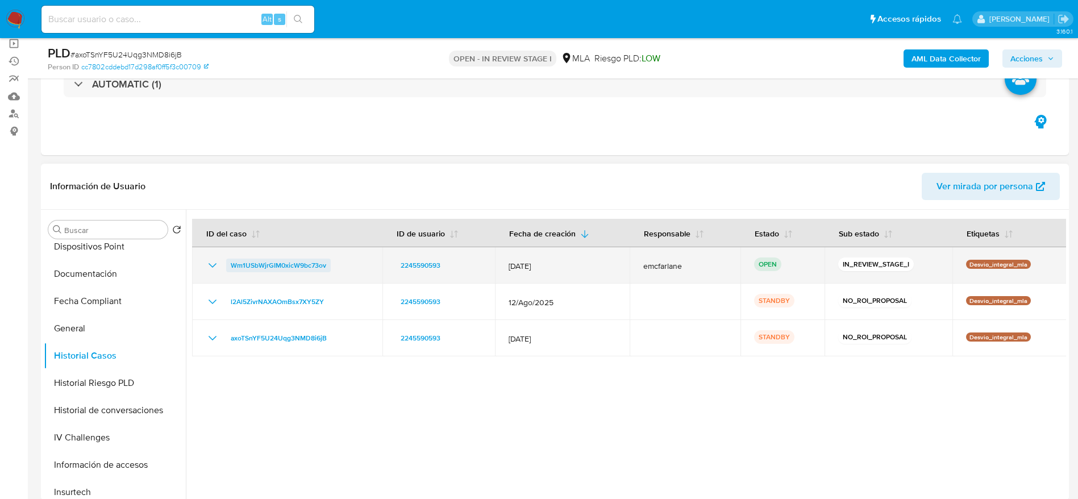
click at [255, 264] on span "Wm1USbWjrGIM0xicW9bc73ov" at bounding box center [278, 266] width 95 height 14
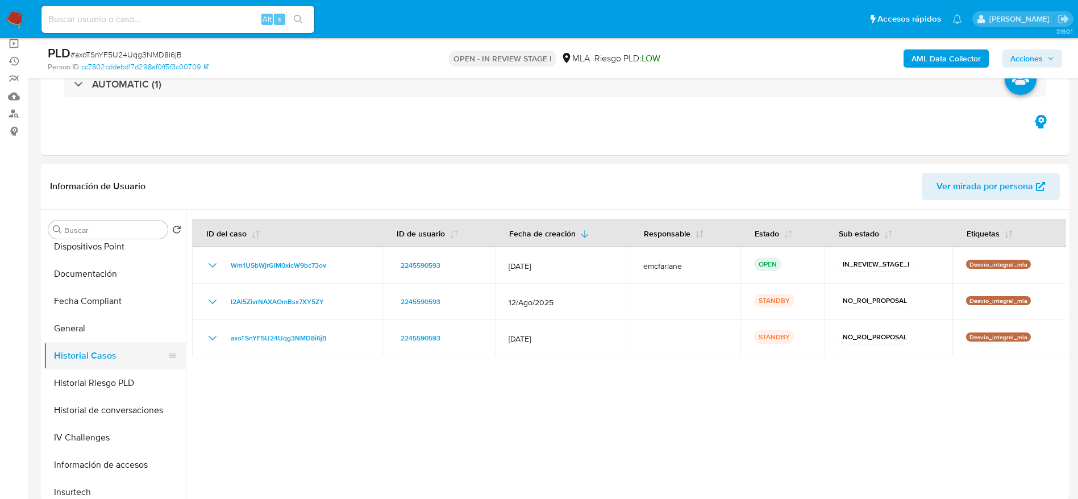
drag, startPoint x: 76, startPoint y: 383, endPoint x: 78, endPoint y: 366, distance: 17.2
click at [76, 384] on button "Historial Riesgo PLD" at bounding box center [115, 382] width 142 height 27
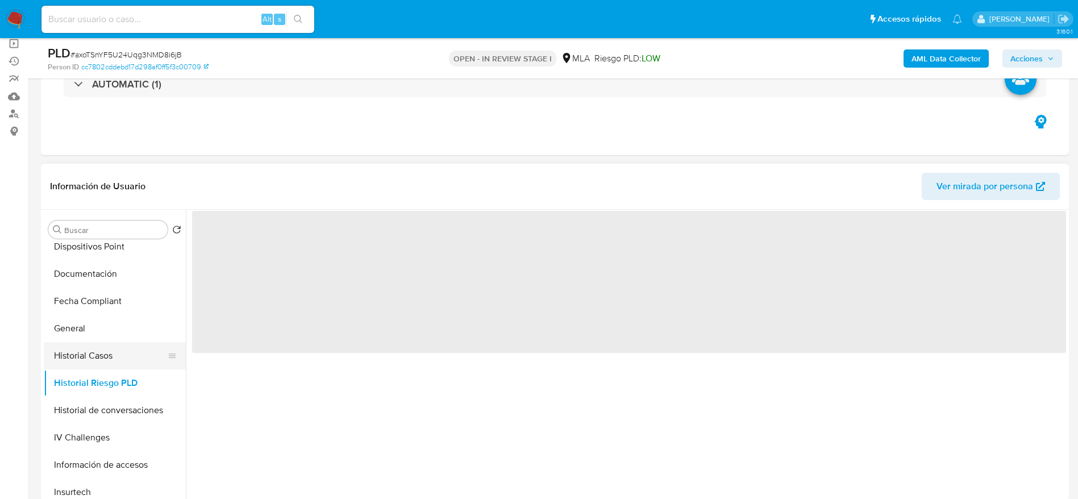
click at [79, 364] on button "Historial Casos" at bounding box center [110, 355] width 133 height 27
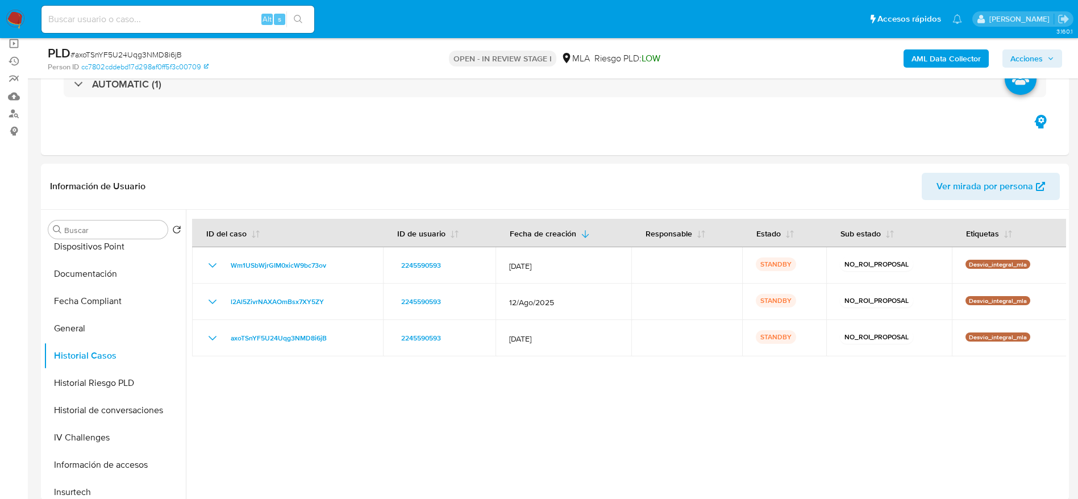
click at [11, 18] on img at bounding box center [15, 19] width 19 height 19
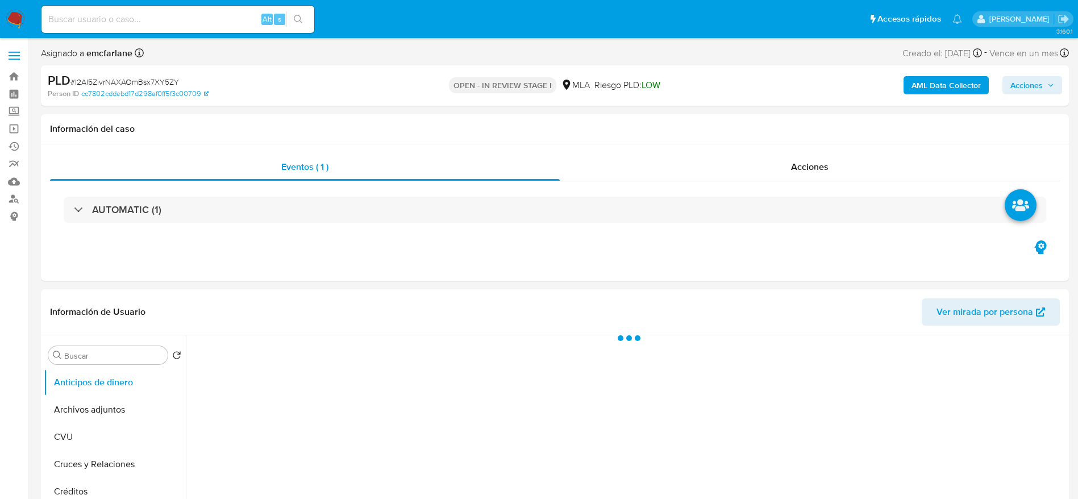
drag, startPoint x: 1042, startPoint y: 77, endPoint x: 986, endPoint y: 87, distance: 57.2
click at [1041, 77] on span "Acciones" at bounding box center [1026, 85] width 32 height 18
click at [1047, 89] on span "Acciones" at bounding box center [1032, 85] width 44 height 16
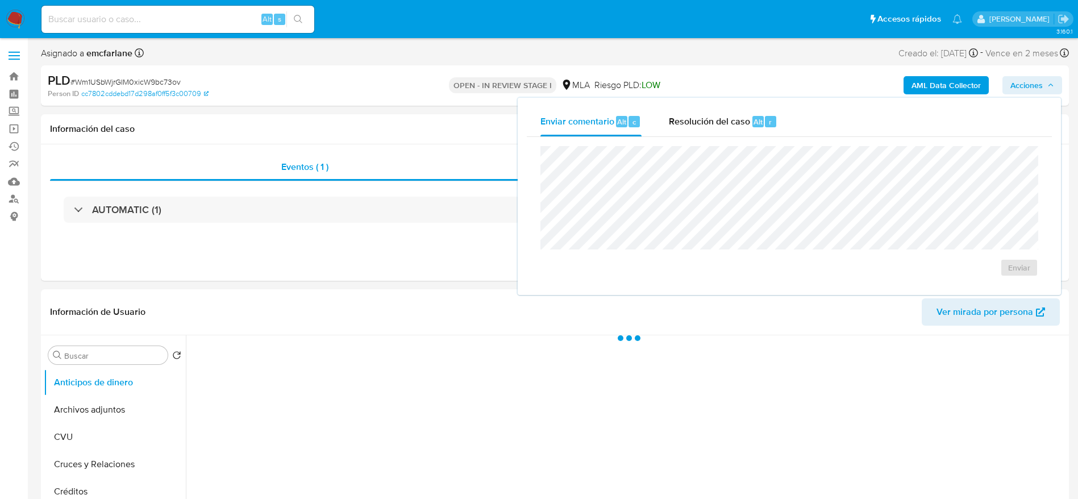
select select "10"
click at [730, 137] on div "Enviar" at bounding box center [789, 211] width 525 height 149
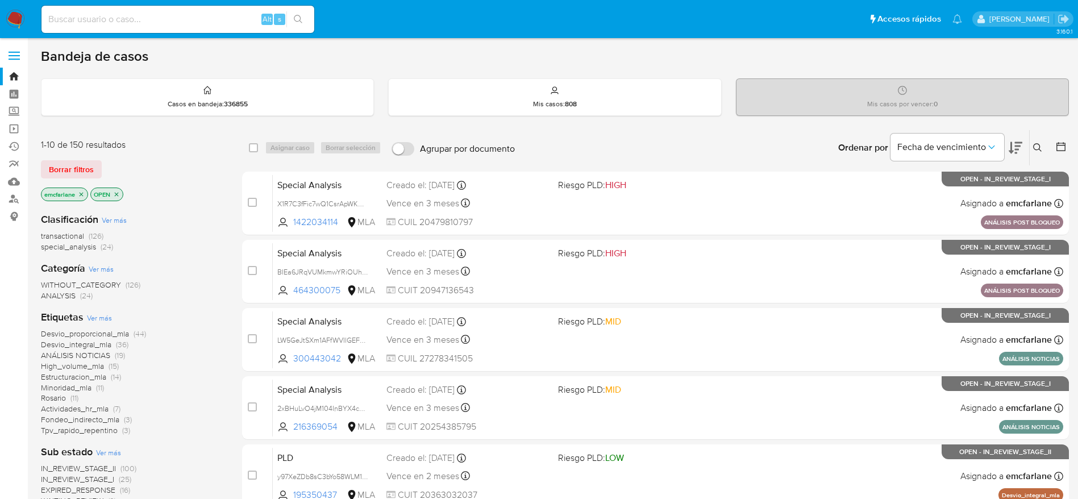
click at [199, 6] on div "Alt s" at bounding box center [177, 19] width 273 height 27
click at [202, 11] on div "Alt s" at bounding box center [177, 19] width 273 height 27
click at [94, 15] on input at bounding box center [177, 19] width 273 height 15
paste input "oCaQxuJwZggeIC4zVwCNE0in"
type input "oCaQxuJwZggeIC4zVwCNE0in"
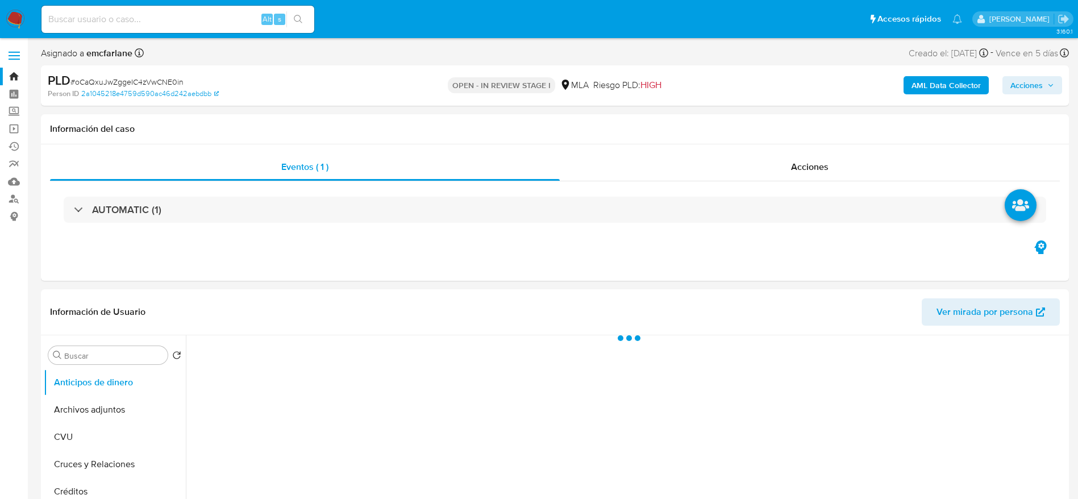
select select "10"
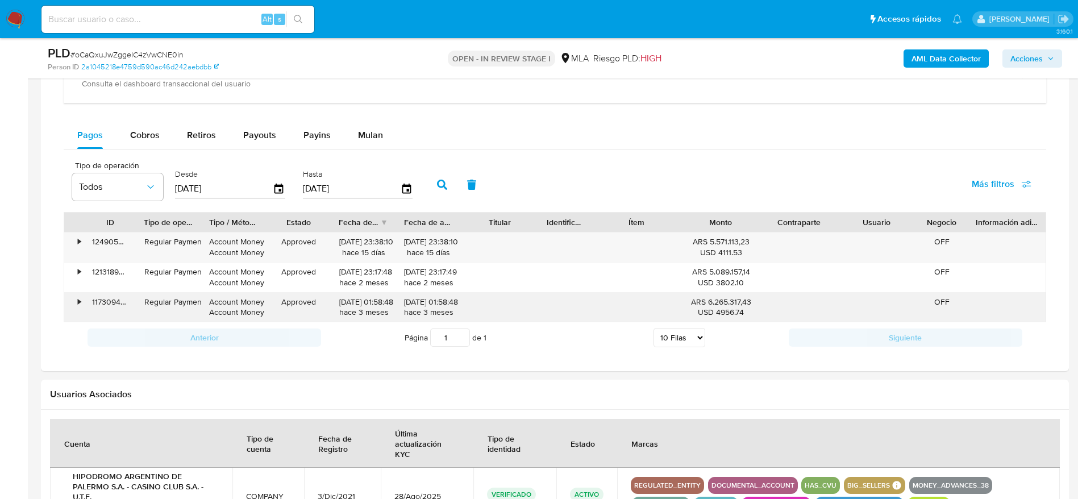
scroll to position [938, 0]
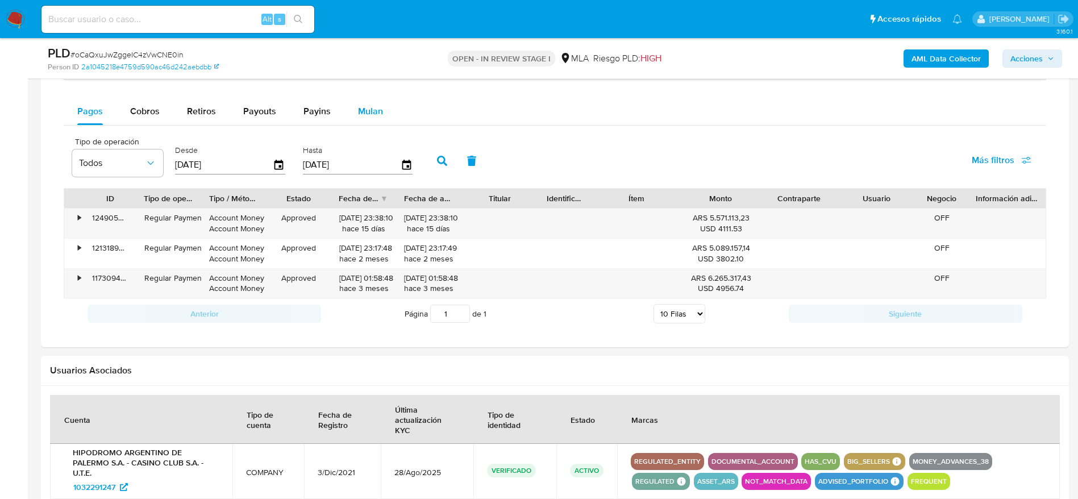
click at [361, 115] on span "Mulan" at bounding box center [370, 111] width 25 height 13
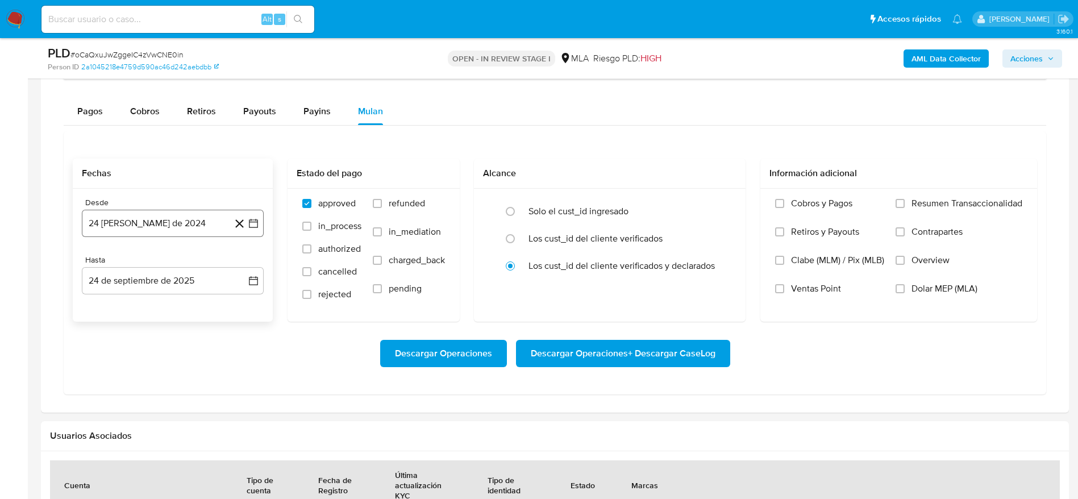
click at [118, 219] on button "24 de agosto de 2024" at bounding box center [173, 223] width 182 height 27
click at [164, 247] on div "agosto 2024 agosto 2024 lun lunes mar martes mié miércoles jue jueves vie viern…" at bounding box center [173, 330] width 182 height 180
click at [164, 254] on div "agosto 2024 agosto 2024 lun lunes mar martes mié miércoles jue jueves vie viern…" at bounding box center [173, 330] width 182 height 180
click at [169, 260] on span "agosto 2024" at bounding box center [167, 264] width 52 height 11
click at [243, 262] on icon "Año siguiente" at bounding box center [241, 264] width 14 height 14
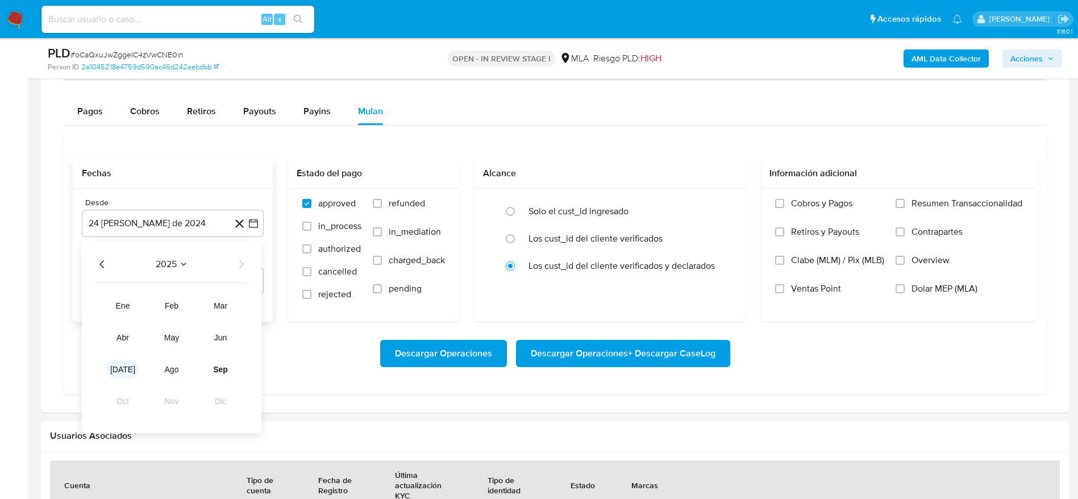
click at [134, 368] on button "jul" at bounding box center [123, 369] width 32 height 18
click at [130, 299] on button "1" at bounding box center [127, 306] width 18 height 18
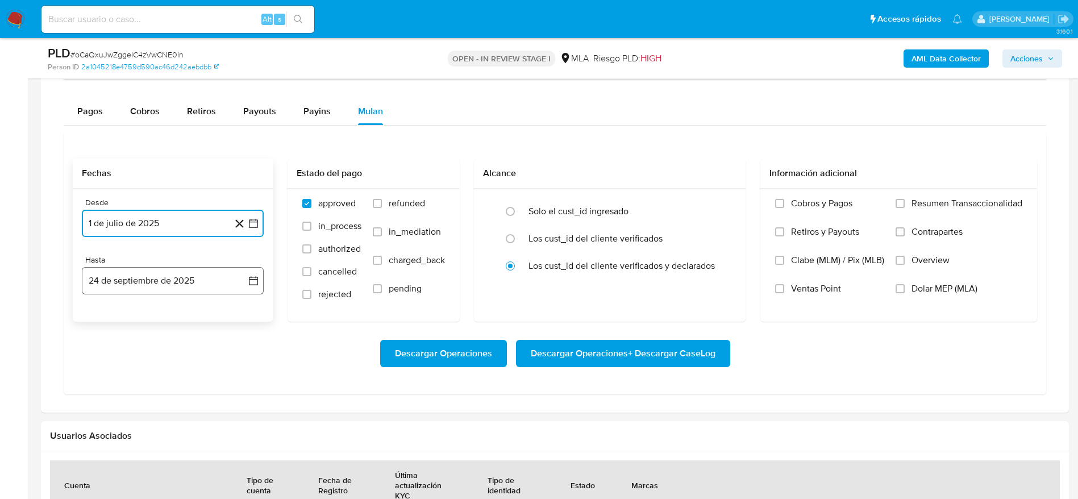
click at [140, 289] on button "24 de septiembre de 2025" at bounding box center [173, 280] width 182 height 27
click at [103, 322] on icon "Mes anterior" at bounding box center [102, 322] width 14 height 14
click at [103, 323] on icon "Mes anterior" at bounding box center [102, 322] width 14 height 14
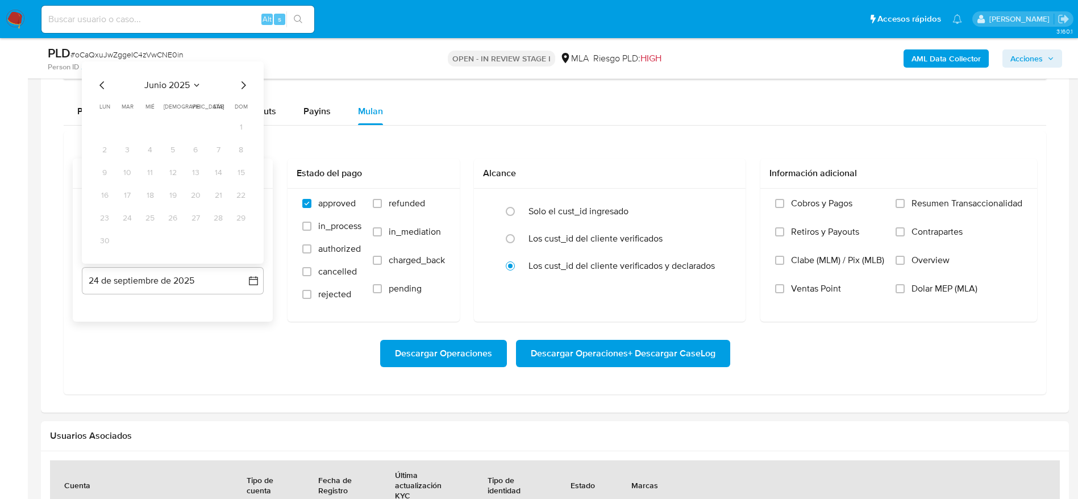
click at [244, 91] on icon "Mes siguiente" at bounding box center [243, 85] width 14 height 14
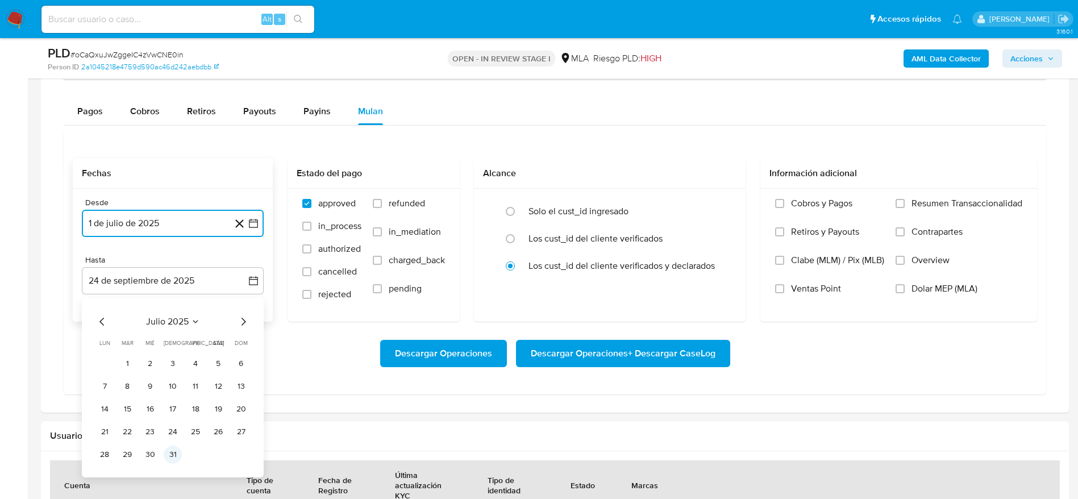
click at [172, 456] on button "31" at bounding box center [173, 454] width 18 height 18
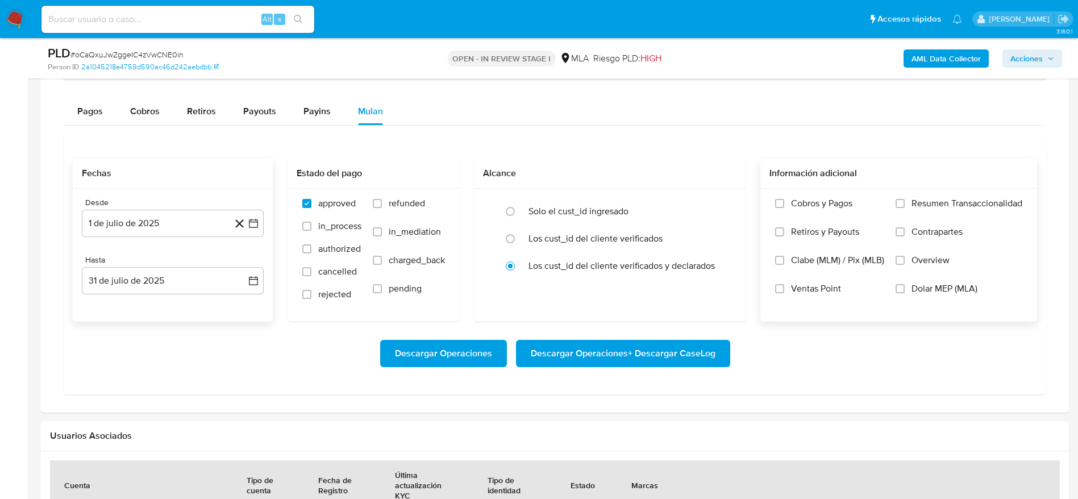
click at [906, 284] on label "Dolar MEP (MLA)" at bounding box center [959, 297] width 127 height 28
click at [905, 284] on input "Dolar MEP (MLA)" at bounding box center [900, 288] width 9 height 9
click at [655, 349] on span "Descargar Operaciones + Descargar CaseLog" at bounding box center [623, 353] width 185 height 25
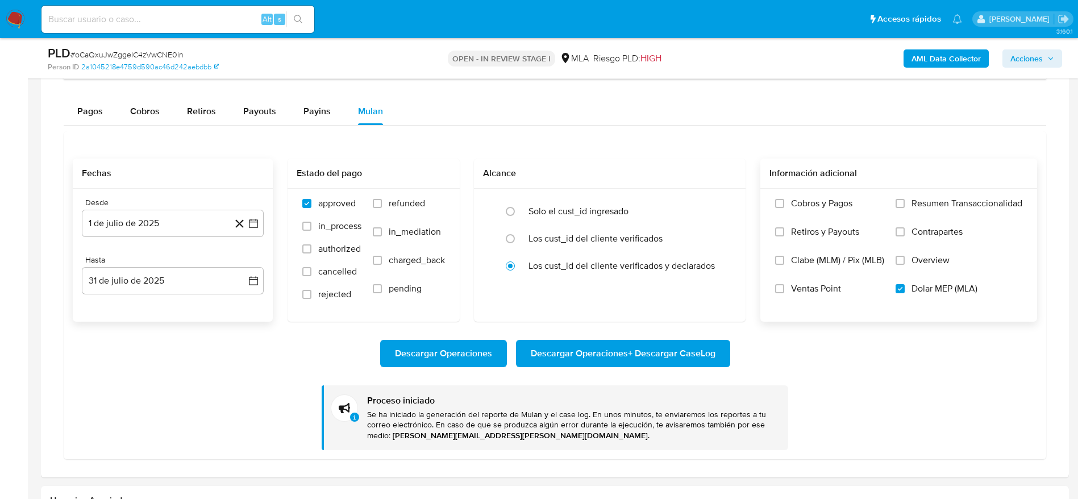
drag, startPoint x: 17, startPoint y: 19, endPoint x: 23, endPoint y: 18, distance: 6.3
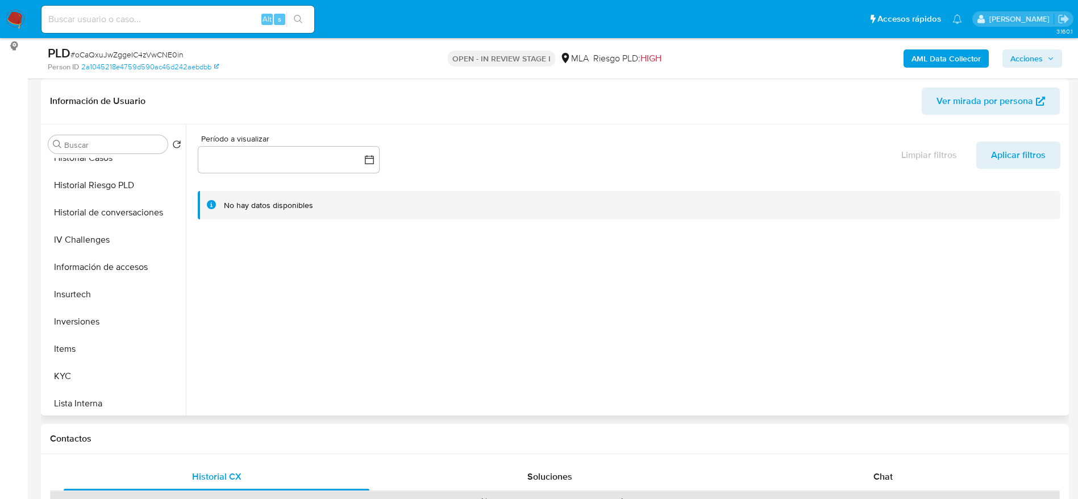
scroll to position [426, 0]
click at [101, 315] on button "KYC" at bounding box center [110, 318] width 133 height 27
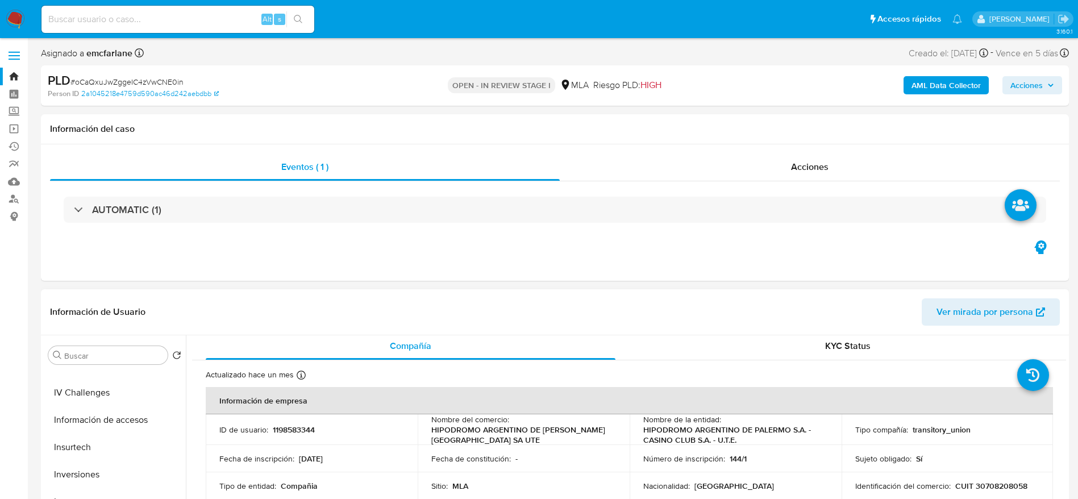
scroll to position [0, 0]
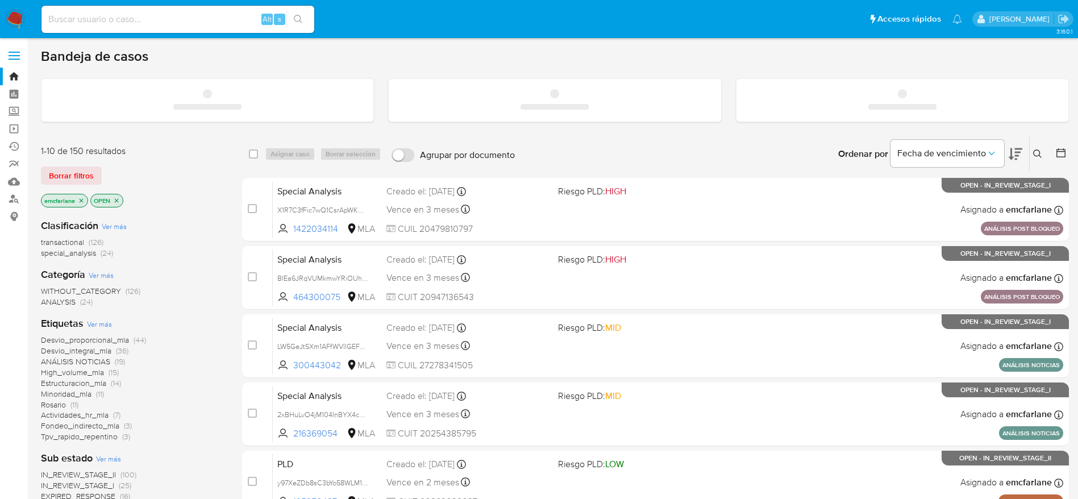
click at [163, 18] on input at bounding box center [177, 19] width 273 height 15
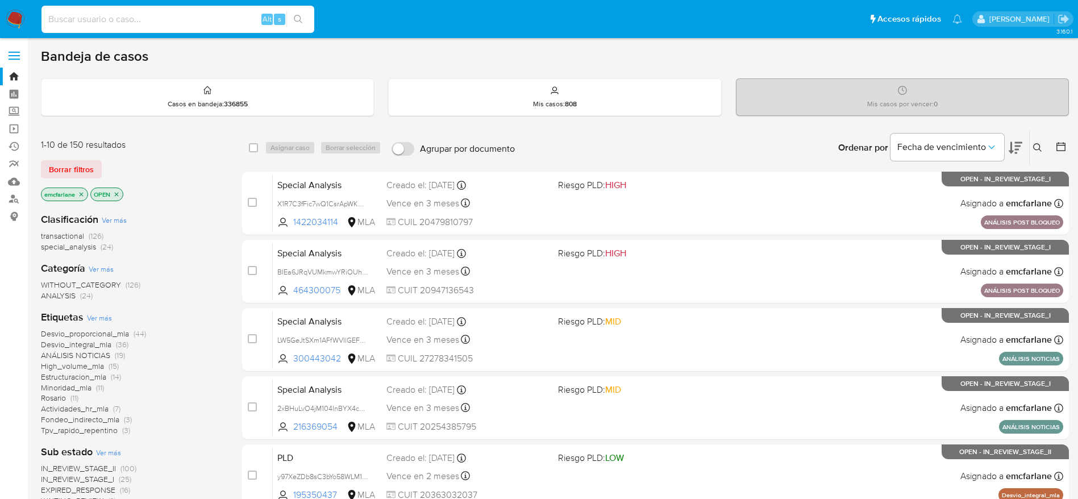
paste input "7Z48vC4Y8oLXbWoguXN07nJs"
type input "7Z48vC4Y8oLXbWoguXN07nJs"
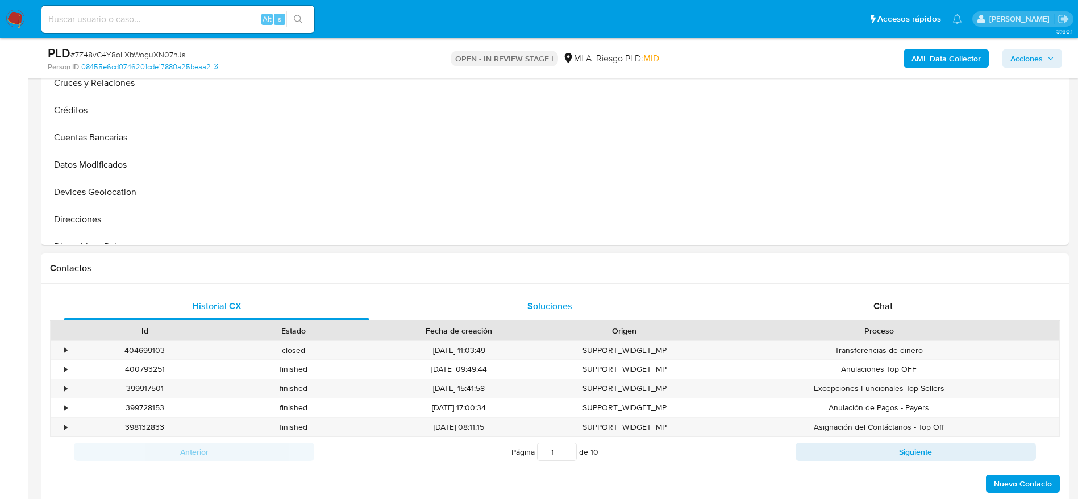
select select "10"
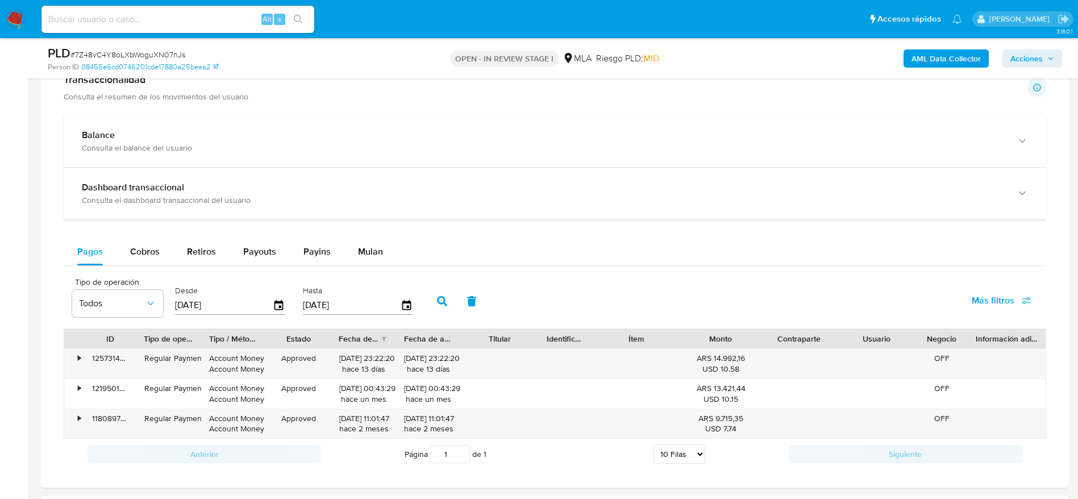
scroll to position [852, 0]
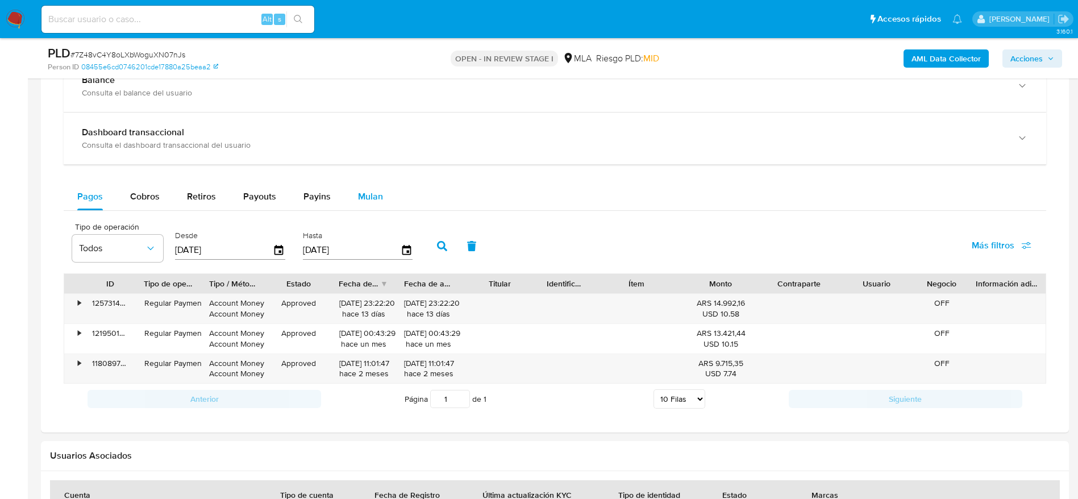
drag, startPoint x: 368, startPoint y: 198, endPoint x: 530, endPoint y: 213, distance: 162.6
click at [368, 198] on span "Mulan" at bounding box center [370, 196] width 25 height 13
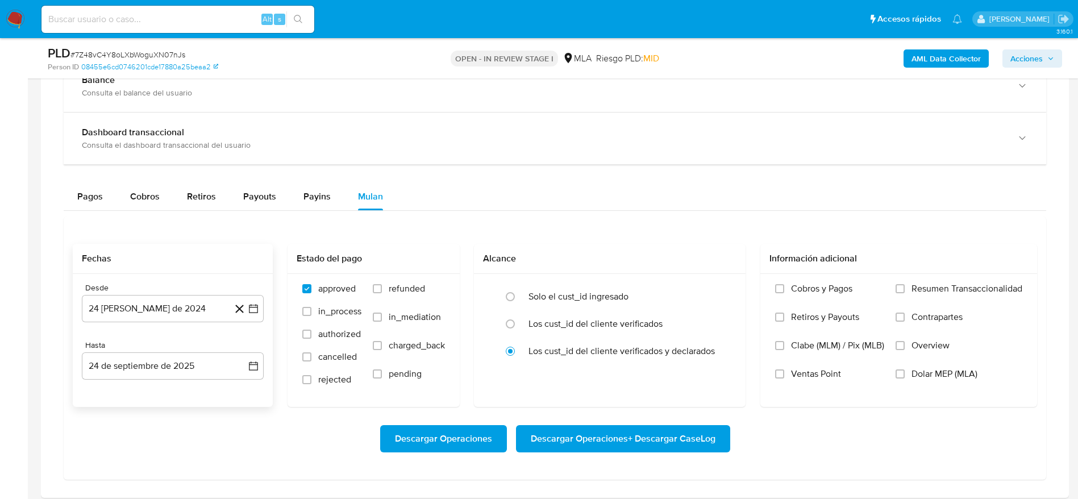
scroll to position [938, 0]
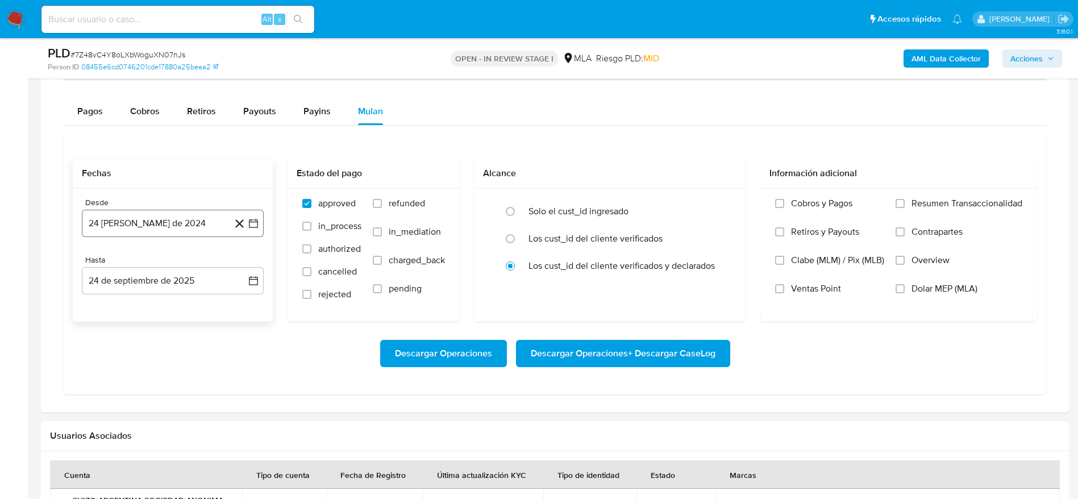
click at [166, 220] on button "24 de agosto de 2024" at bounding box center [173, 223] width 182 height 27
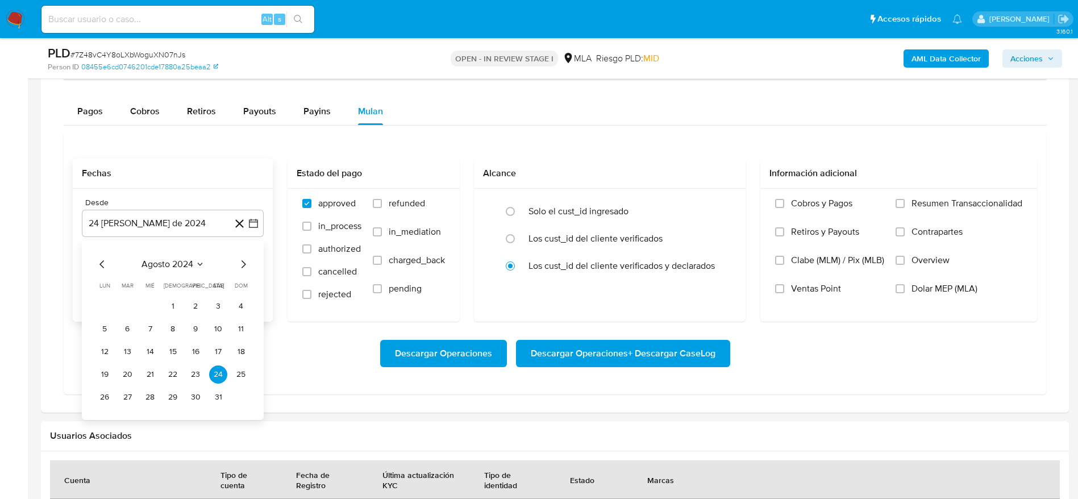
click at [166, 263] on span "agosto 2024" at bounding box center [167, 264] width 52 height 11
click at [241, 268] on icon "Año siguiente" at bounding box center [241, 264] width 14 height 14
click at [128, 364] on button "jul" at bounding box center [123, 369] width 32 height 18
click at [127, 305] on button "1" at bounding box center [127, 306] width 18 height 18
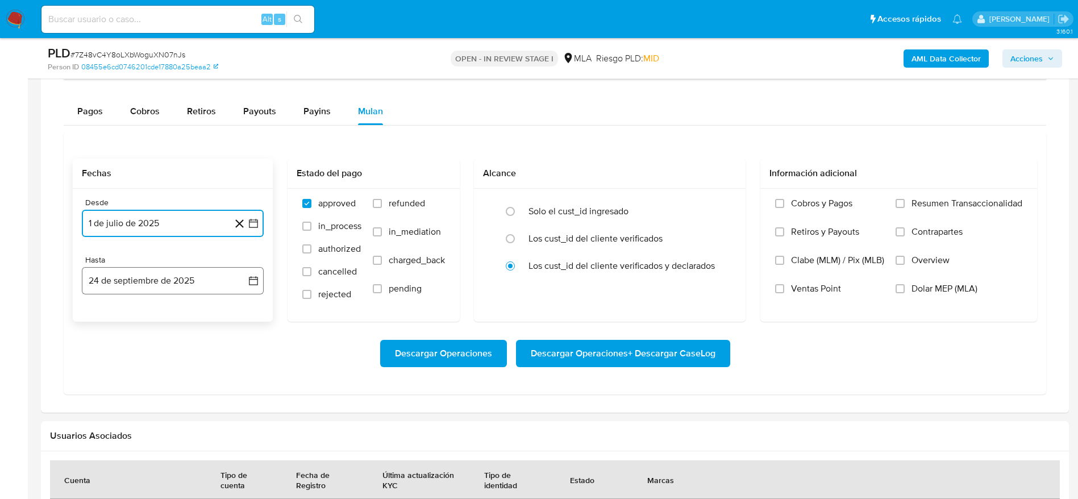
click at [178, 286] on button "24 de septiembre de 2025" at bounding box center [173, 280] width 182 height 27
drag, startPoint x: 102, startPoint y: 320, endPoint x: 126, endPoint y: 349, distance: 38.3
click at [102, 320] on icon "Mes anterior" at bounding box center [101, 322] width 5 height 8
click at [241, 448] on button "31" at bounding box center [241, 454] width 18 height 18
click at [910, 286] on label "Dolar MEP (MLA)" at bounding box center [959, 297] width 127 height 28
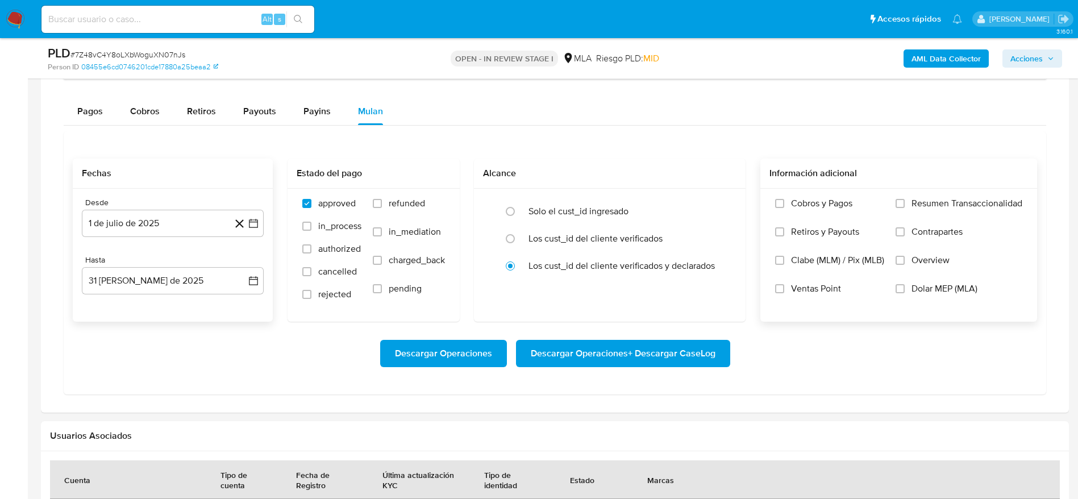
click at [905, 286] on input "Dolar MEP (MLA)" at bounding box center [900, 288] width 9 height 9
click at [697, 349] on span "Descargar Operaciones + Descargar CaseLog" at bounding box center [623, 353] width 185 height 25
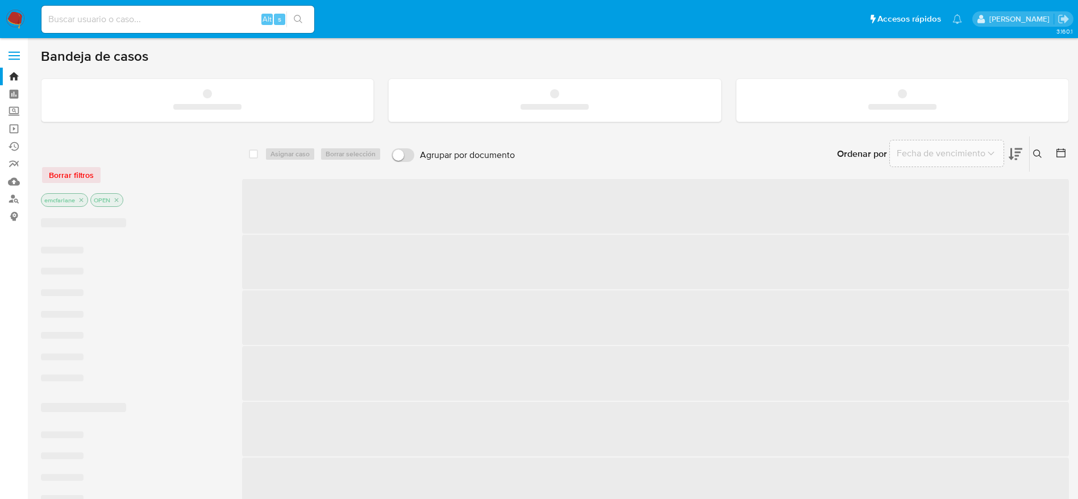
click at [90, 22] on input at bounding box center [177, 19] width 273 height 15
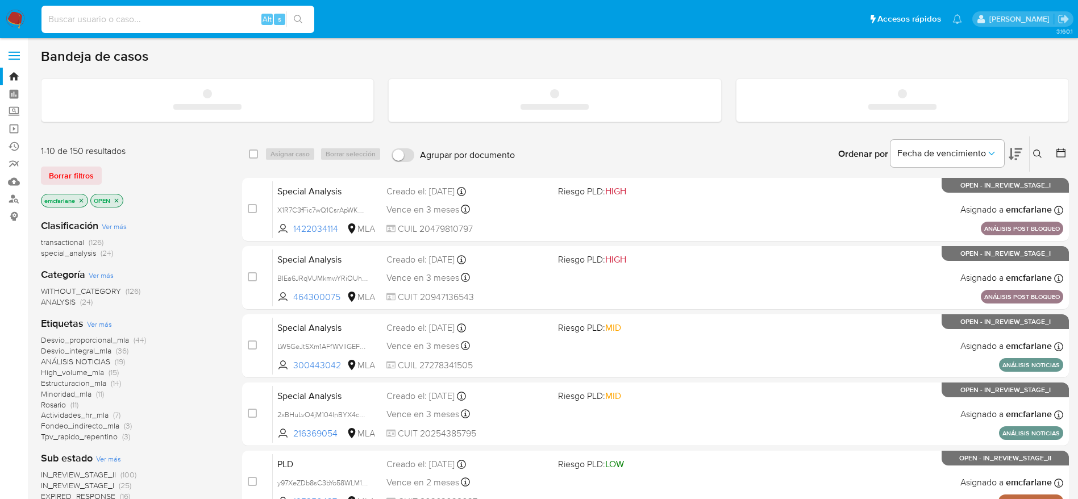
paste input "479335210"
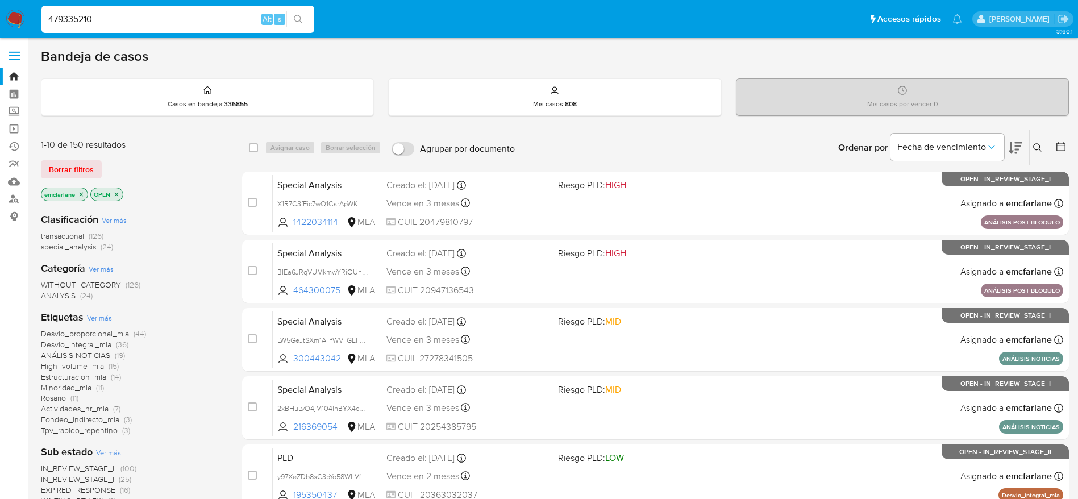
type input "479335210"
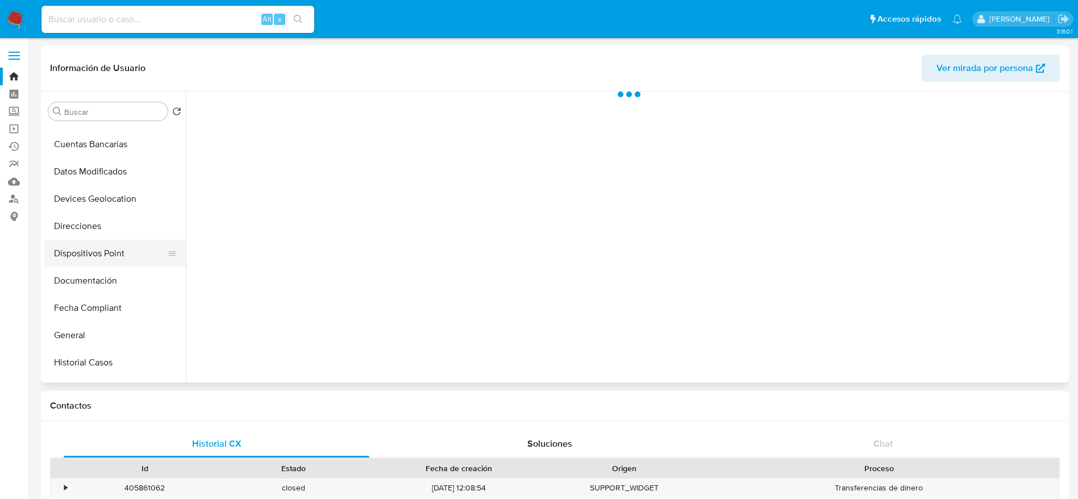
select select "10"
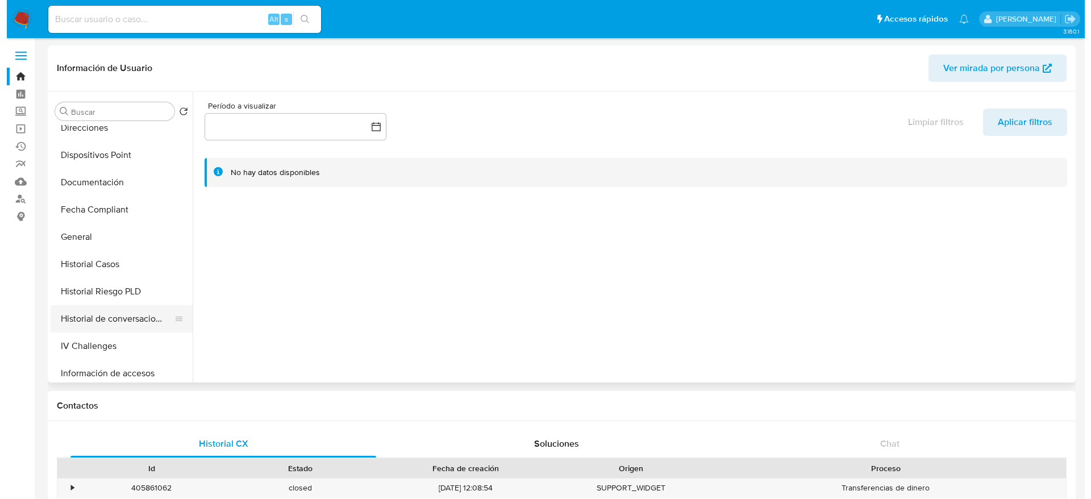
scroll to position [256, 0]
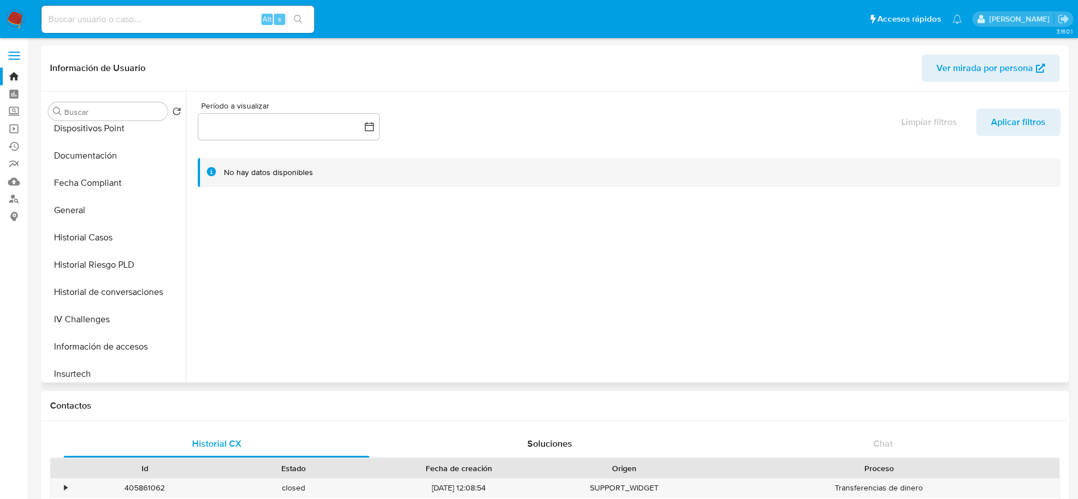
drag, startPoint x: 137, startPoint y: 288, endPoint x: 598, endPoint y: 251, distance: 462.8
click at [136, 288] on button "Historial de conversaciones" at bounding box center [115, 291] width 142 height 27
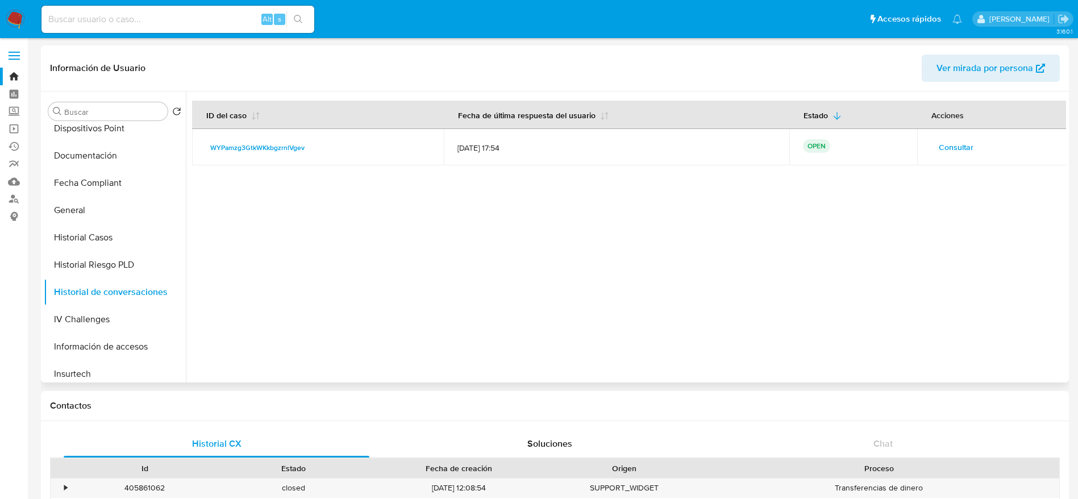
click at [939, 154] on span "Consultar" at bounding box center [956, 147] width 35 height 16
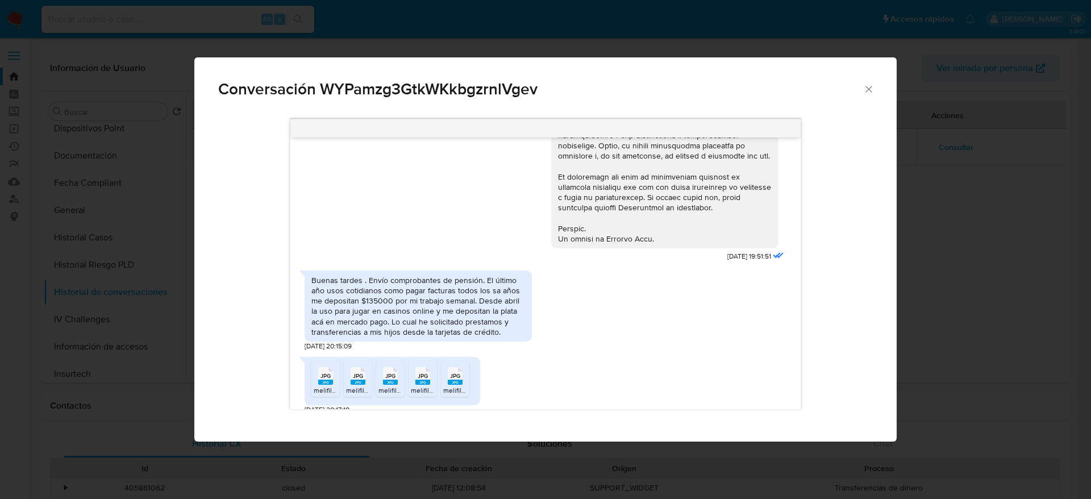
scroll to position [682, 0]
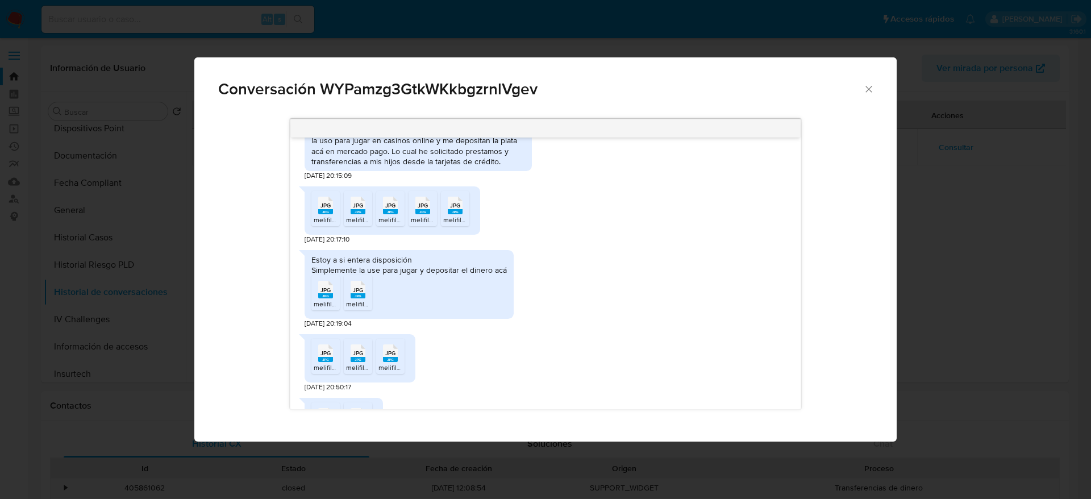
click at [327, 214] on rect "Comunicación" at bounding box center [325, 211] width 15 height 5
click at [360, 224] on span "melifile2734241976224605733.jpg" at bounding box center [399, 220] width 106 height 10
click at [395, 215] on icon "JPG" at bounding box center [390, 205] width 15 height 20
click at [435, 220] on li "JPG JPG melifile2694992041116825971.jpg" at bounding box center [423, 208] width 28 height 35
drag, startPoint x: 457, startPoint y: 219, endPoint x: 437, endPoint y: 235, distance: 25.5
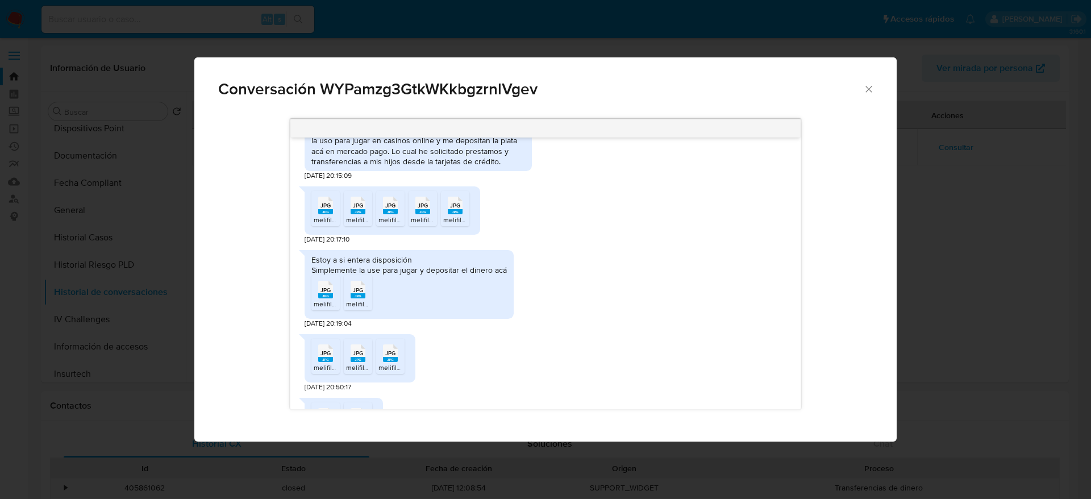
click at [457, 209] on span "JPG" at bounding box center [455, 205] width 10 height 7
drag, startPoint x: 329, startPoint y: 298, endPoint x: 357, endPoint y: 307, distance: 29.3
click at [329, 294] on span "JPG" at bounding box center [325, 289] width 10 height 7
click at [361, 298] on rect "Comunicación" at bounding box center [358, 295] width 15 height 5
click at [335, 363] on div "JPG JPG" at bounding box center [326, 352] width 24 height 22
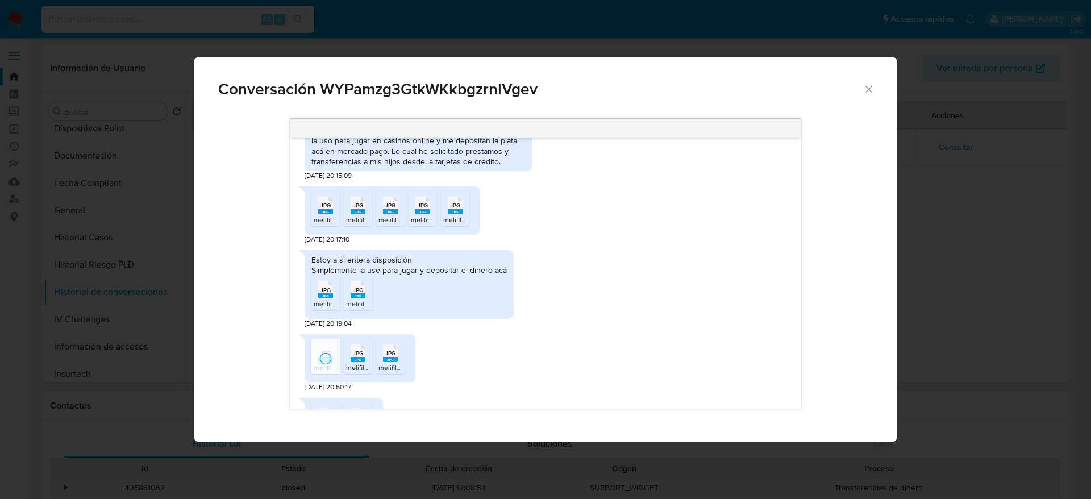
click at [367, 363] on div "JPG JPG" at bounding box center [358, 352] width 24 height 22
click at [388, 357] on span "JPG" at bounding box center [390, 352] width 10 height 7
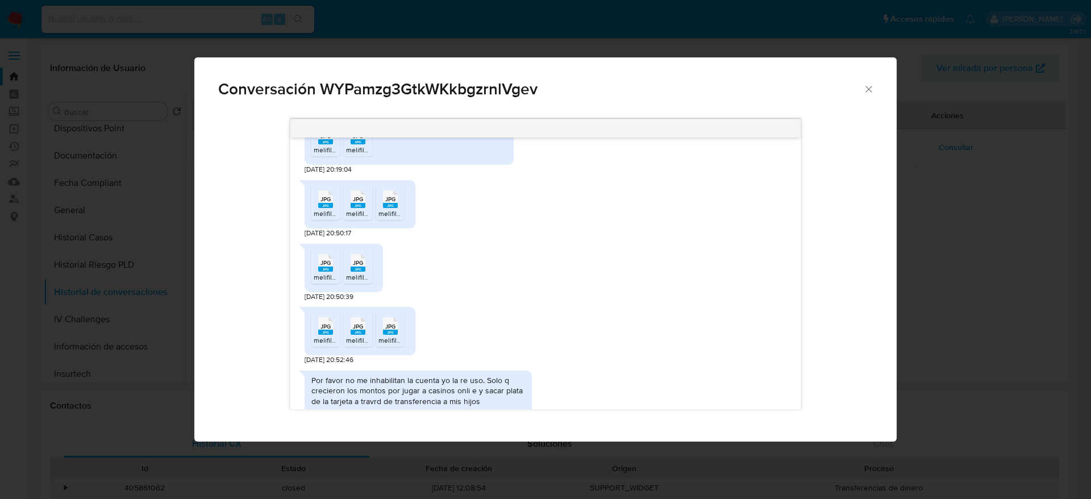
scroll to position [852, 0]
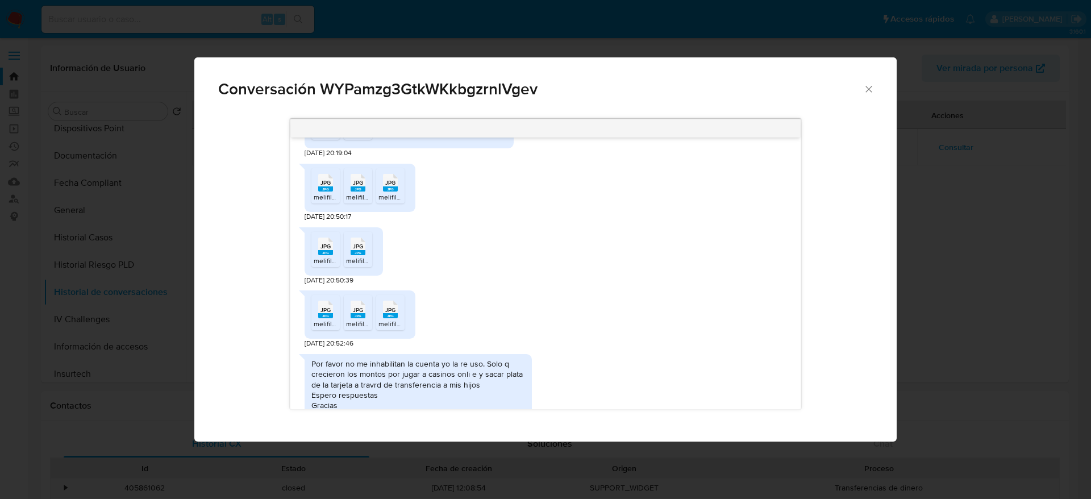
click at [324, 265] on span "melifile3942100198319391881.jpg" at bounding box center [364, 261] width 101 height 10
drag, startPoint x: 356, startPoint y: 264, endPoint x: 354, endPoint y: 283, distance: 19.4
click at [356, 255] on rect "Comunicación" at bounding box center [358, 252] width 15 height 5
drag, startPoint x: 327, startPoint y: 319, endPoint x: 340, endPoint y: 323, distance: 13.5
click at [328, 314] on span "JPG" at bounding box center [325, 309] width 10 height 7
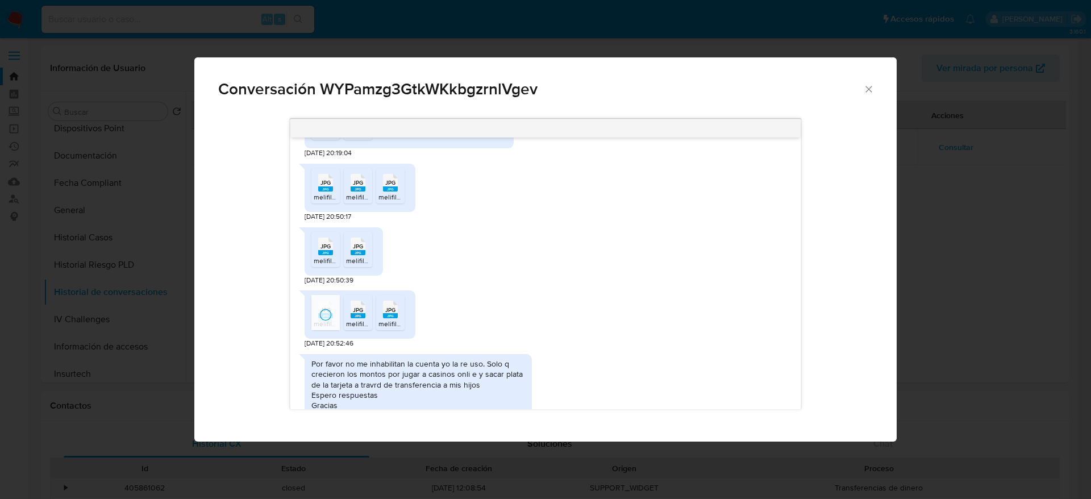
click at [363, 314] on span "JPG" at bounding box center [358, 309] width 10 height 7
drag, startPoint x: 396, startPoint y: 322, endPoint x: 433, endPoint y: 313, distance: 38.0
click at [396, 318] on icon "Comunicación" at bounding box center [390, 310] width 15 height 18
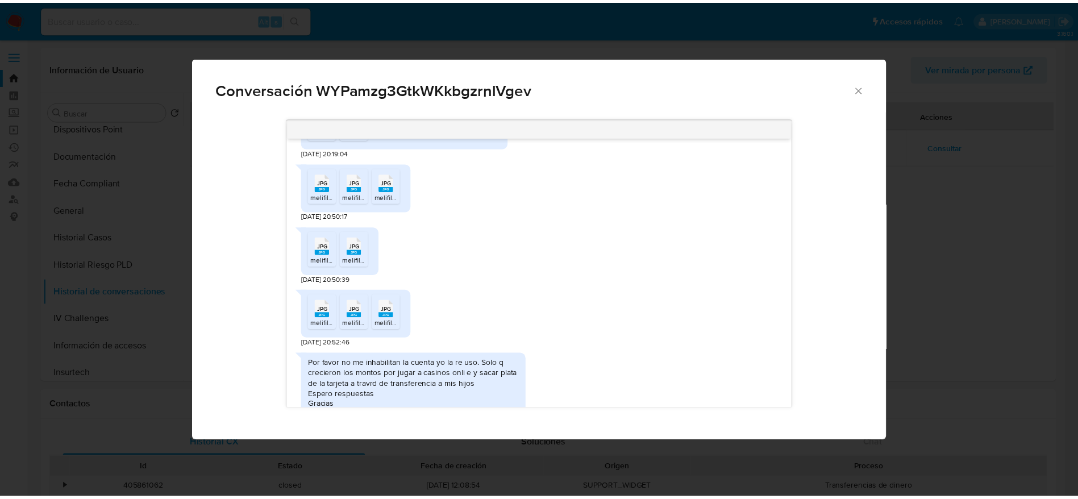
scroll to position [884, 0]
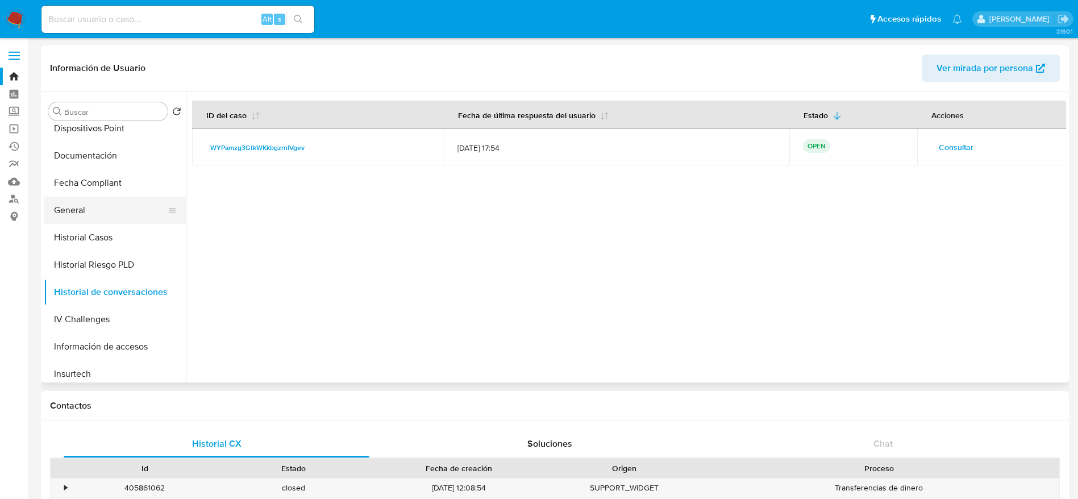
click at [85, 217] on button "General" at bounding box center [110, 210] width 133 height 27
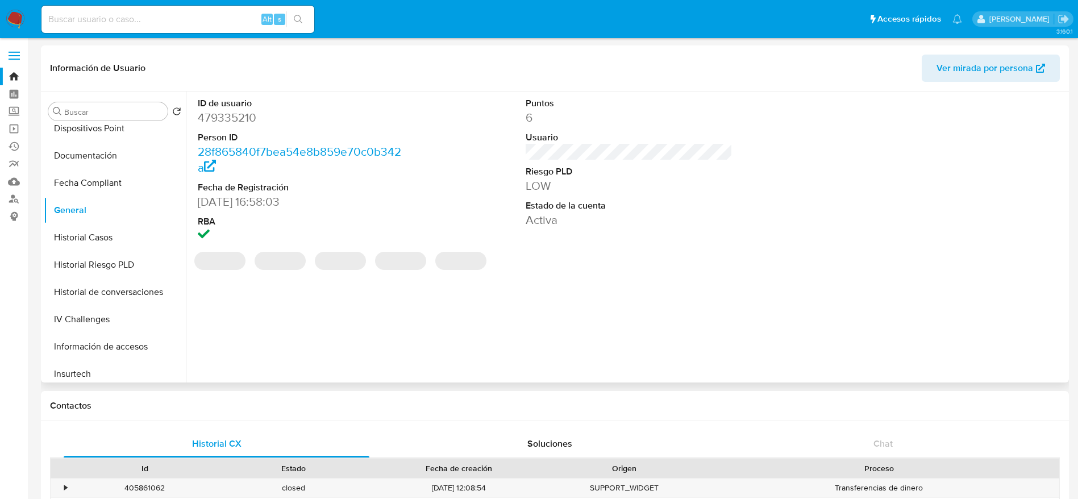
click at [226, 112] on dd "479335210" at bounding box center [301, 118] width 207 height 16
click at [226, 111] on dd "479335210" at bounding box center [301, 118] width 207 height 16
copy dd "479335210"
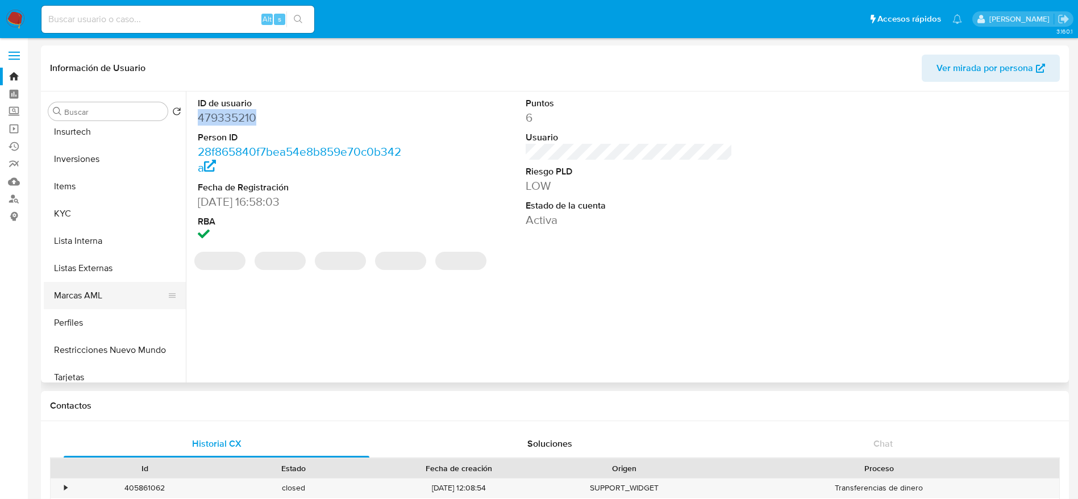
scroll to position [511, 0]
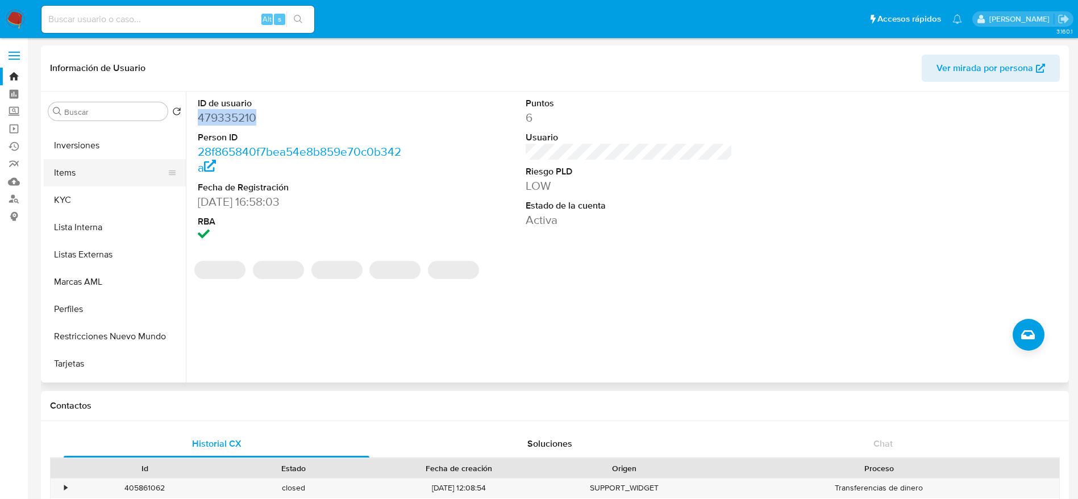
drag, startPoint x: 57, startPoint y: 194, endPoint x: 169, endPoint y: 165, distance: 115.6
click at [57, 194] on button "KYC" at bounding box center [115, 199] width 142 height 27
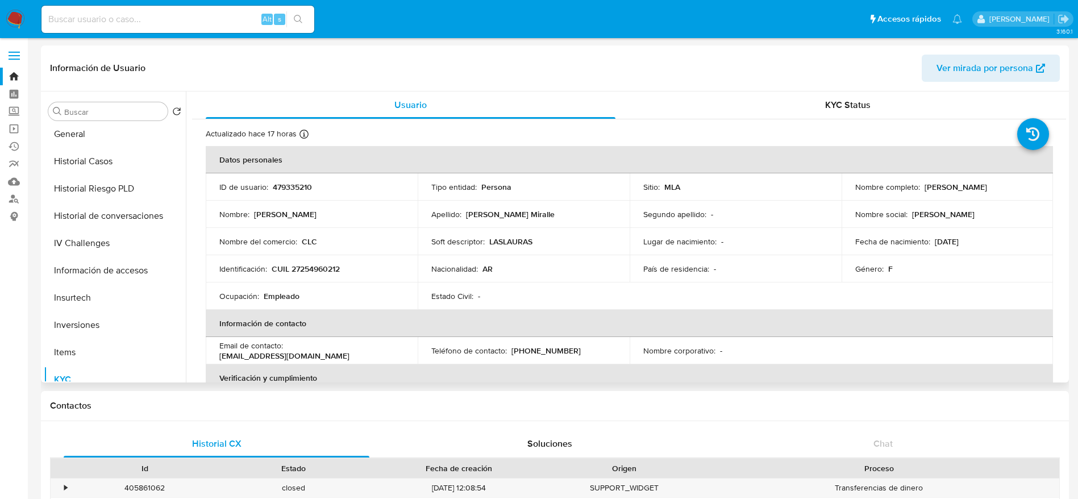
scroll to position [256, 0]
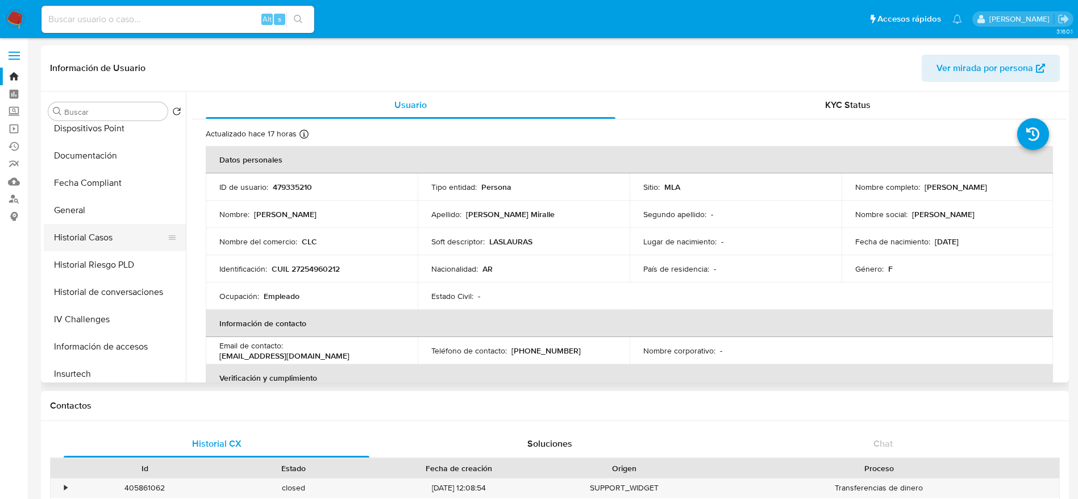
click at [116, 239] on button "Historial Casos" at bounding box center [110, 237] width 133 height 27
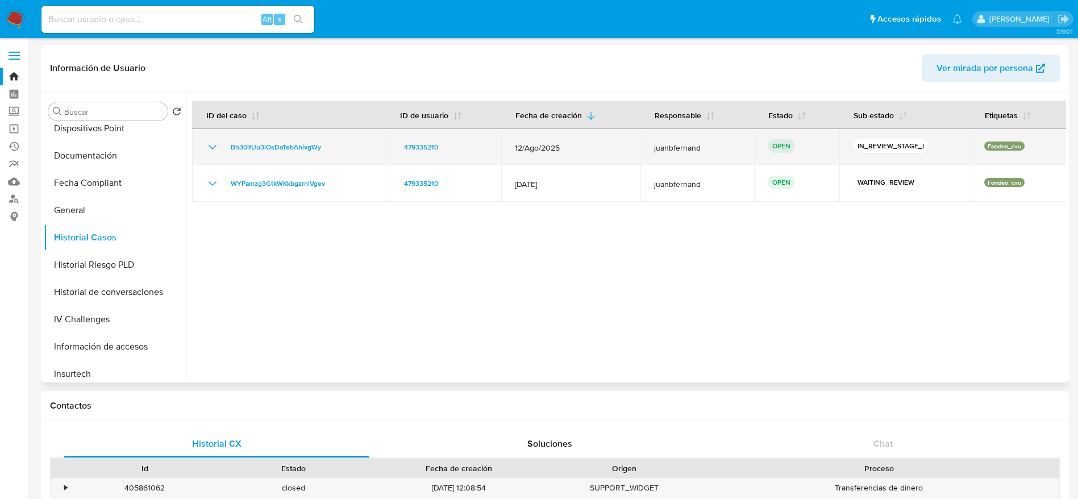
click at [335, 149] on div "Bh30ifUu3lOsDaTebAhivgWy" at bounding box center [289, 147] width 166 height 14
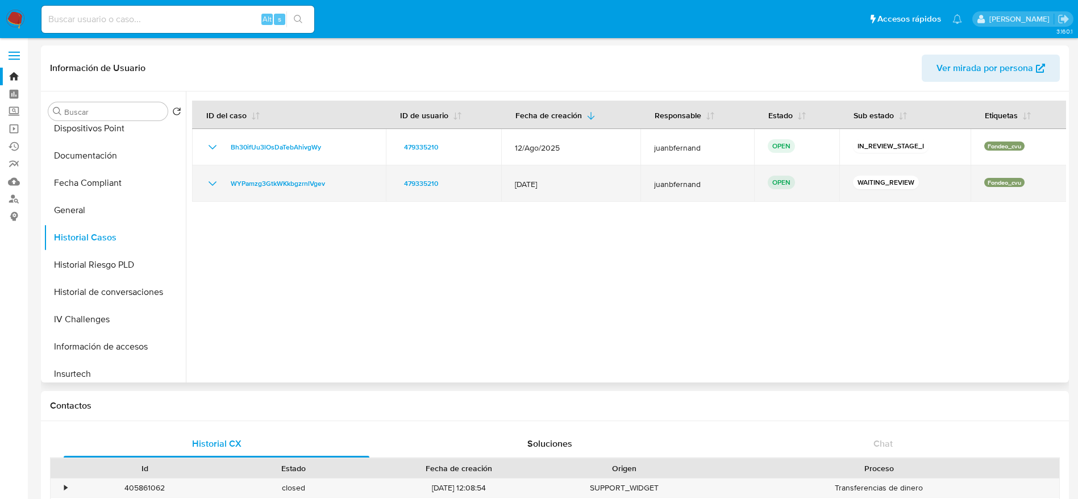
click at [347, 192] on td "WYPamzg3GtkWKkbgzrnlVgev" at bounding box center [289, 183] width 194 height 36
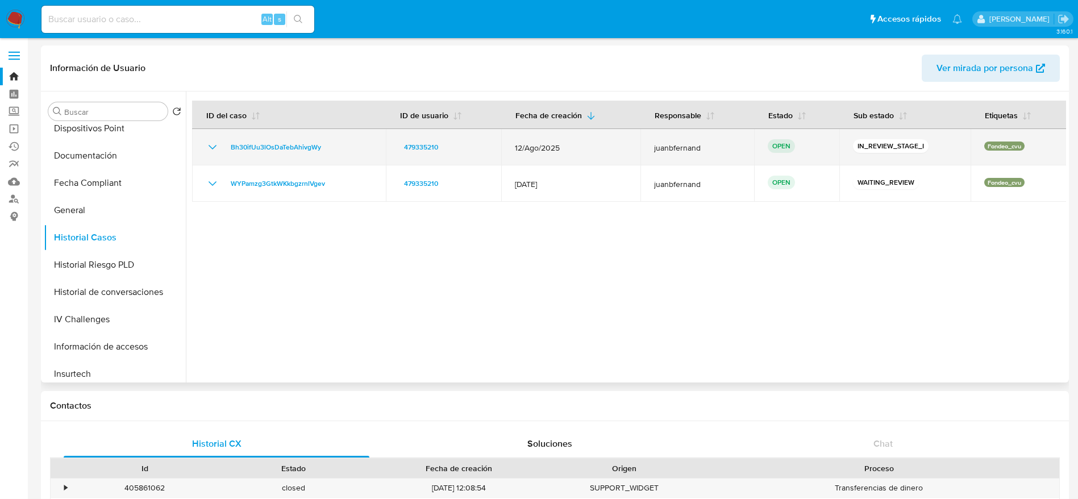
click at [328, 148] on div "Bh30ifUu3lOsDaTebAhivgWy" at bounding box center [289, 147] width 166 height 14
click at [319, 139] on td "Bh30ifUu3lOsDaTebAhivgWy" at bounding box center [289, 147] width 194 height 36
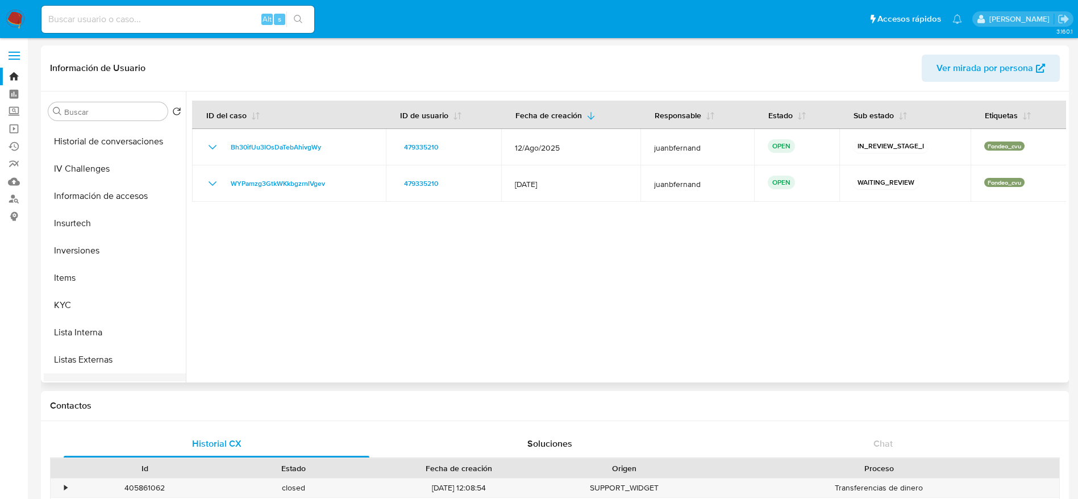
scroll to position [511, 0]
click at [77, 207] on button "KYC" at bounding box center [110, 199] width 133 height 27
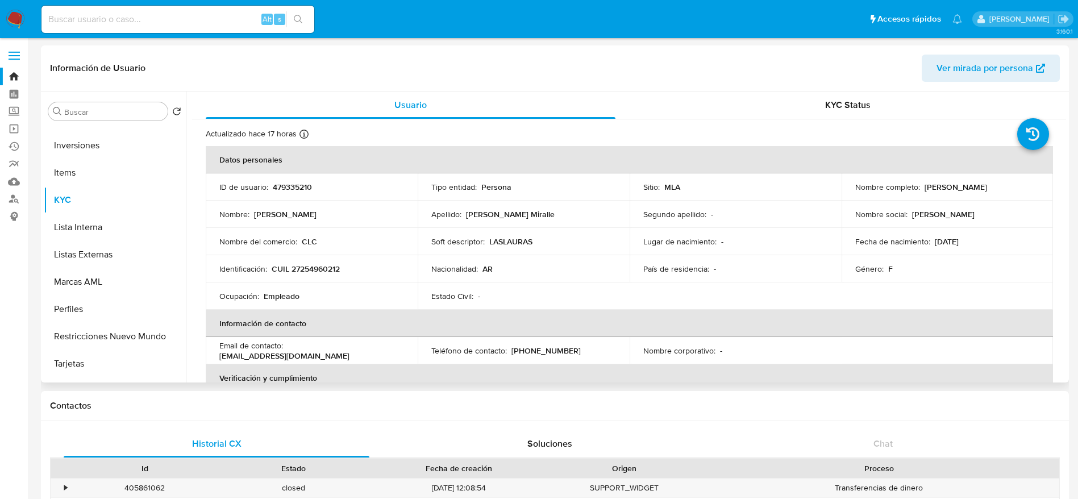
click at [293, 270] on p "CUIL 27254960212" at bounding box center [306, 269] width 68 height 10
click at [314, 261] on td "Identificación : CUIL 27254960212" at bounding box center [312, 268] width 212 height 27
drag, startPoint x: 299, startPoint y: 265, endPoint x: 337, endPoint y: 265, distance: 38.1
click at [337, 265] on p "CUIL 27254960212" at bounding box center [306, 269] width 68 height 10
copy p "25496021"
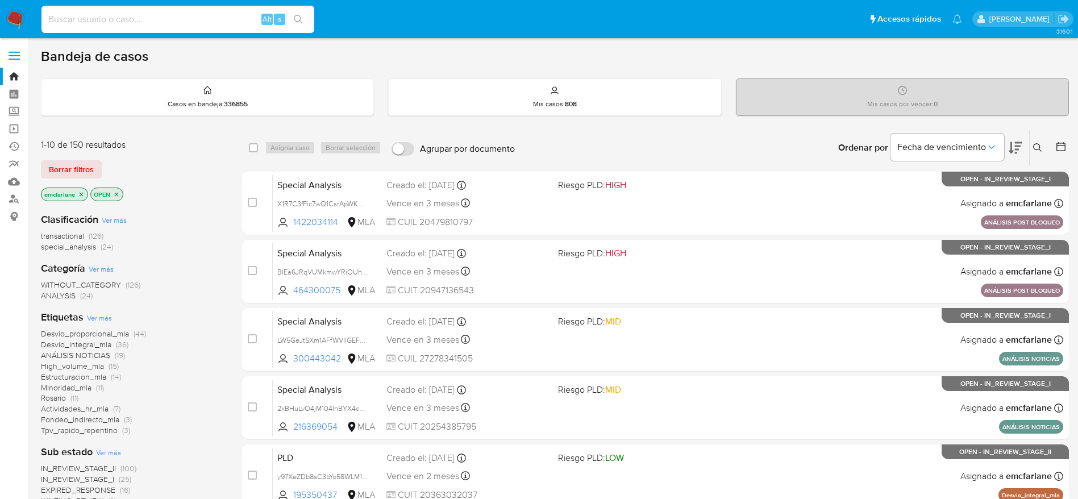
click at [145, 18] on input at bounding box center [177, 19] width 273 height 15
paste input "dSLzm719WUXVE2xoExNKlWXN"
type input "dSLzm719WUXVE2xoExNKlWXN"
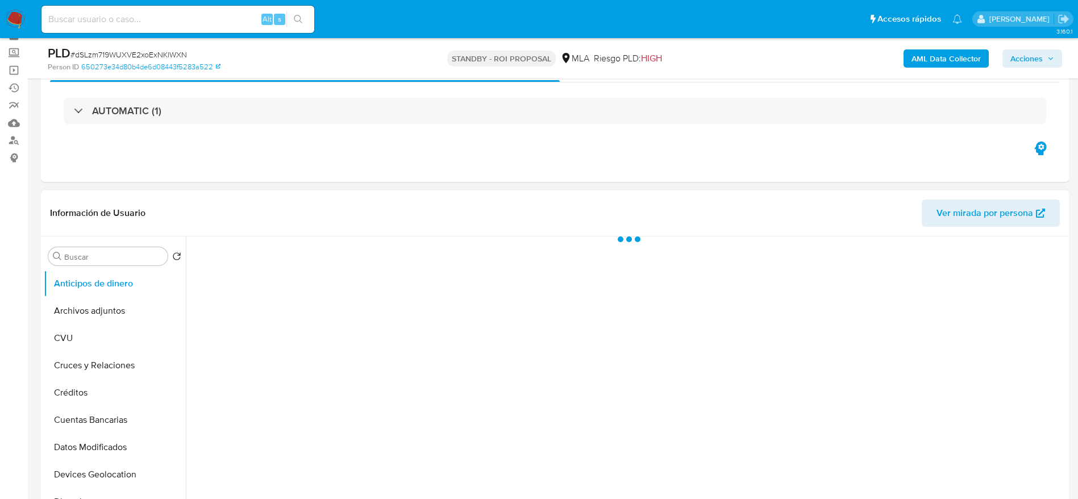
scroll to position [170, 0]
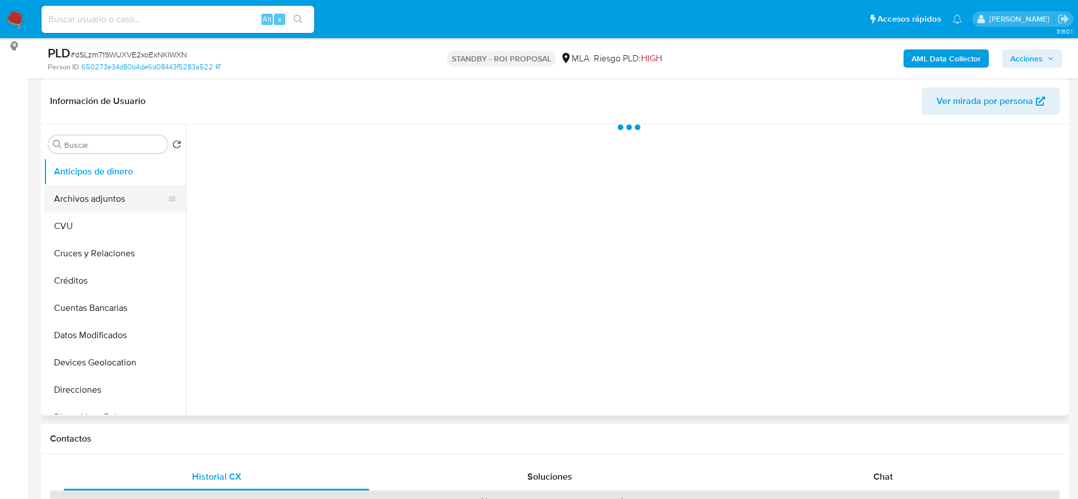
select select "10"
click at [104, 185] on button "Archivos adjuntos" at bounding box center [110, 198] width 133 height 27
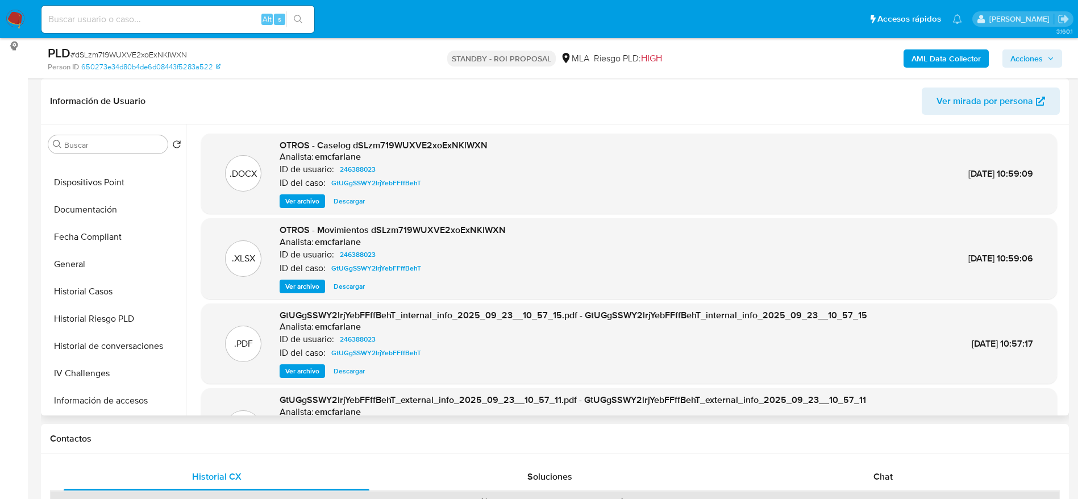
scroll to position [256, 0]
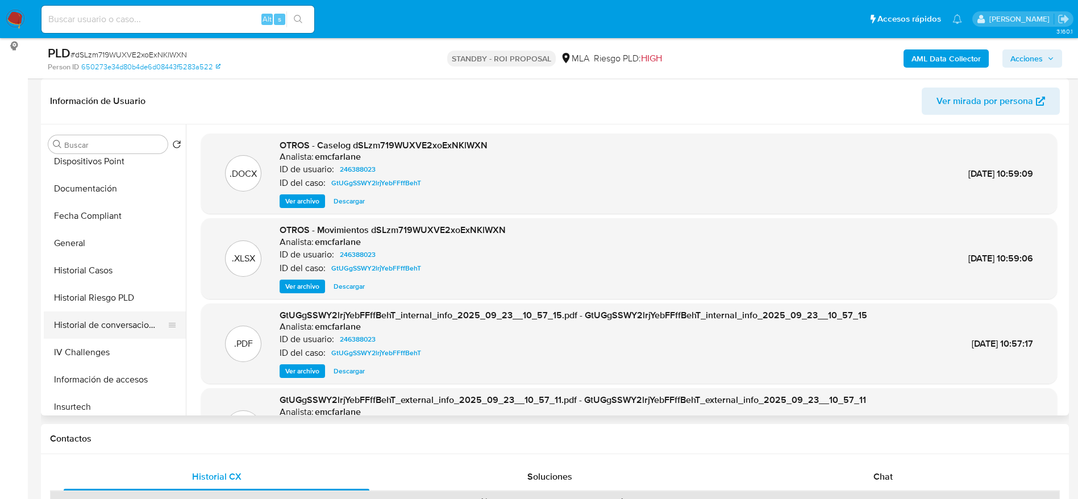
click at [105, 324] on button "Historial de conversaciones" at bounding box center [110, 324] width 133 height 27
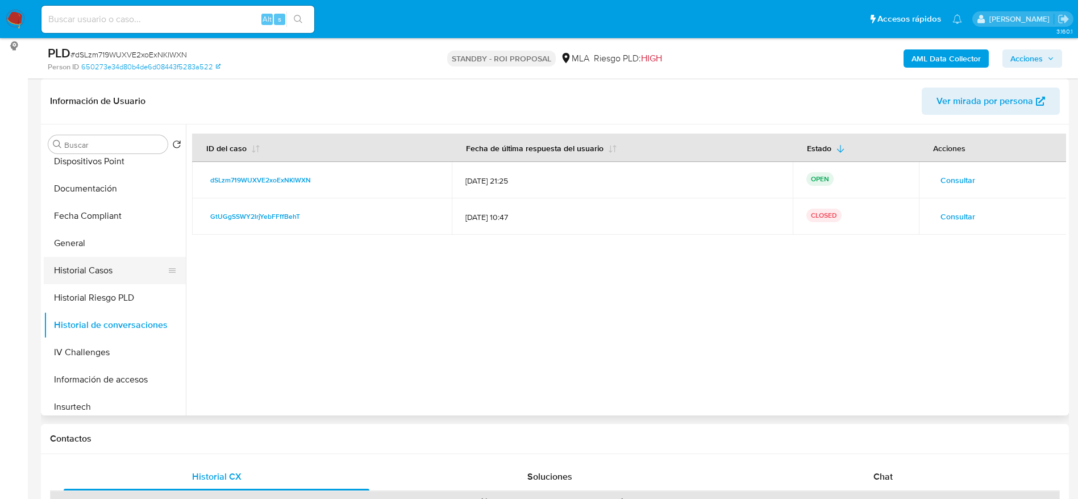
click at [94, 280] on button "Historial Casos" at bounding box center [110, 270] width 133 height 27
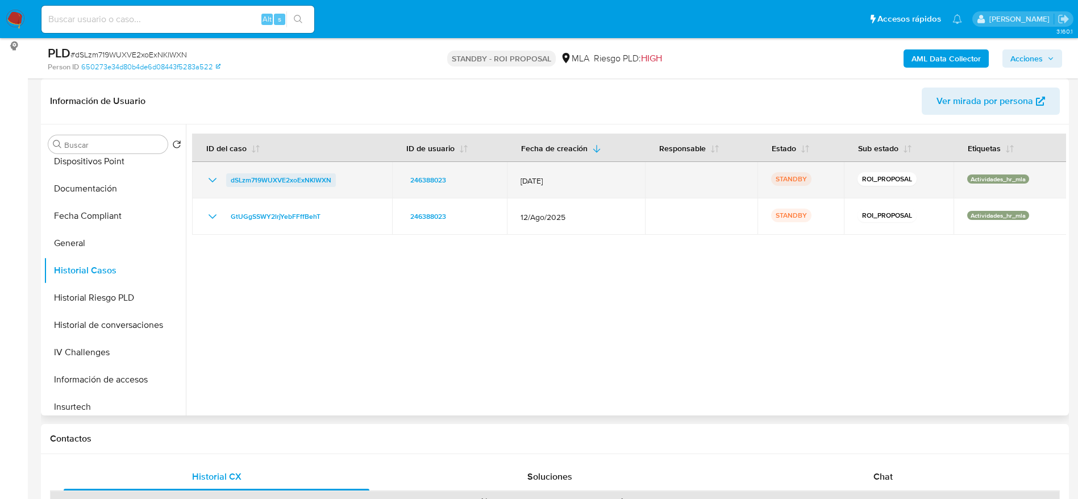
click at [273, 177] on span "dSLzm719WUXVE2xoExNKlWXN" at bounding box center [281, 180] width 101 height 14
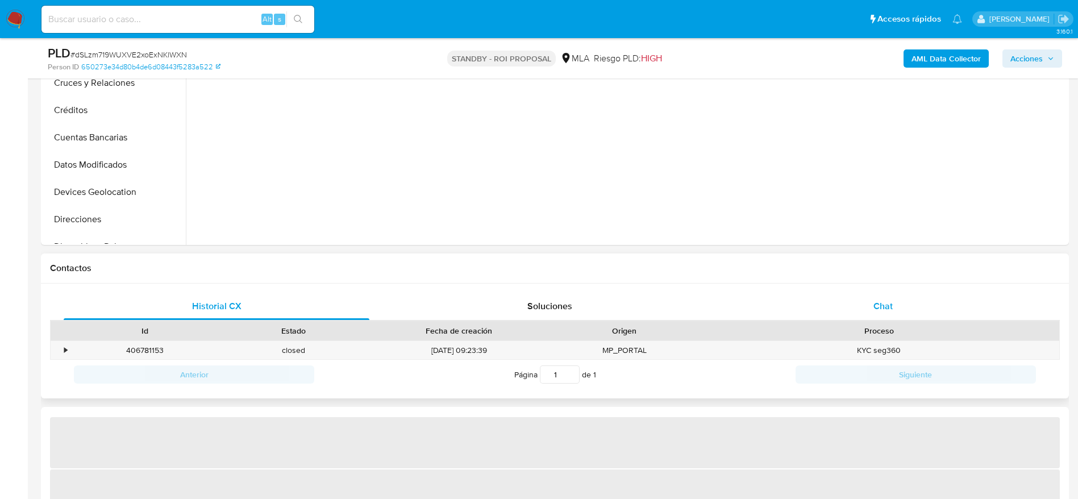
click at [885, 303] on span "Chat" at bounding box center [882, 305] width 19 height 13
select select "10"
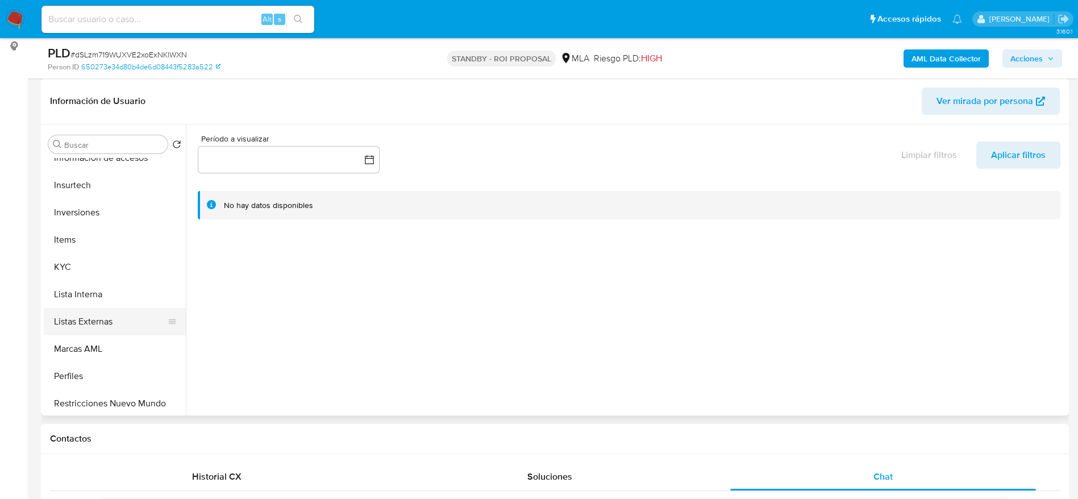
scroll to position [511, 0]
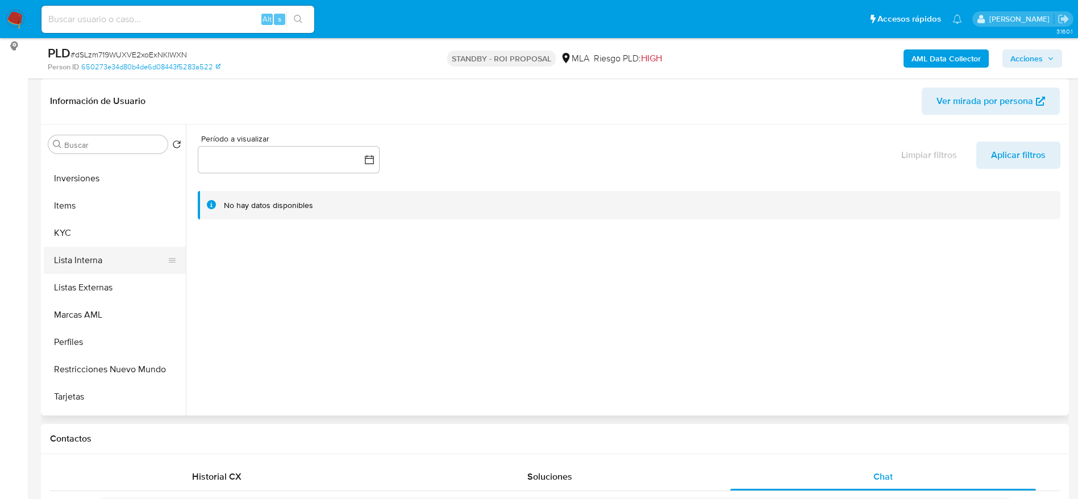
click at [95, 249] on button "Lista Interna" at bounding box center [110, 260] width 133 height 27
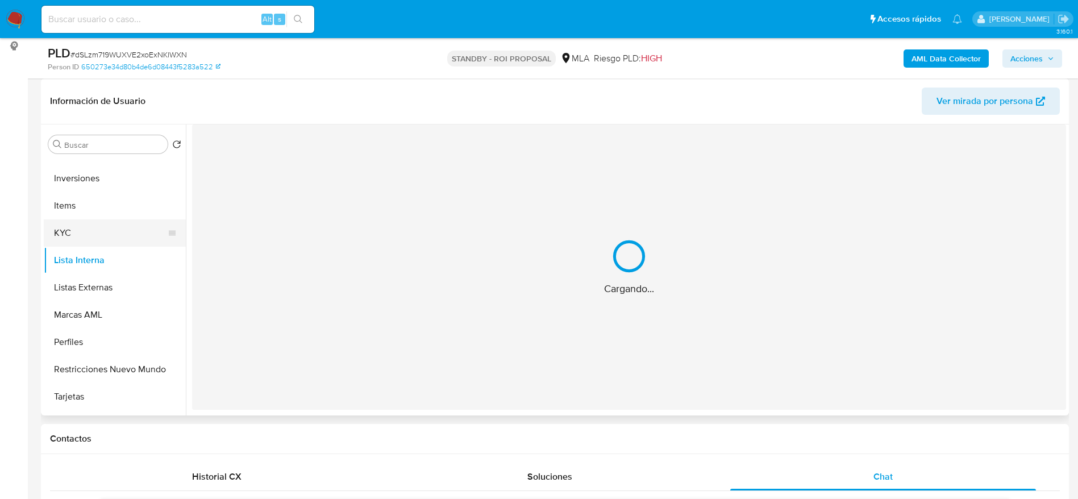
click at [82, 231] on button "KYC" at bounding box center [110, 232] width 133 height 27
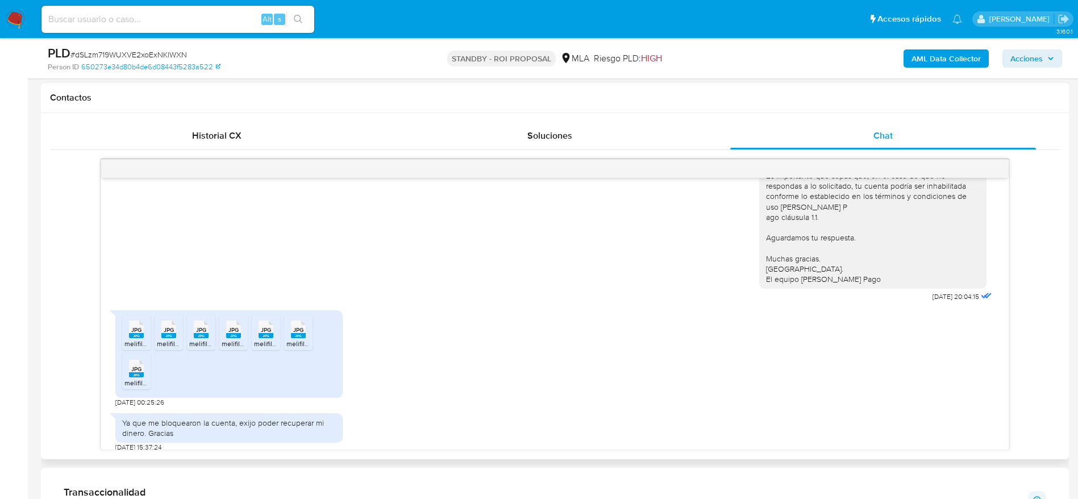
scroll to position [236, 0]
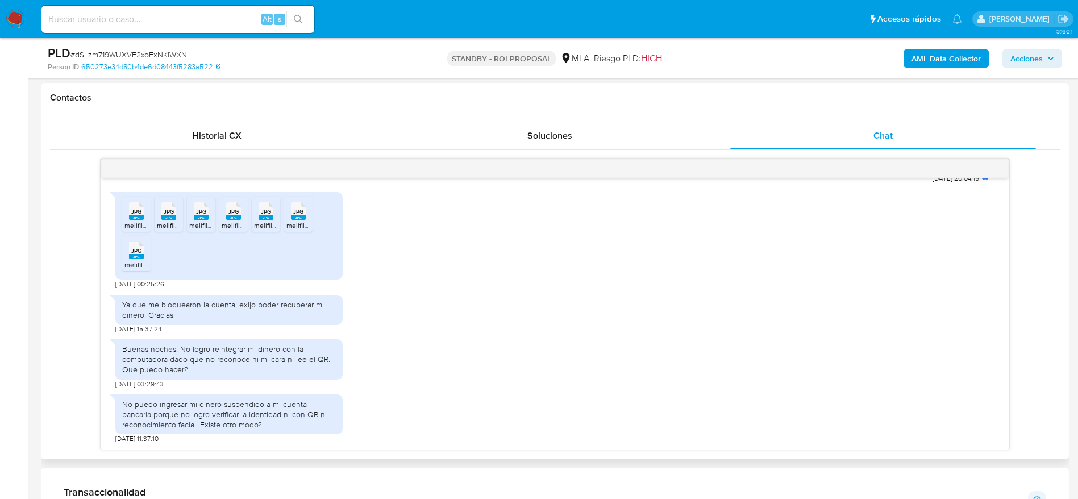
click at [134, 219] on rect at bounding box center [136, 217] width 15 height 5
click at [174, 211] on icon at bounding box center [168, 211] width 15 height 18
drag, startPoint x: 198, startPoint y: 214, endPoint x: 222, endPoint y: 216, distance: 24.5
click at [198, 215] on span "JPG" at bounding box center [201, 211] width 10 height 7
click at [225, 214] on div "JPG JPG" at bounding box center [234, 210] width 24 height 22
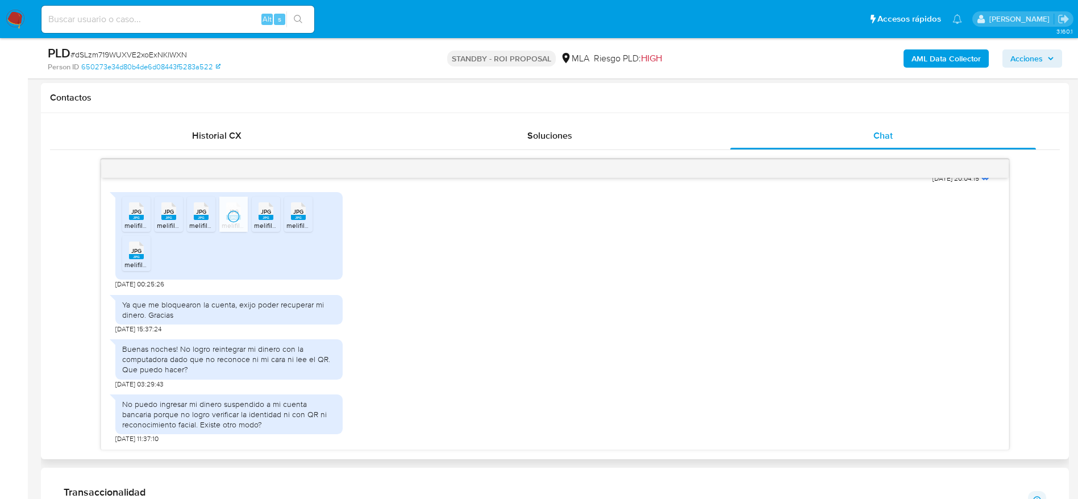
click at [270, 213] on span "JPG" at bounding box center [266, 211] width 10 height 7
drag, startPoint x: 305, startPoint y: 215, endPoint x: 190, endPoint y: 244, distance: 118.0
click at [303, 216] on icon "JPG" at bounding box center [298, 211] width 15 height 20
drag, startPoint x: 145, startPoint y: 255, endPoint x: 159, endPoint y: 255, distance: 13.6
click at [145, 255] on div "JPG JPG" at bounding box center [136, 249] width 24 height 22
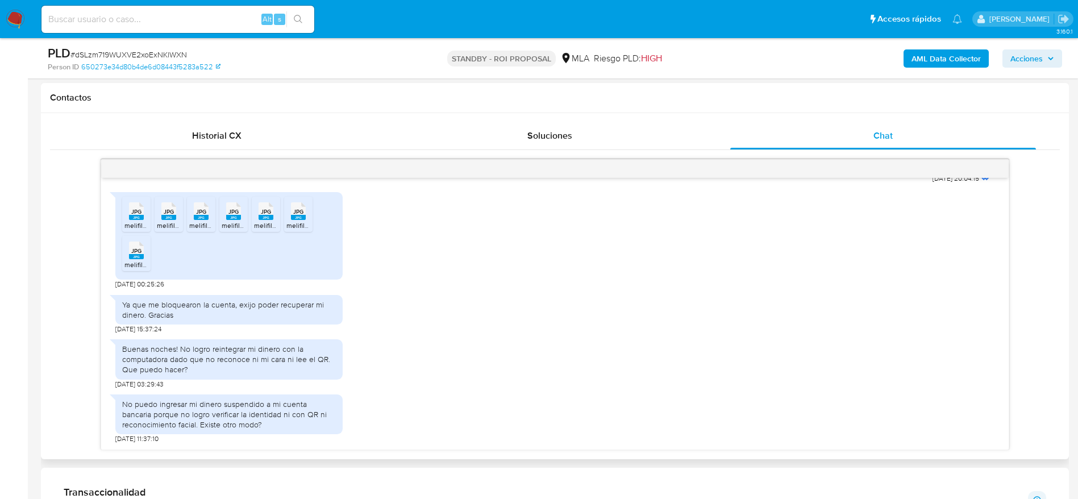
scroll to position [597, 0]
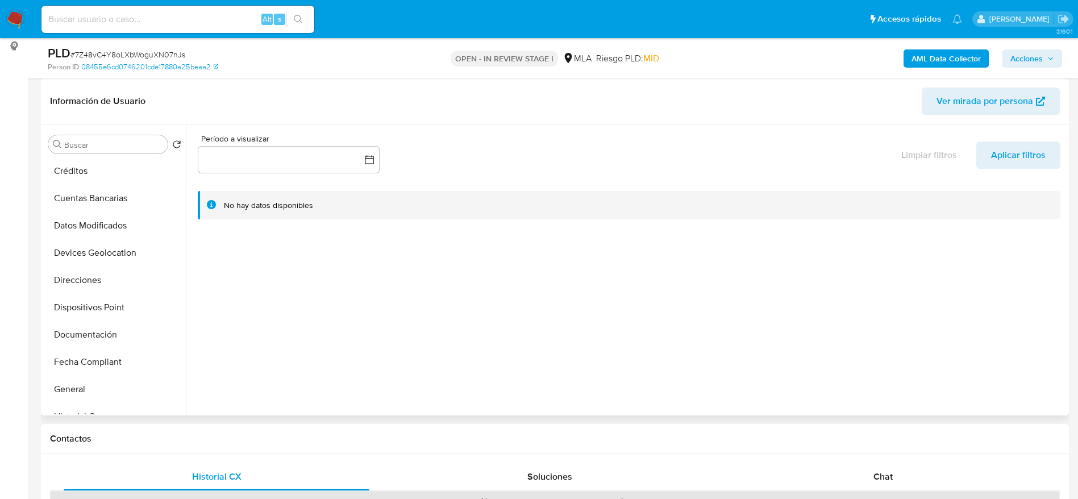
scroll to position [256, 0]
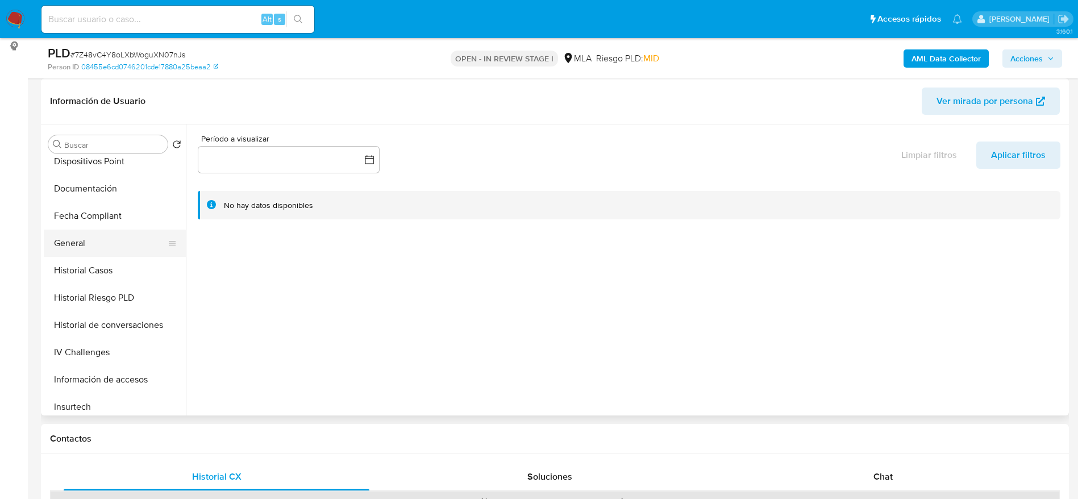
drag, startPoint x: 72, startPoint y: 236, endPoint x: 80, endPoint y: 239, distance: 8.8
click at [72, 236] on button "General" at bounding box center [110, 243] width 133 height 27
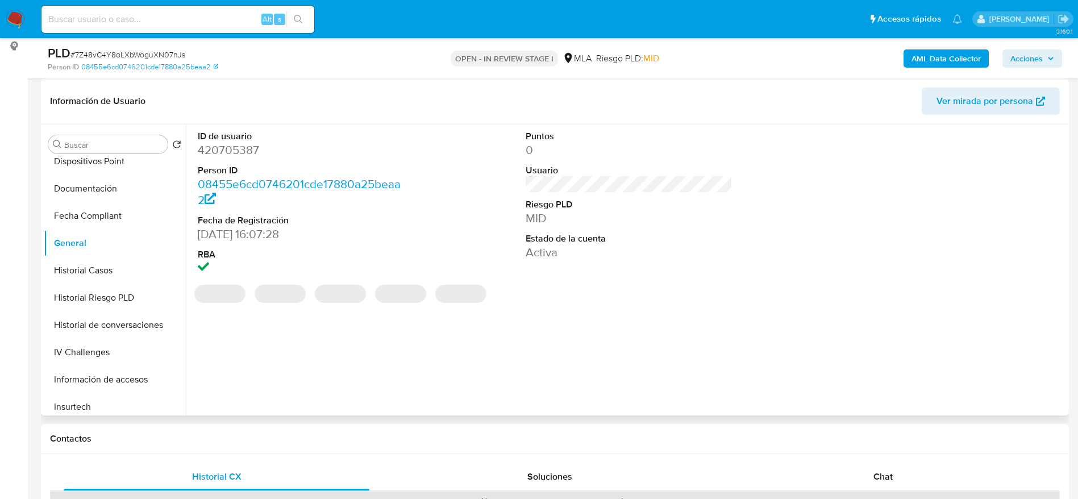
click at [235, 146] on dd "420705387" at bounding box center [301, 150] width 207 height 16
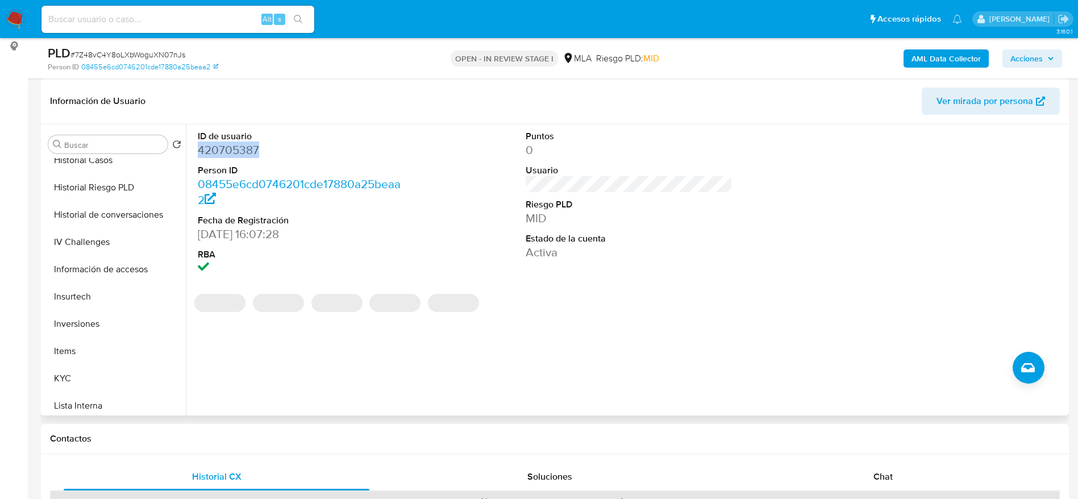
scroll to position [511, 0]
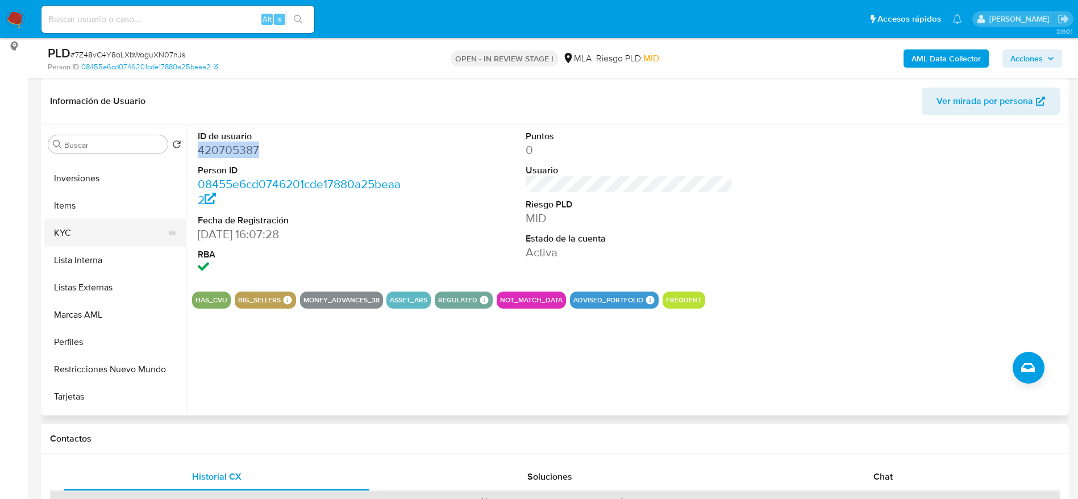
click at [81, 238] on button "KYC" at bounding box center [110, 232] width 133 height 27
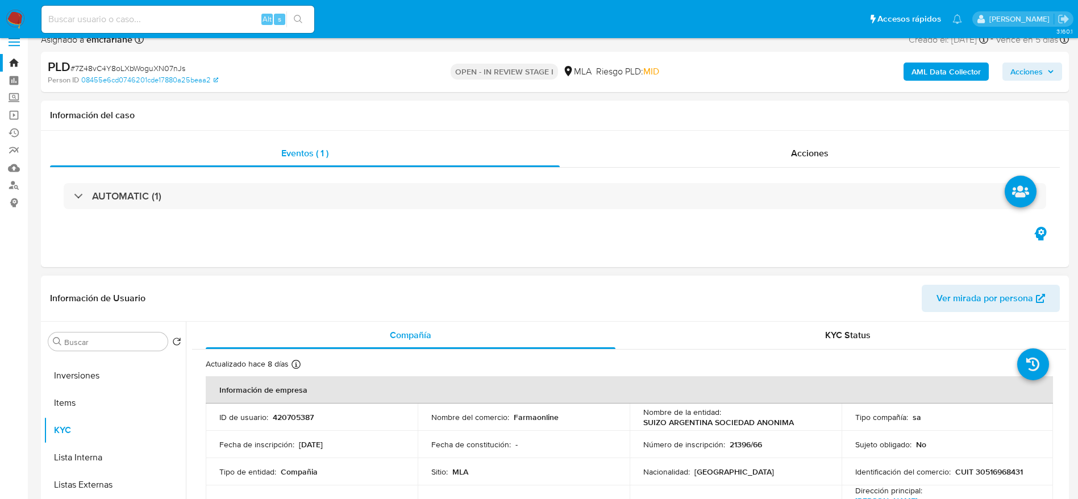
scroll to position [0, 0]
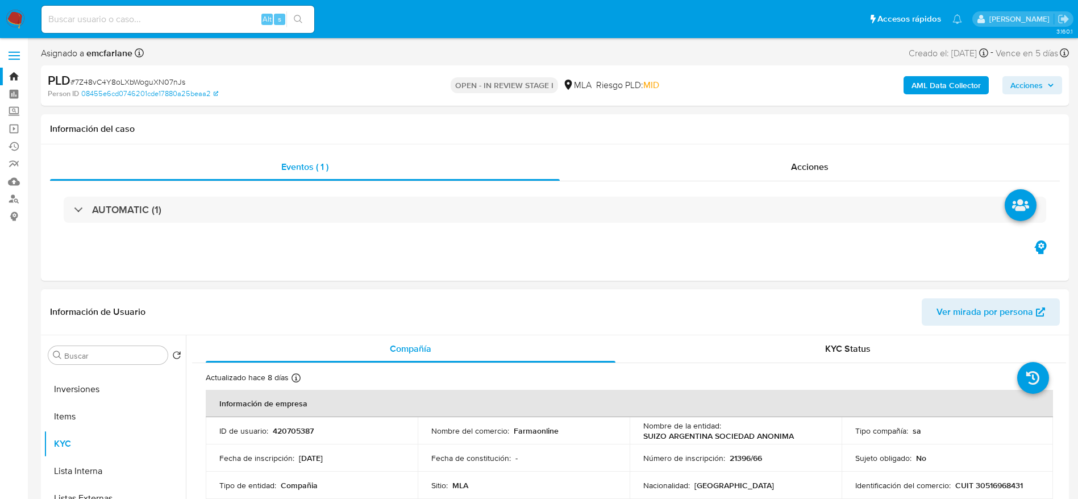
click at [286, 438] on td "ID de usuario : 420705387" at bounding box center [312, 430] width 212 height 27
click at [301, 428] on p "420705387" at bounding box center [293, 431] width 41 height 10
copy p "420705387"
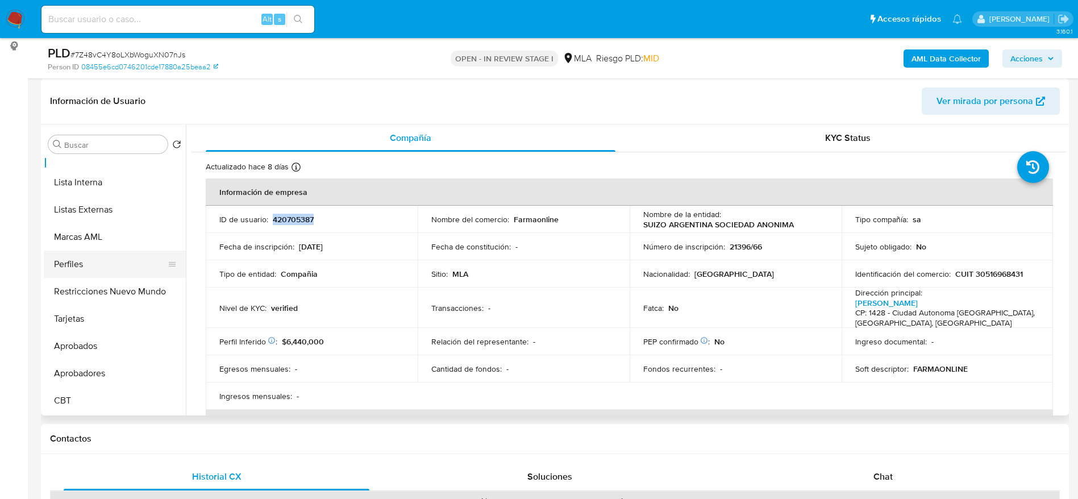
scroll to position [334, 0]
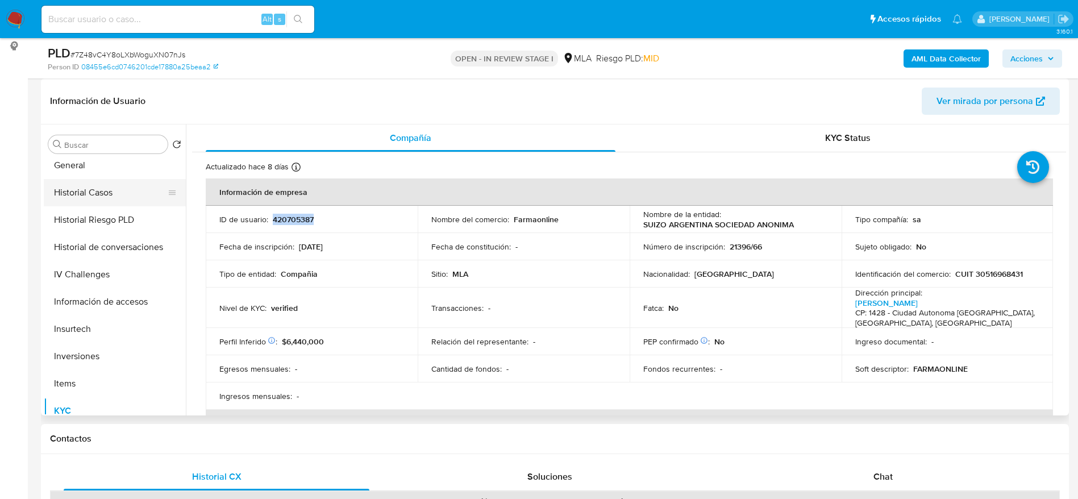
click at [109, 183] on button "Historial Casos" at bounding box center [110, 192] width 133 height 27
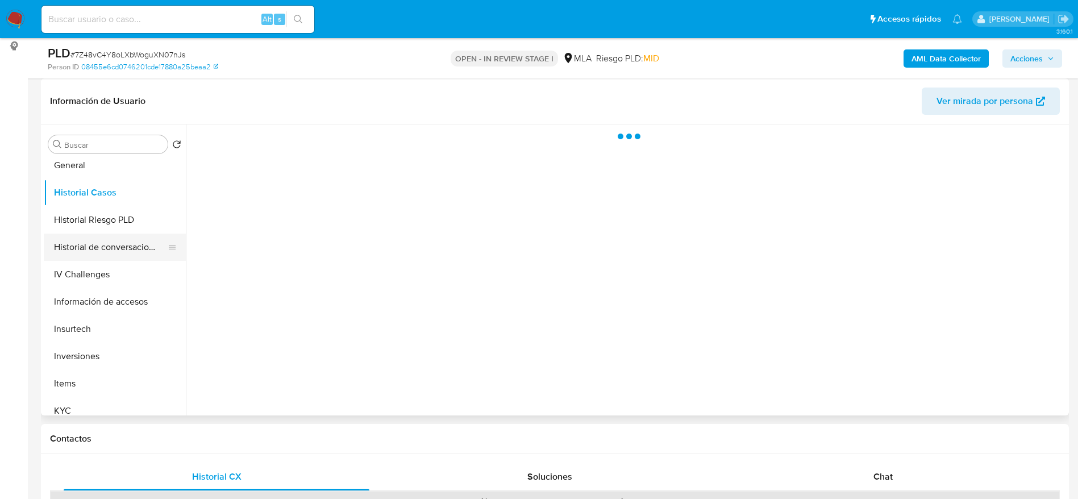
click at [105, 251] on button "Historial de conversaciones" at bounding box center [110, 247] width 133 height 27
click at [91, 191] on button "Historial Casos" at bounding box center [110, 192] width 133 height 27
click at [91, 183] on button "Historial Casos" at bounding box center [110, 192] width 133 height 27
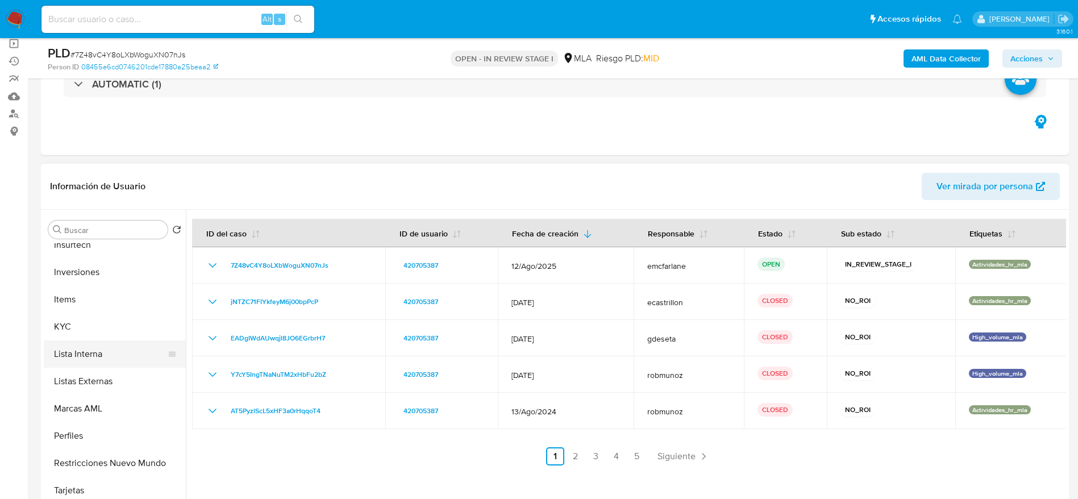
scroll to position [504, 0]
click at [91, 316] on button "KYC" at bounding box center [110, 325] width 133 height 27
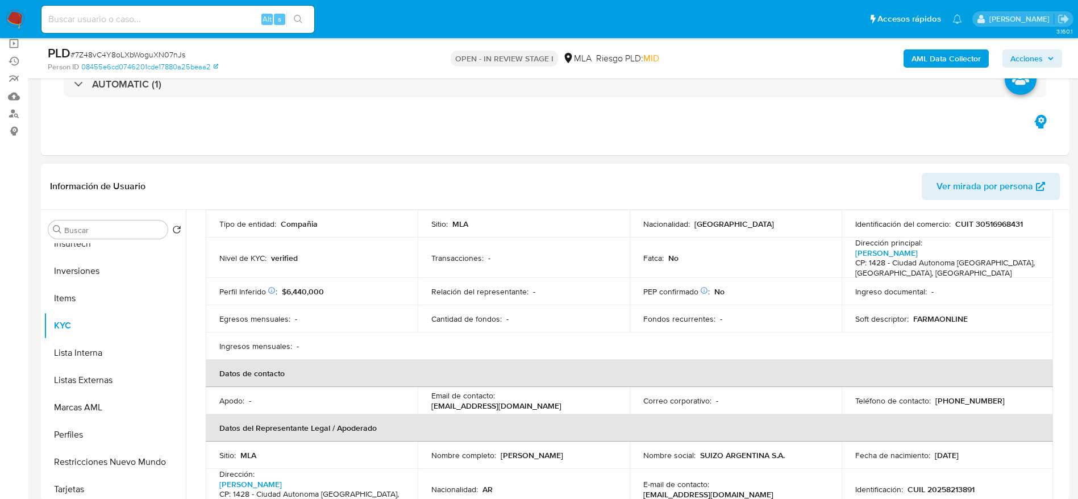
scroll to position [170, 0]
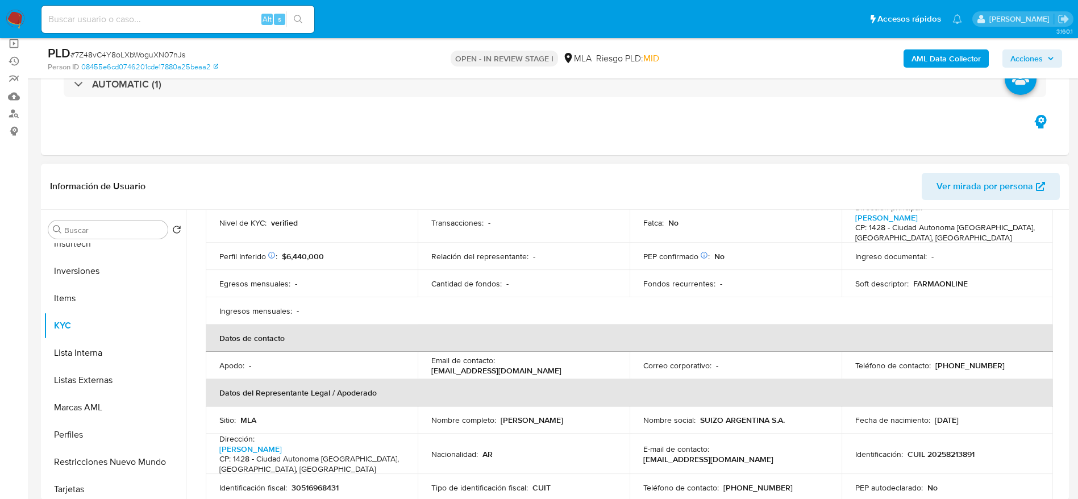
click at [968, 365] on p "(11) 39390095" at bounding box center [969, 365] width 69 height 10
copy p "39390095"
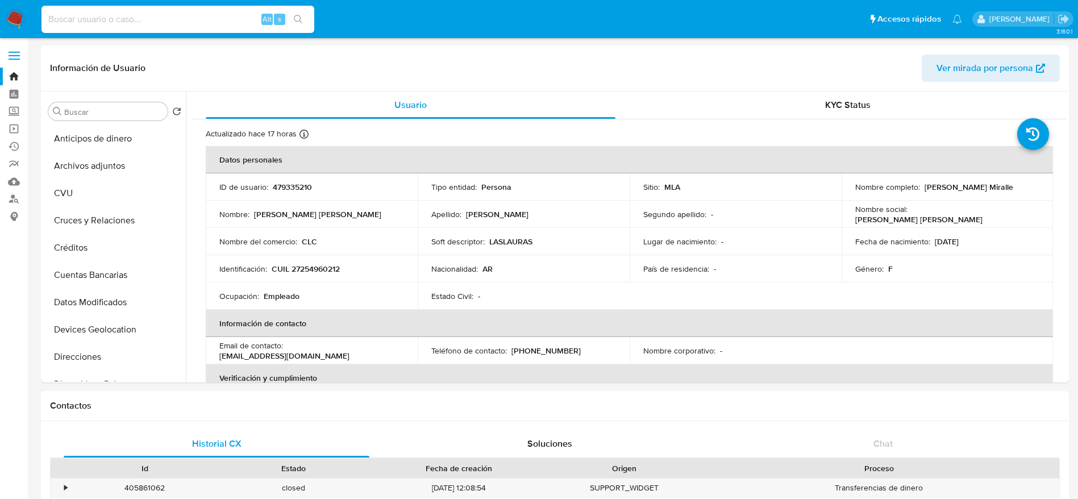
select select "10"
click at [132, 21] on input at bounding box center [177, 19] width 273 height 15
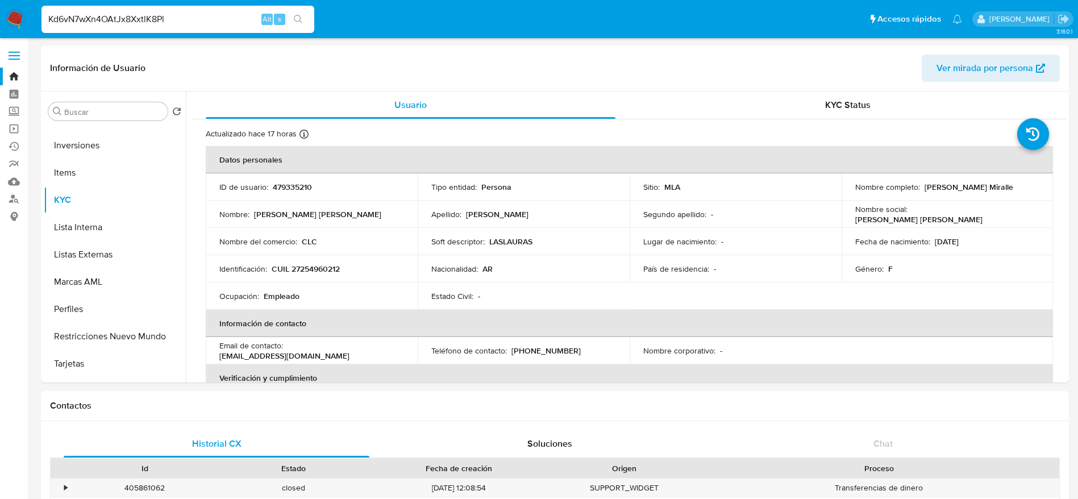
type input "Kd6vN7wXn4OAtJx8XxtlK8Pl"
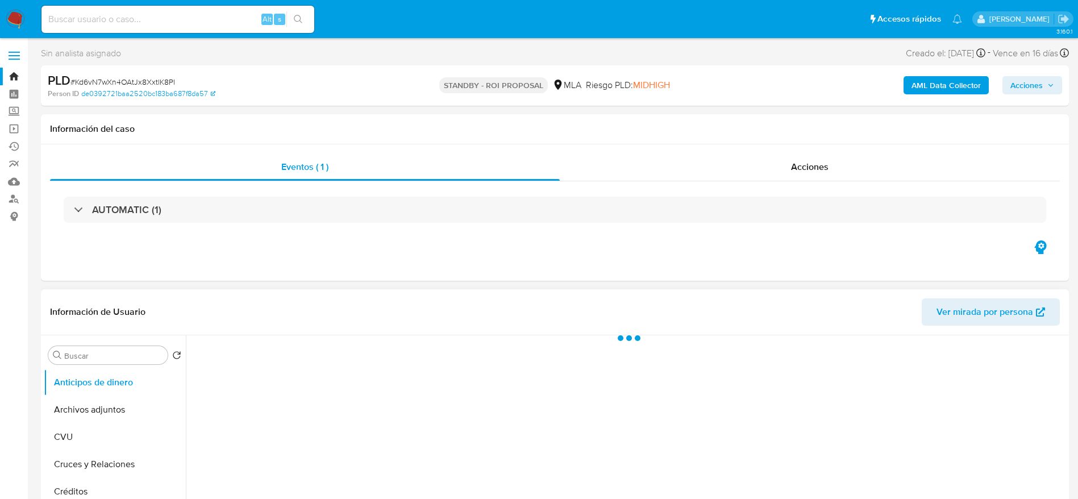
select select "10"
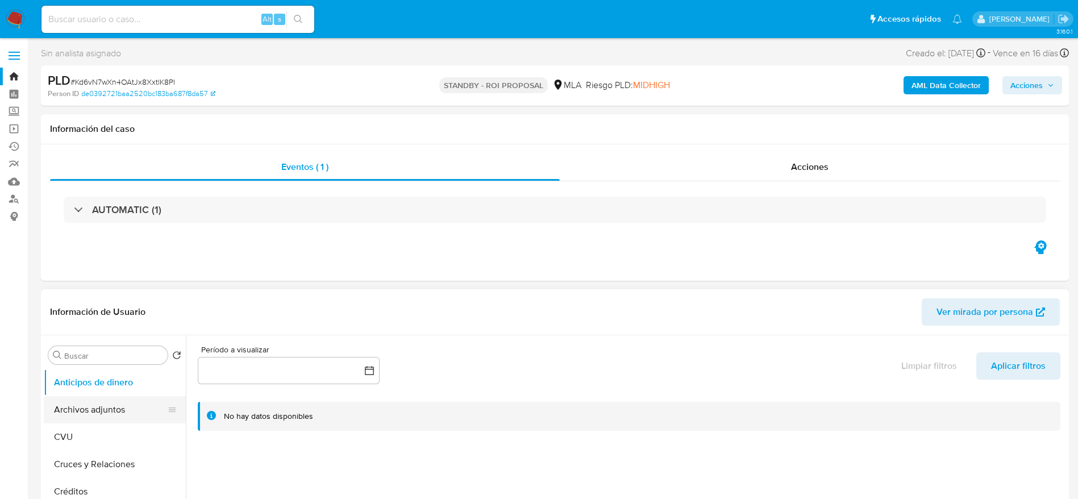
drag, startPoint x: 124, startPoint y: 412, endPoint x: 130, endPoint y: 404, distance: 9.5
click at [123, 411] on button "Archivos adjuntos" at bounding box center [110, 409] width 133 height 27
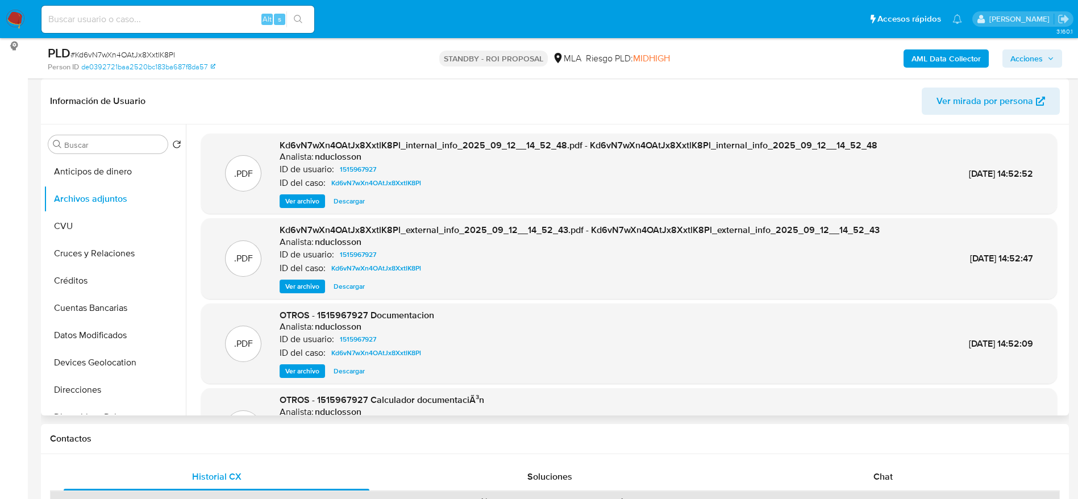
scroll to position [95, 0]
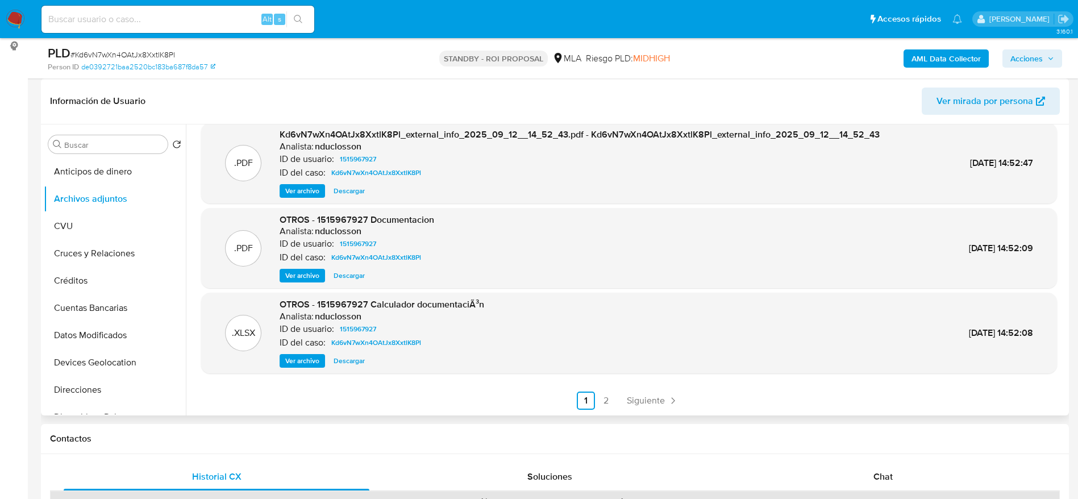
click at [629, 396] on span "Siguiente" at bounding box center [646, 400] width 38 height 9
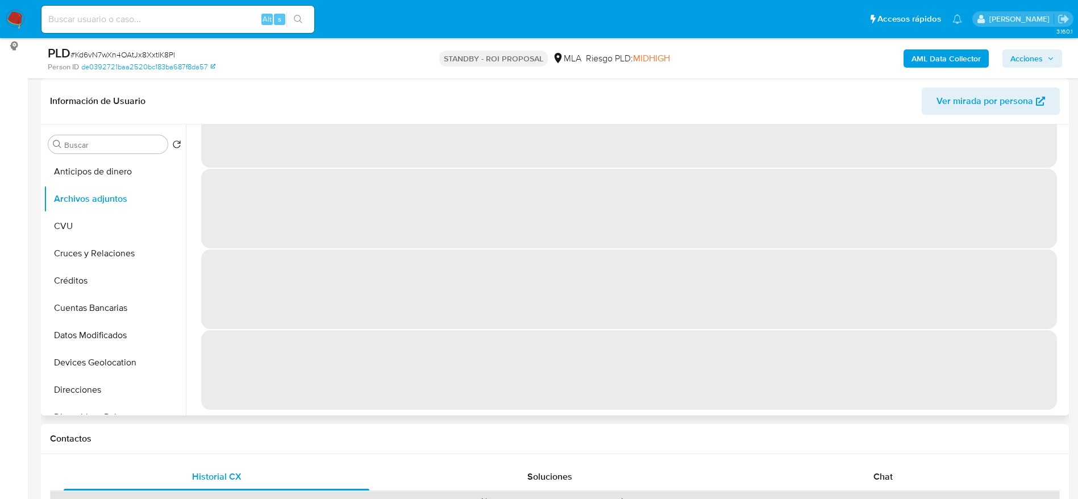
scroll to position [0, 0]
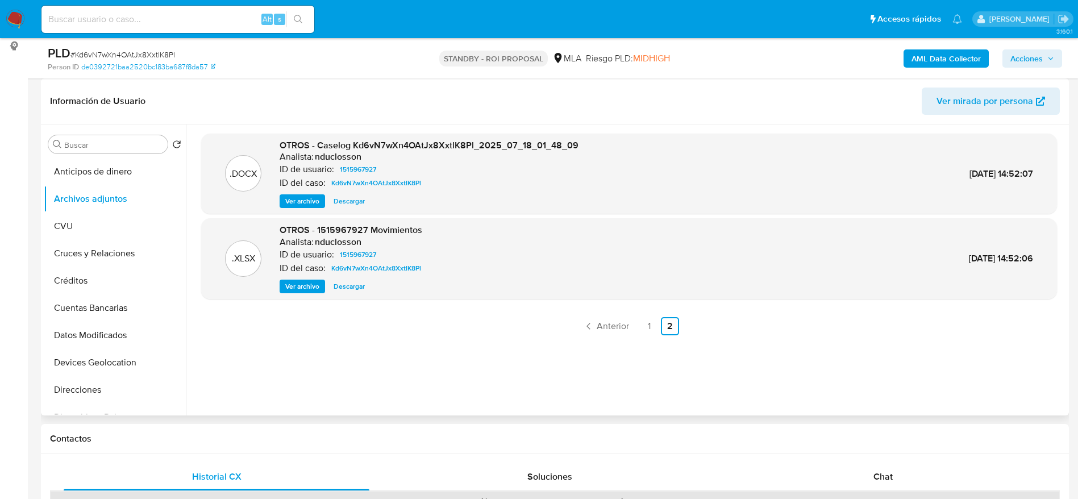
click at [354, 289] on span "Descargar" at bounding box center [349, 286] width 31 height 11
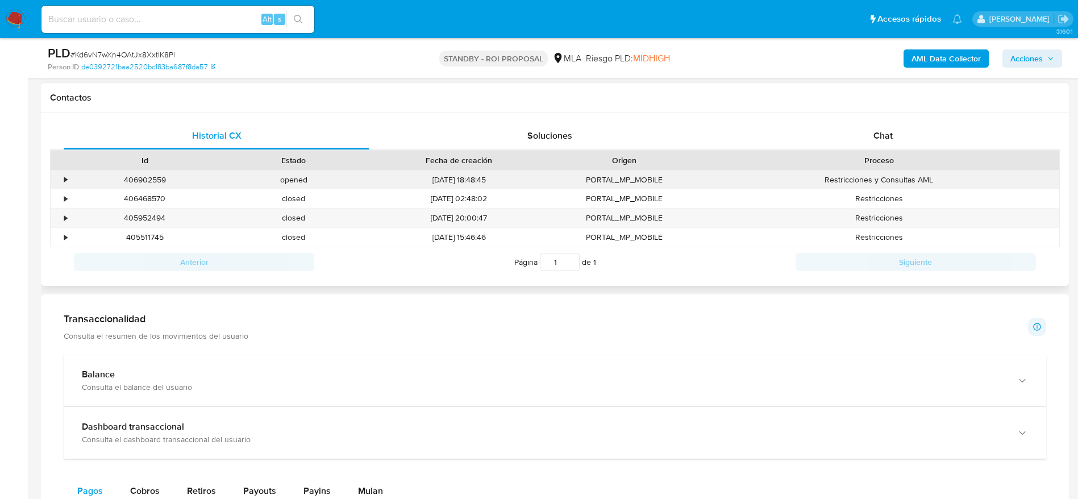
click at [145, 183] on div "406902559" at bounding box center [144, 179] width 149 height 19
copy div "406902559"
click at [13, 17] on img at bounding box center [15, 19] width 19 height 19
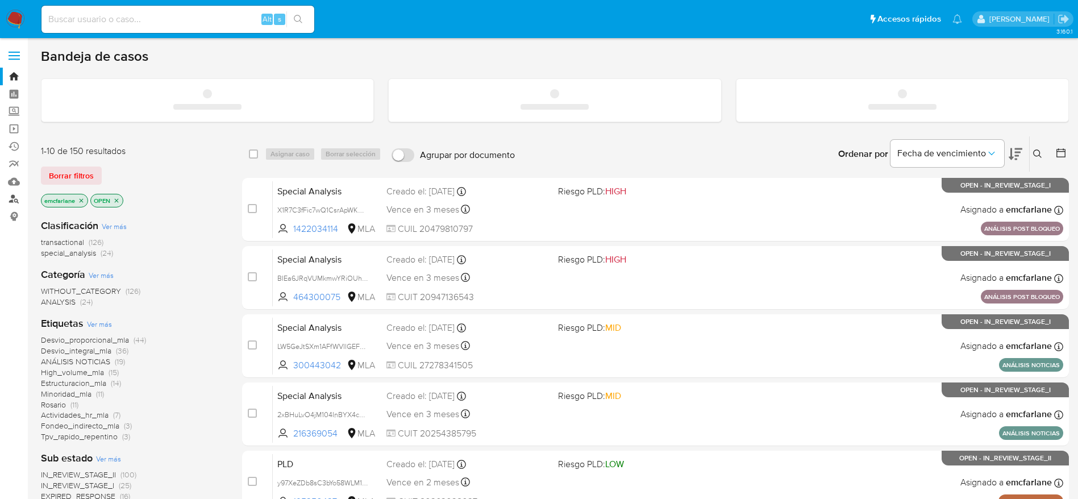
click at [14, 202] on link "Buscador de personas" at bounding box center [67, 199] width 135 height 18
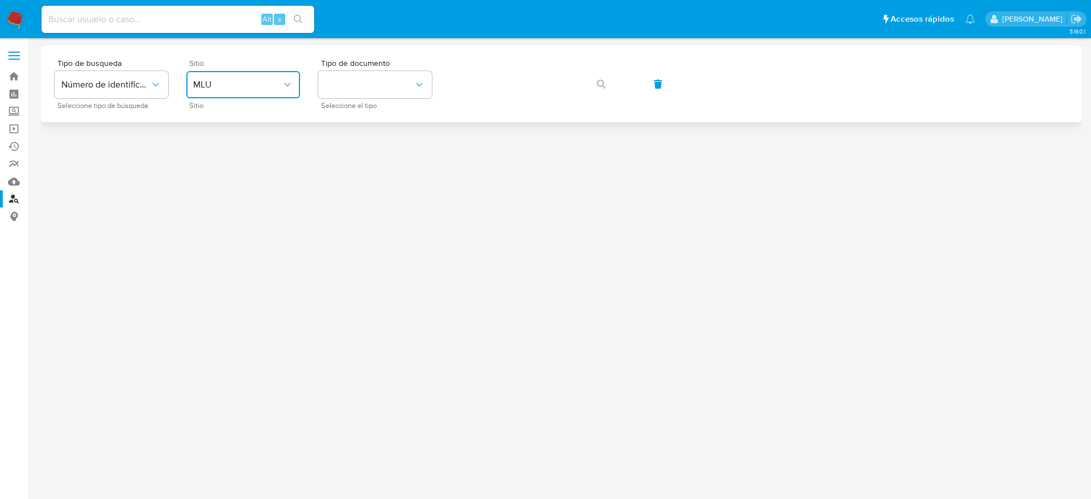
click at [247, 97] on button "MLU" at bounding box center [243, 84] width 114 height 27
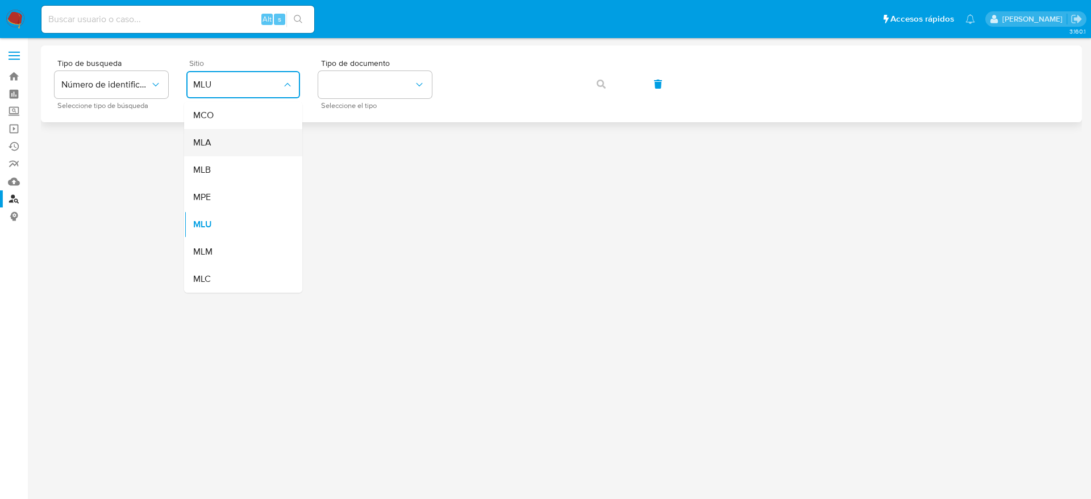
click at [223, 142] on div "MLA" at bounding box center [239, 142] width 93 height 27
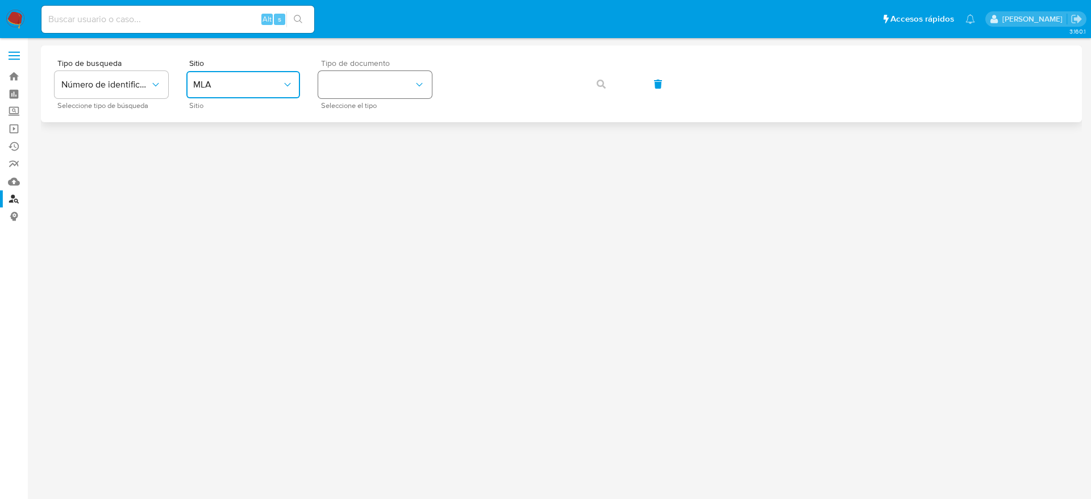
drag, startPoint x: 365, startPoint y: 81, endPoint x: 367, endPoint y: 93, distance: 11.6
click at [365, 83] on button "identificationType" at bounding box center [375, 84] width 114 height 27
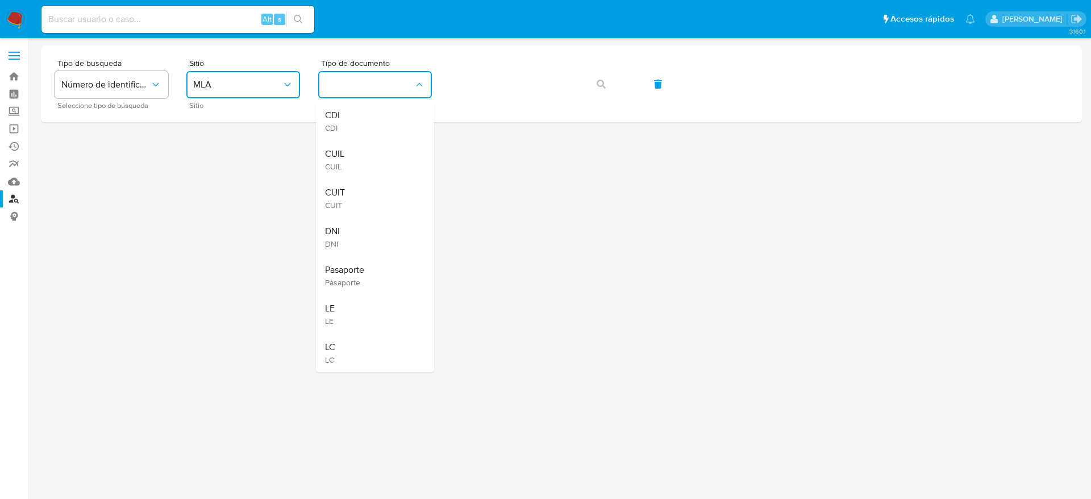
drag, startPoint x: 351, startPoint y: 189, endPoint x: 357, endPoint y: 176, distance: 14.8
click at [351, 186] on div "CUIT CUIT" at bounding box center [371, 198] width 93 height 39
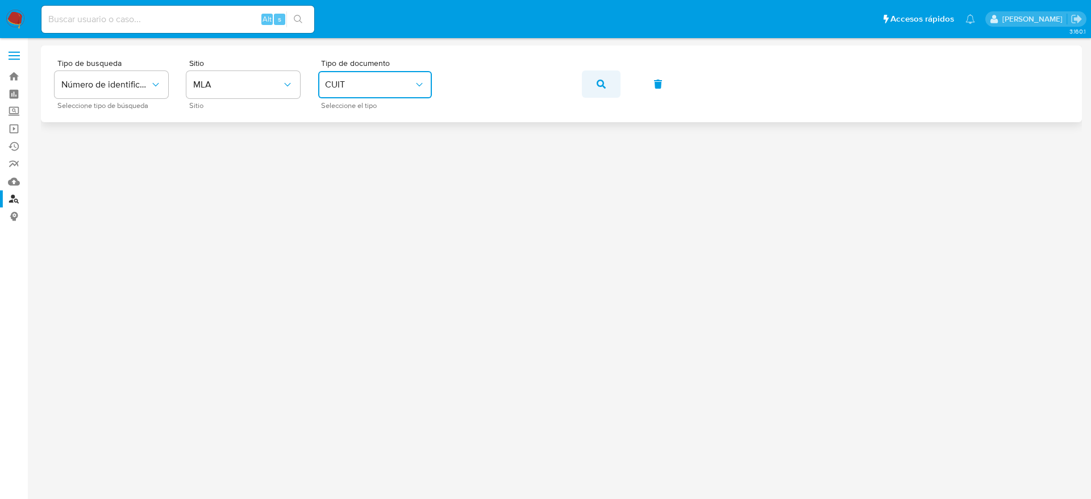
click at [601, 87] on icon "button" at bounding box center [601, 84] width 9 height 9
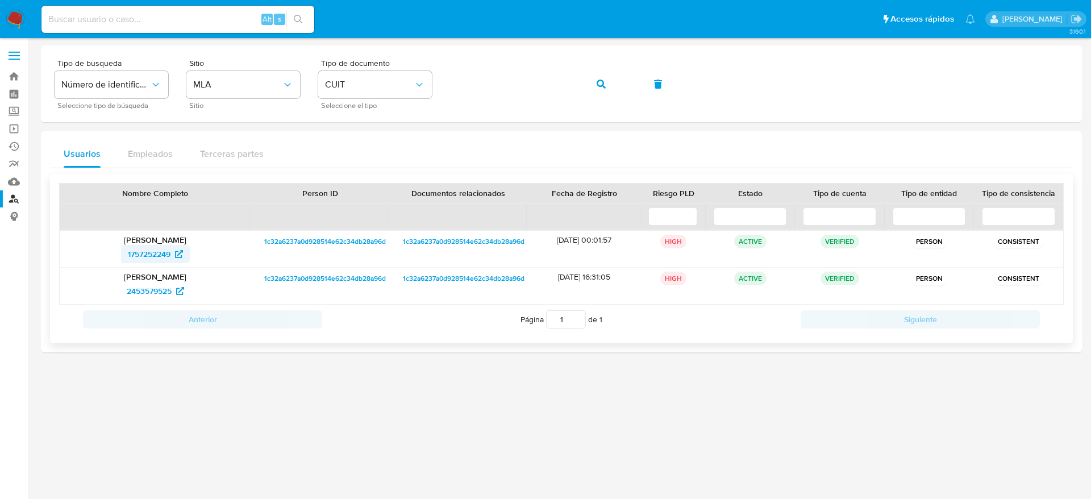
click at [147, 253] on span "1757252249" at bounding box center [149, 254] width 43 height 18
click at [155, 25] on input at bounding box center [177, 19] width 273 height 15
paste input "Kd6vN7wXn4OAtJx8XxtlK8Pl"
type input "Kd6vN7wXn4OAtJx8XxtlK8Pl"
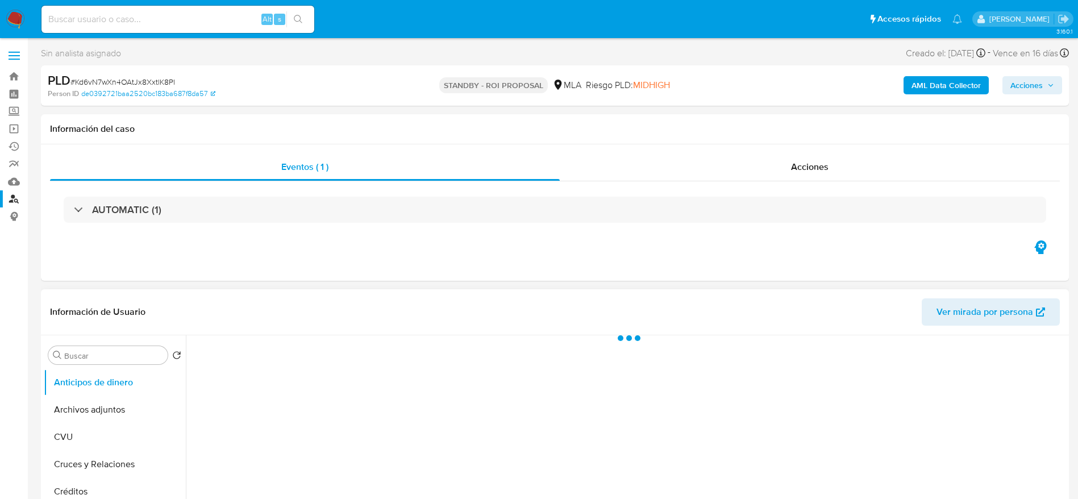
select select "10"
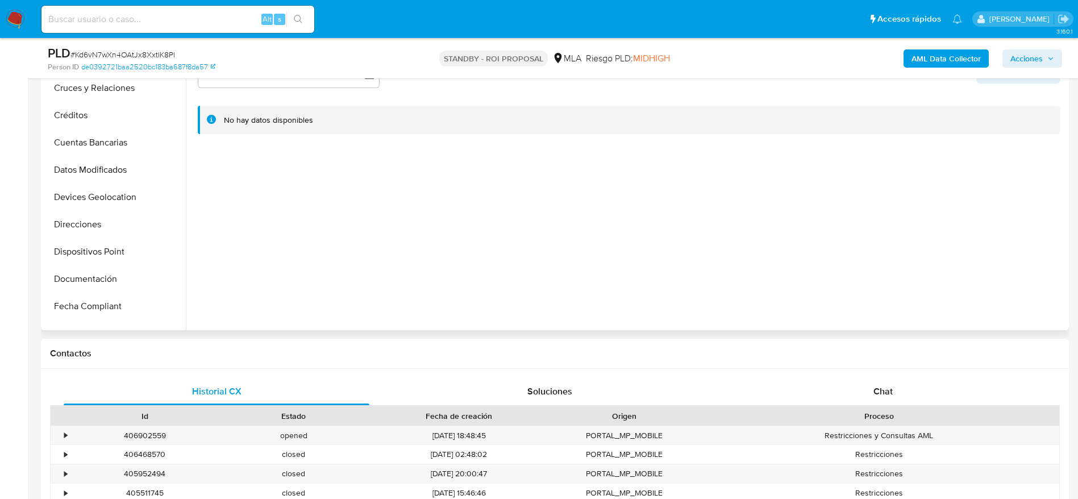
scroll to position [256, 0]
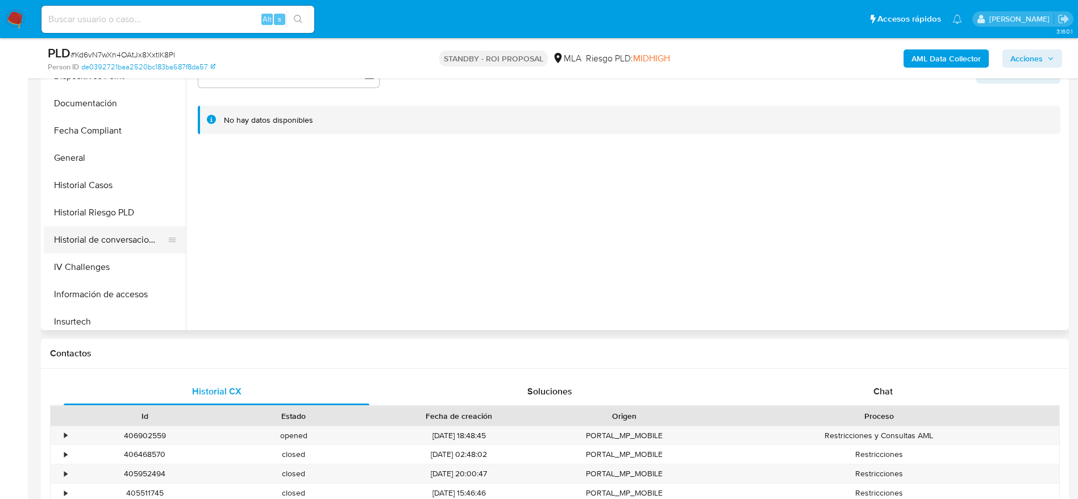
click at [116, 243] on button "Historial de conversaciones" at bounding box center [110, 239] width 133 height 27
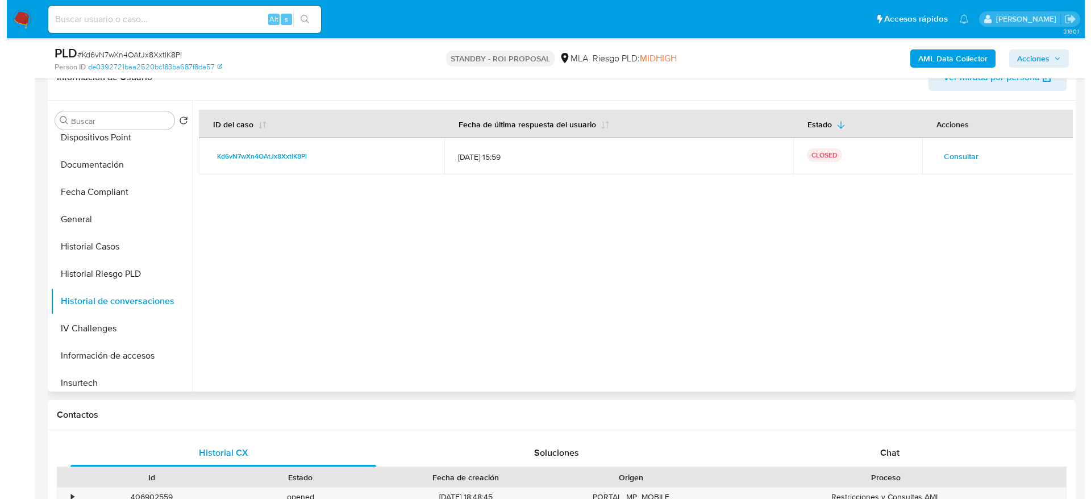
scroll to position [170, 0]
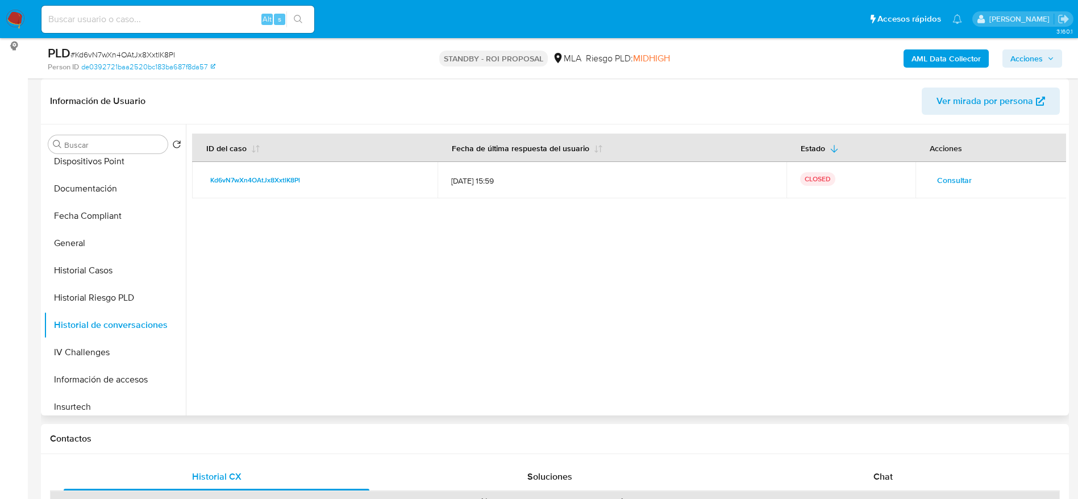
click at [935, 168] on td "Consultar" at bounding box center [990, 180] width 151 height 36
click at [944, 182] on span "Consultar" at bounding box center [954, 180] width 35 height 16
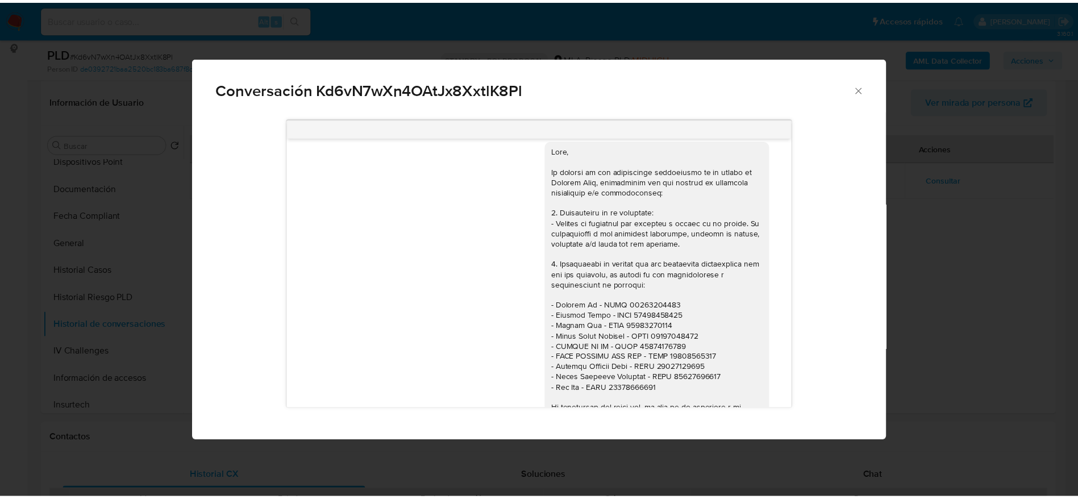
scroll to position [939, 0]
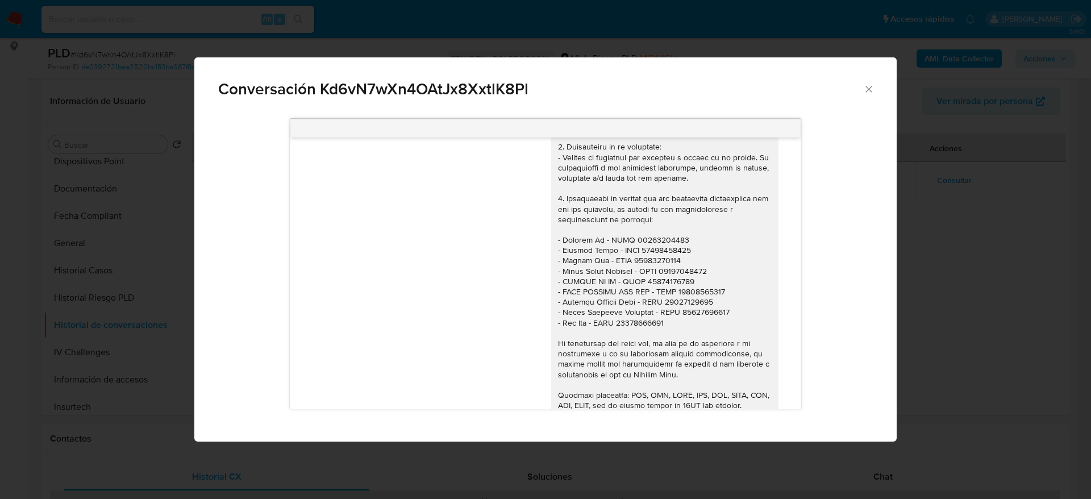
click at [864, 87] on icon "Cerrar" at bounding box center [868, 89] width 11 height 11
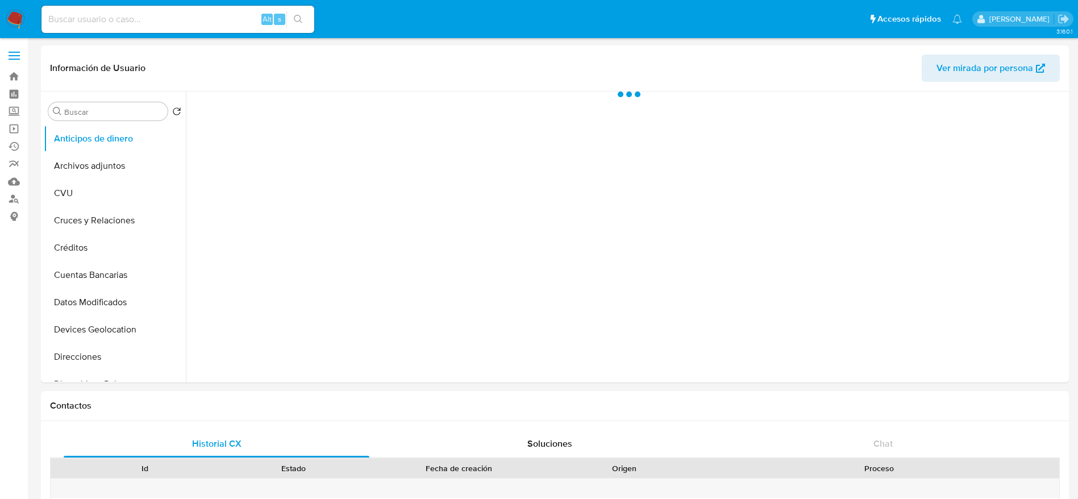
select select "10"
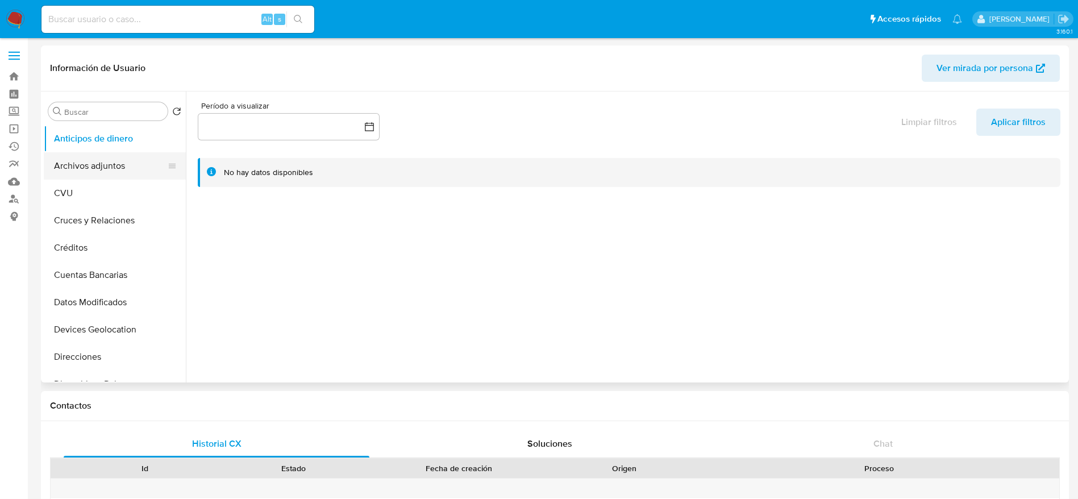
click at [89, 157] on button "Archivos adjuntos" at bounding box center [110, 165] width 133 height 27
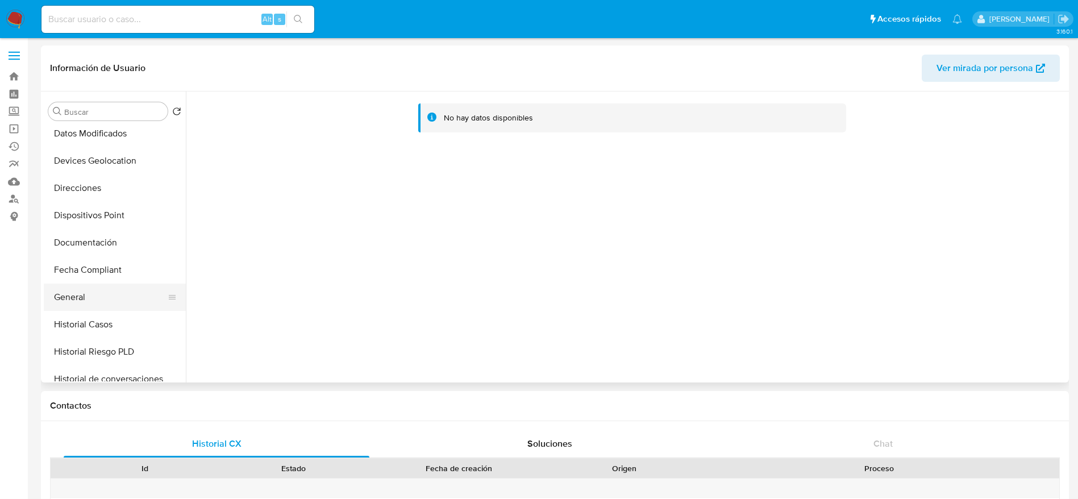
scroll to position [170, 0]
click at [106, 328] on button "Historial Casos" at bounding box center [110, 322] width 133 height 27
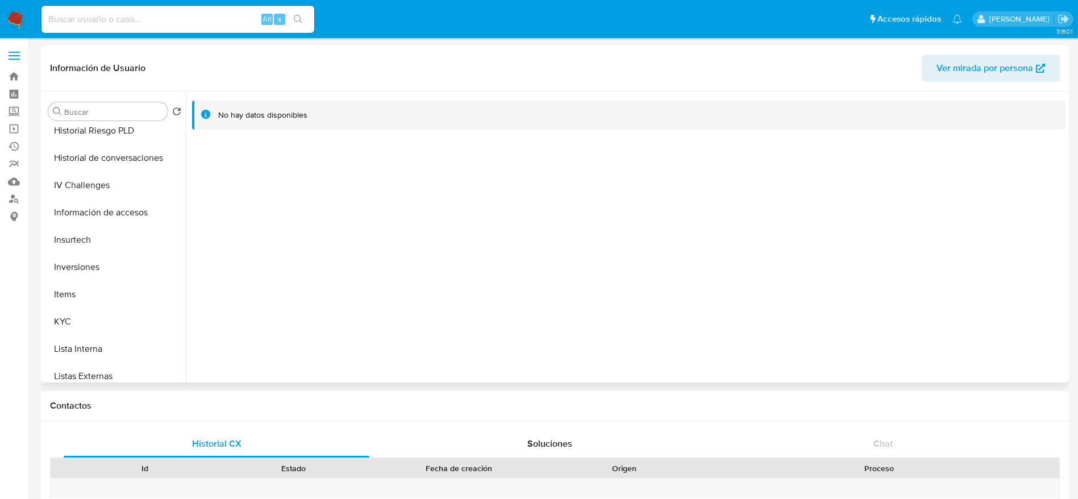
scroll to position [426, 0]
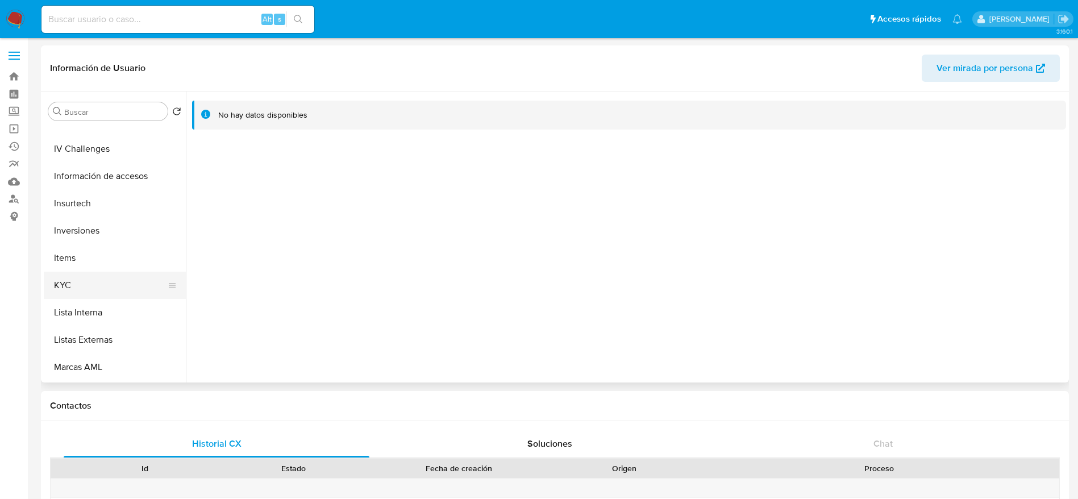
click at [102, 286] on button "KYC" at bounding box center [110, 285] width 133 height 27
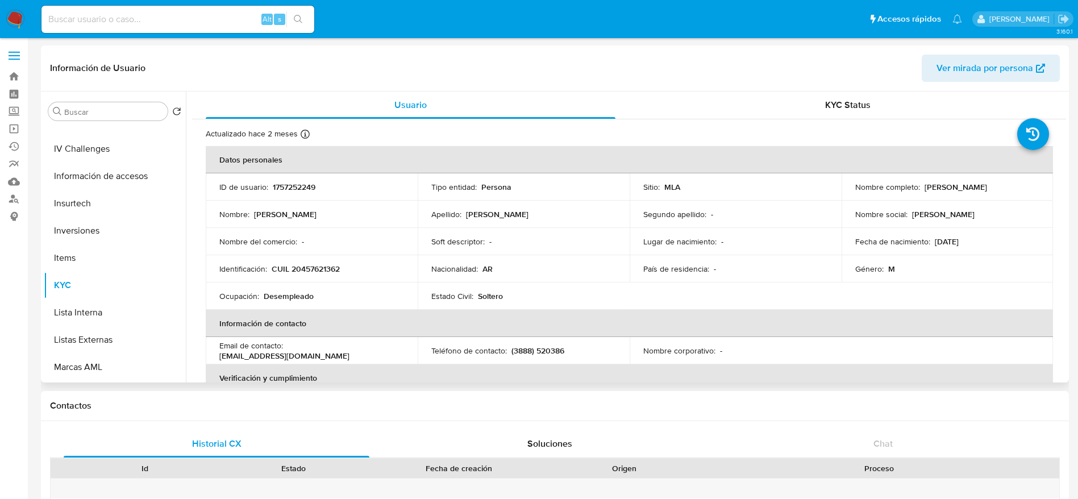
click at [995, 62] on span "Ver mirada por persona" at bounding box center [984, 68] width 97 height 27
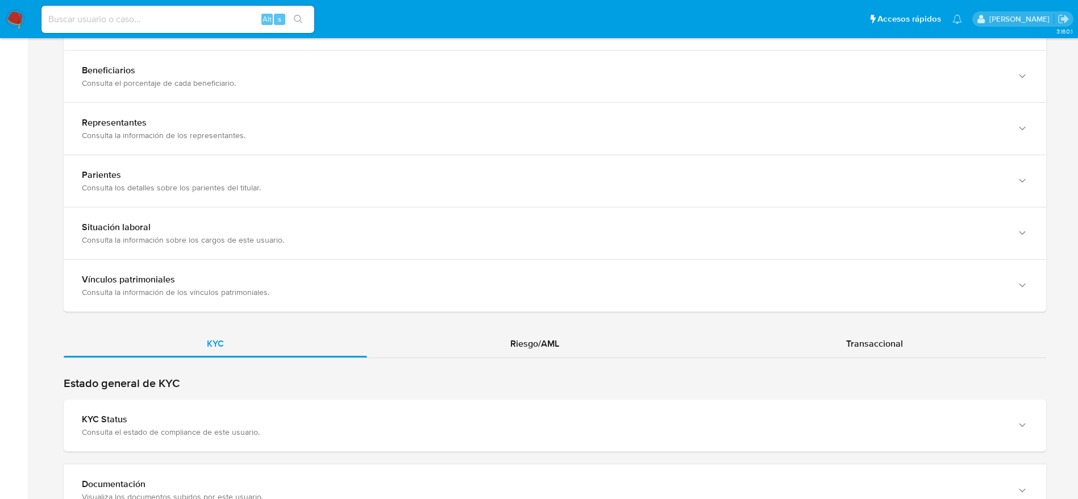
scroll to position [852, 0]
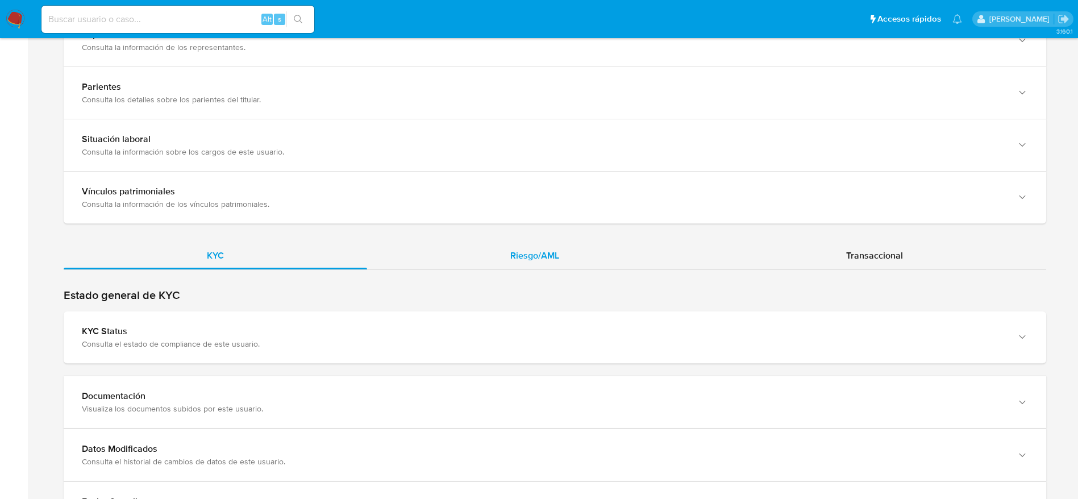
click at [564, 263] on div "Riesgo/AML" at bounding box center [534, 255] width 335 height 27
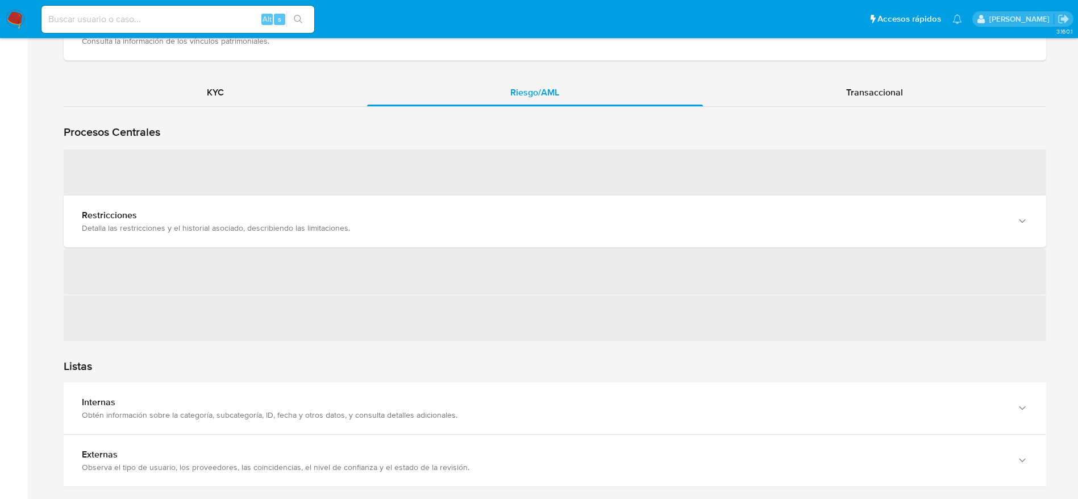
scroll to position [1023, 0]
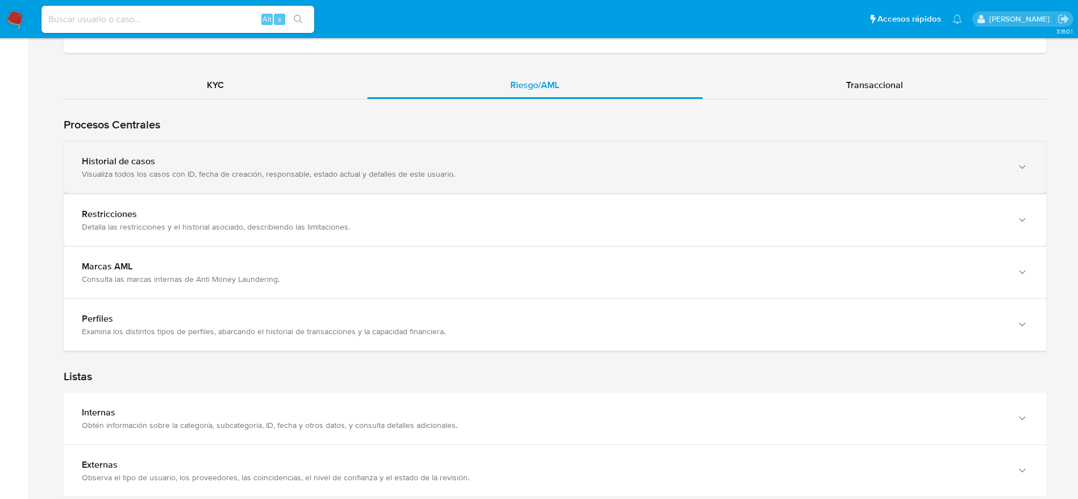
click at [288, 173] on div "Visualiza todos los casos con ID, fecha de creación, responsable, estado actual…" at bounding box center [543, 174] width 923 height 10
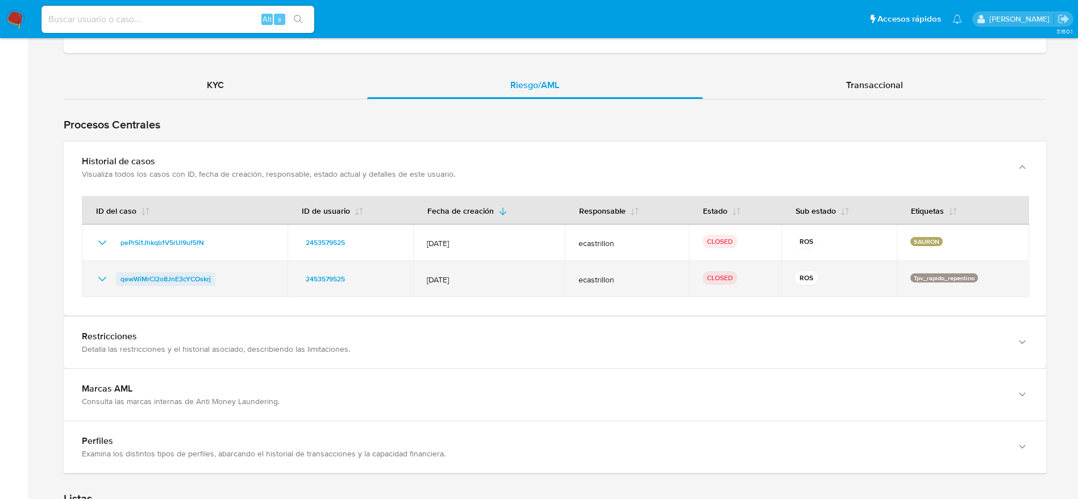
click at [169, 272] on td "qewWiMrCI2o8JnE3cYCOskrj" at bounding box center [185, 279] width 206 height 36
click at [171, 275] on span "qewWiMrCI2o8JnE3cYCOskrj" at bounding box center [165, 279] width 90 height 14
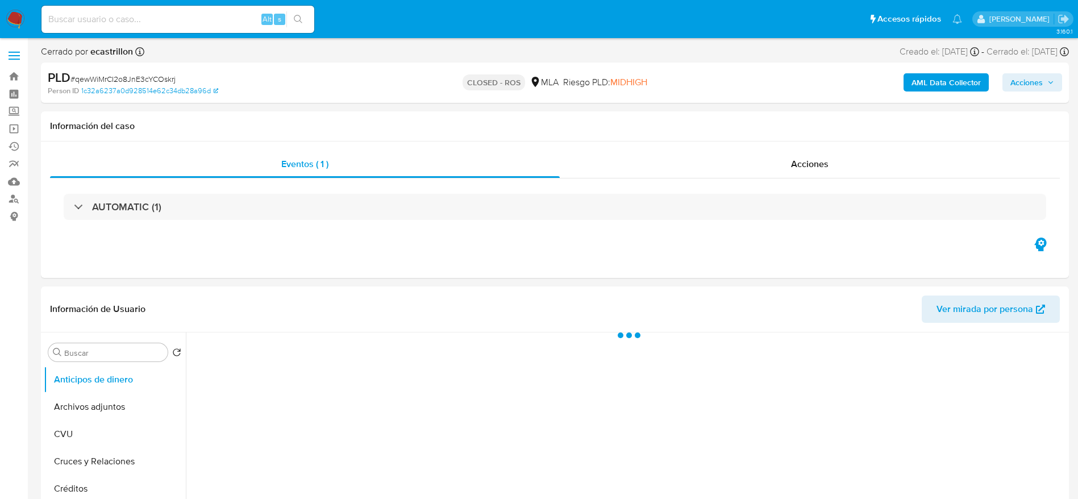
select select "10"
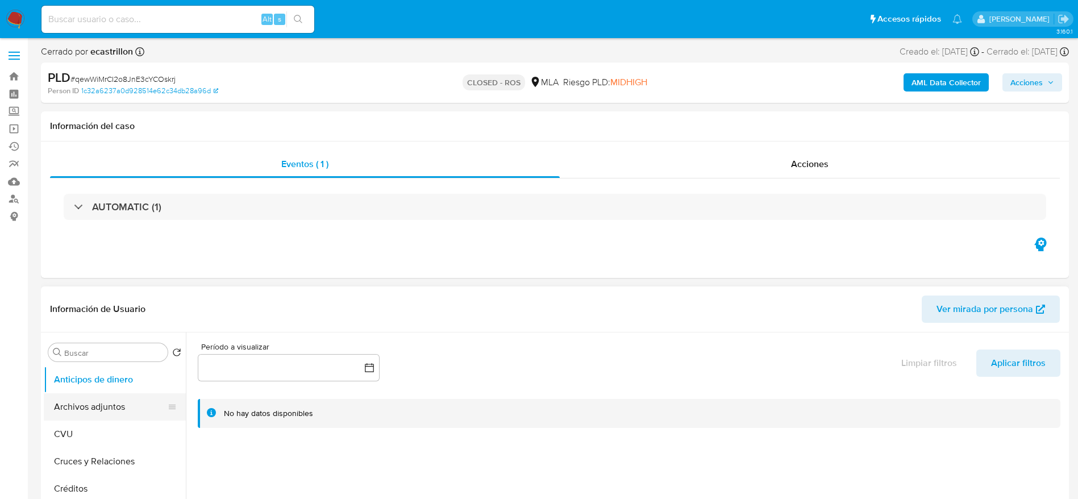
drag, startPoint x: 103, startPoint y: 404, endPoint x: 109, endPoint y: 400, distance: 6.5
click at [104, 405] on button "Archivos adjuntos" at bounding box center [110, 406] width 133 height 27
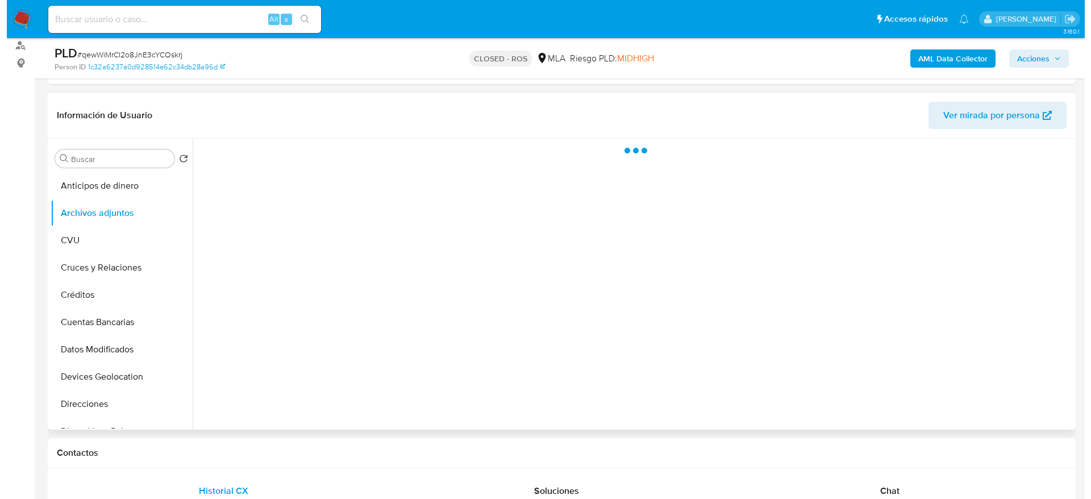
scroll to position [170, 0]
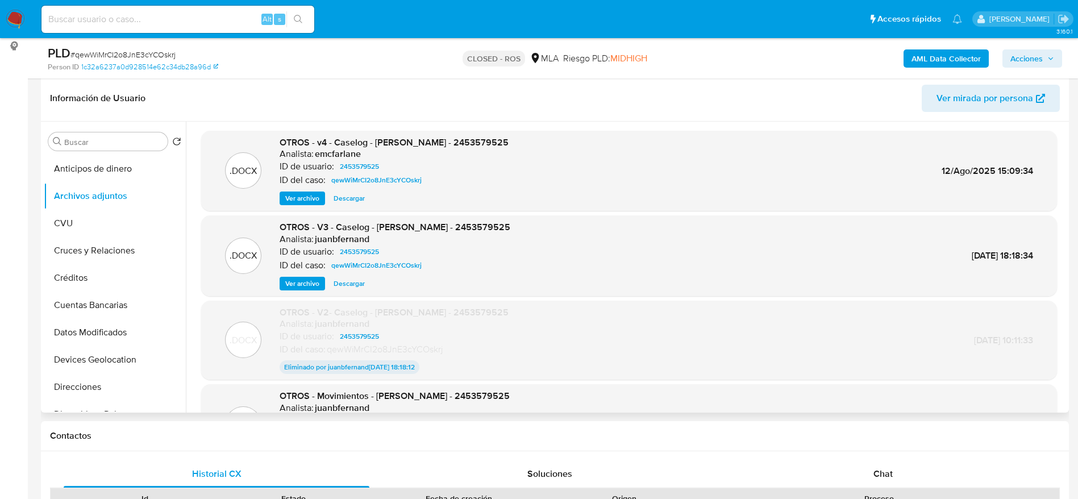
click at [297, 195] on span "Ver archivo" at bounding box center [302, 198] width 34 height 11
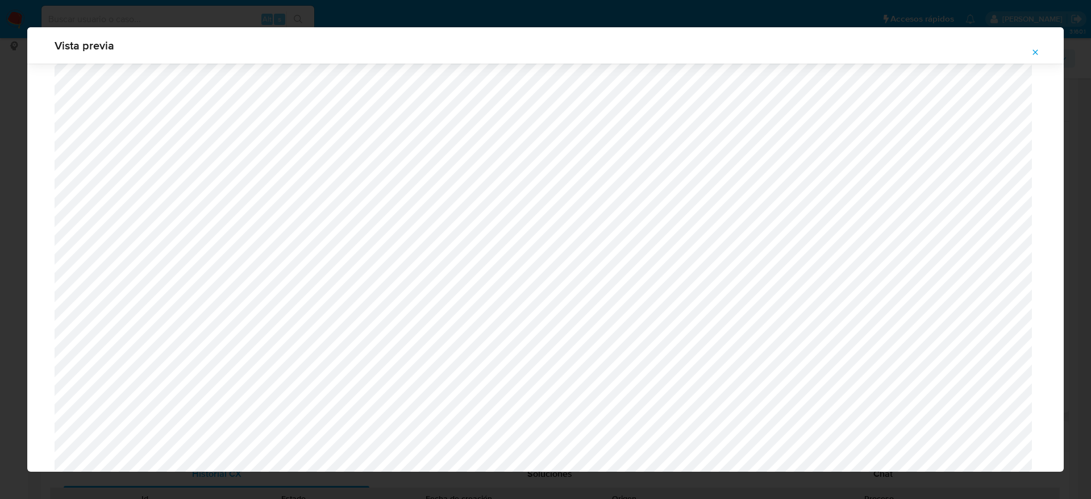
scroll to position [359, 0]
click at [1034, 53] on icon "Attachment preview" at bounding box center [1035, 51] width 5 height 5
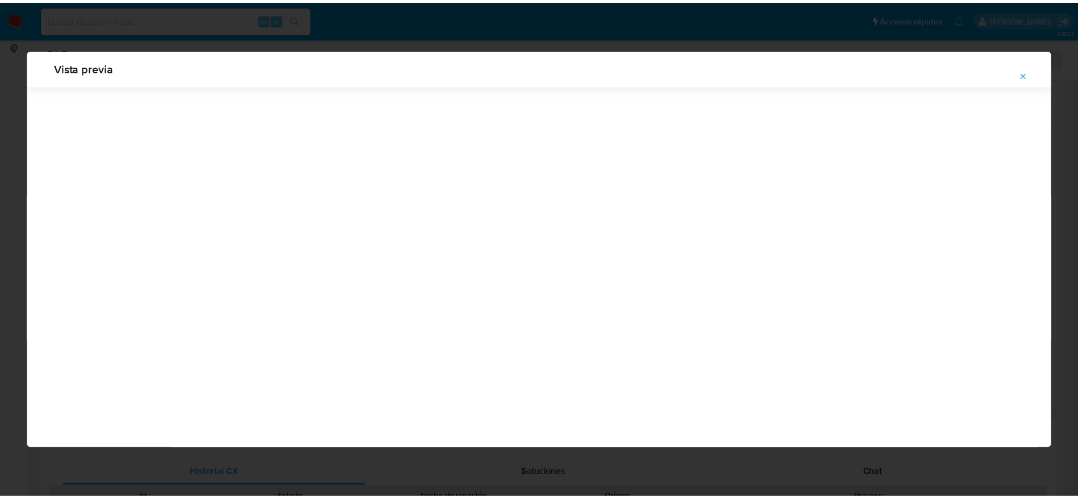
scroll to position [0, 0]
